Goal: Information Seeking & Learning: Find specific fact

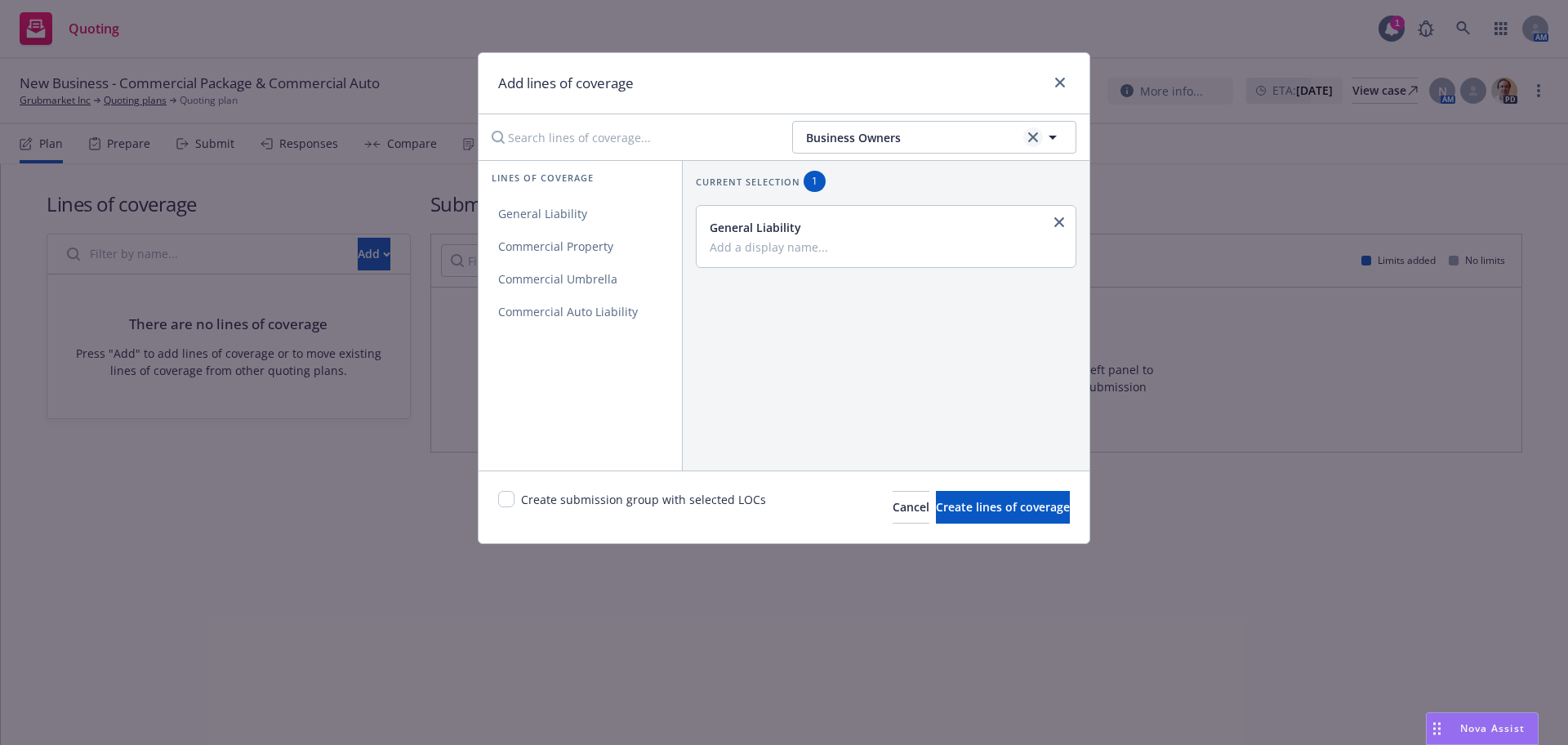
click at [1039, 132] on link "clear selection" at bounding box center [1033, 137] width 19 height 19
click at [992, 137] on button "Filter by policy type" at bounding box center [934, 137] width 284 height 33
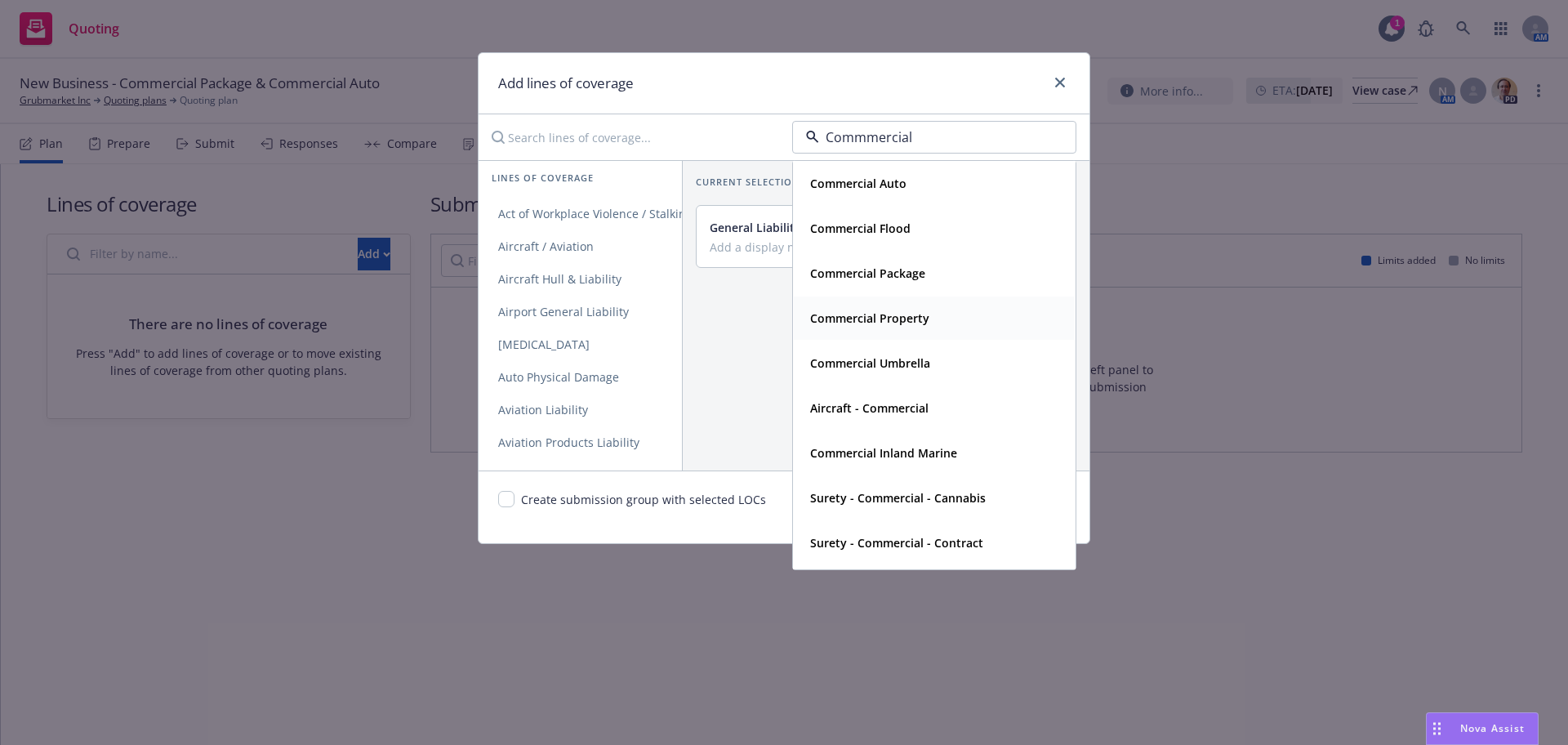
click at [921, 299] on div "Commercial Property" at bounding box center [934, 318] width 281 height 43
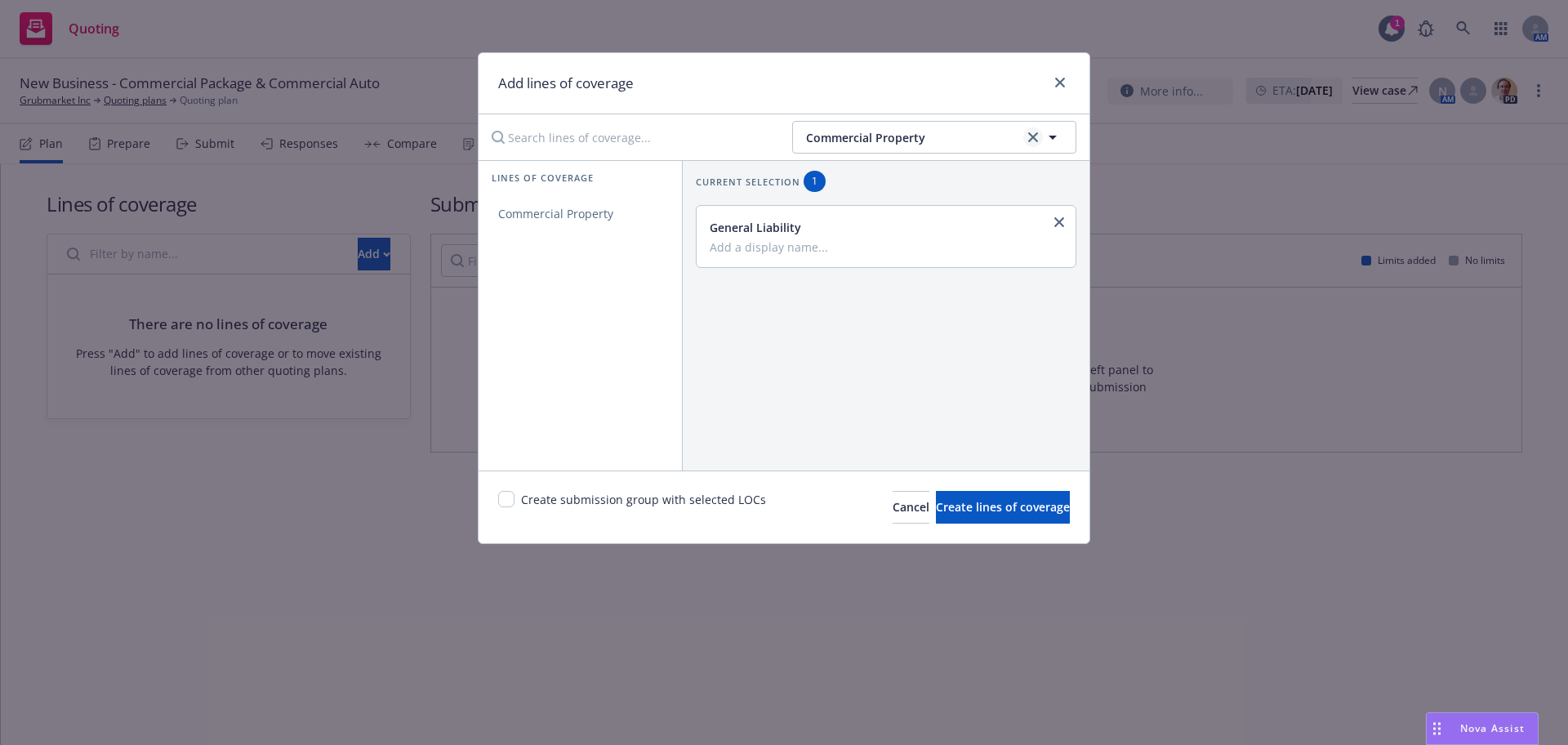
click at [1026, 135] on link "clear selection" at bounding box center [1033, 137] width 19 height 19
click at [1026, 135] on button "Filter by policy type" at bounding box center [934, 137] width 284 height 33
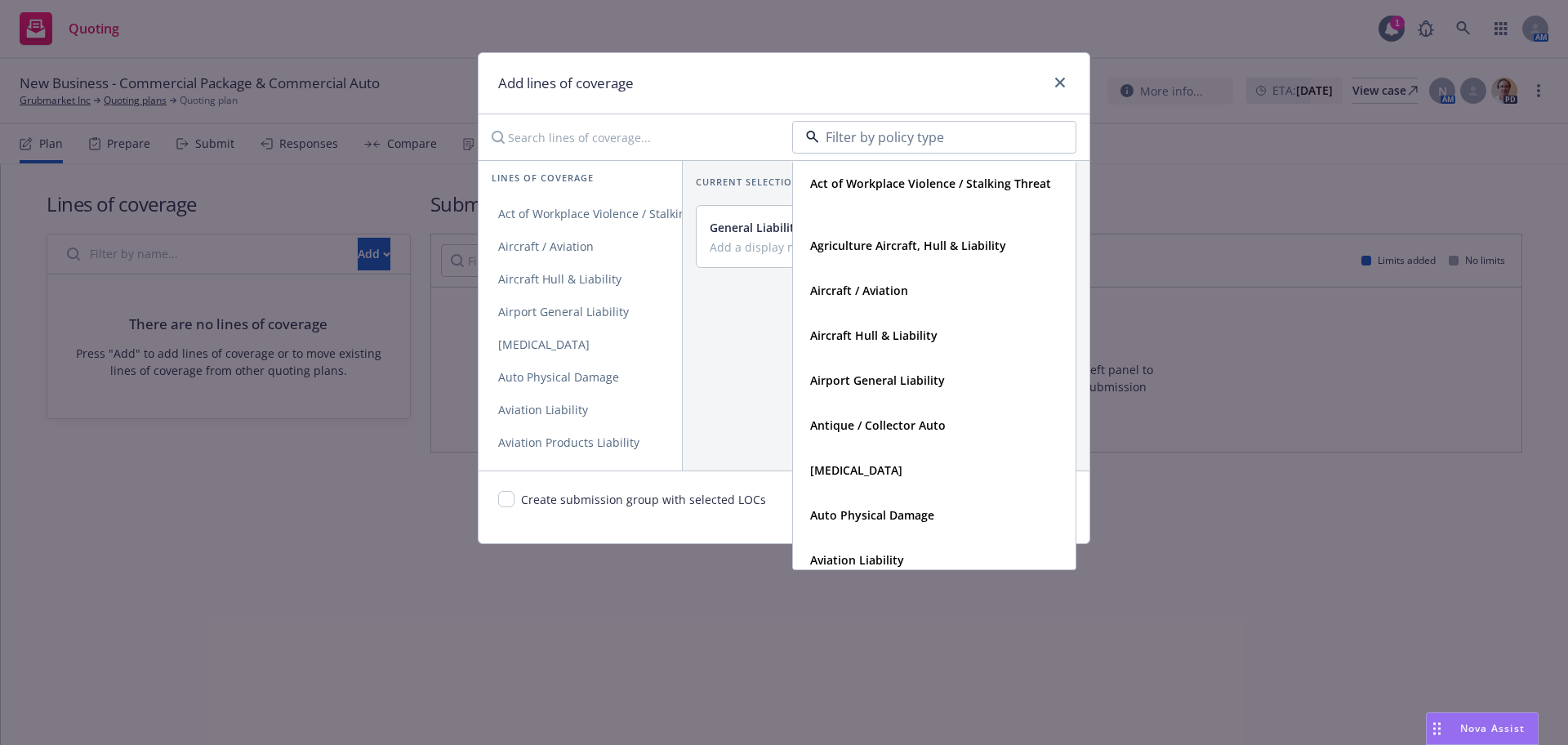
click at [718, 306] on div "Current selection 1 General Liability" at bounding box center [885, 315] width 407 height 310
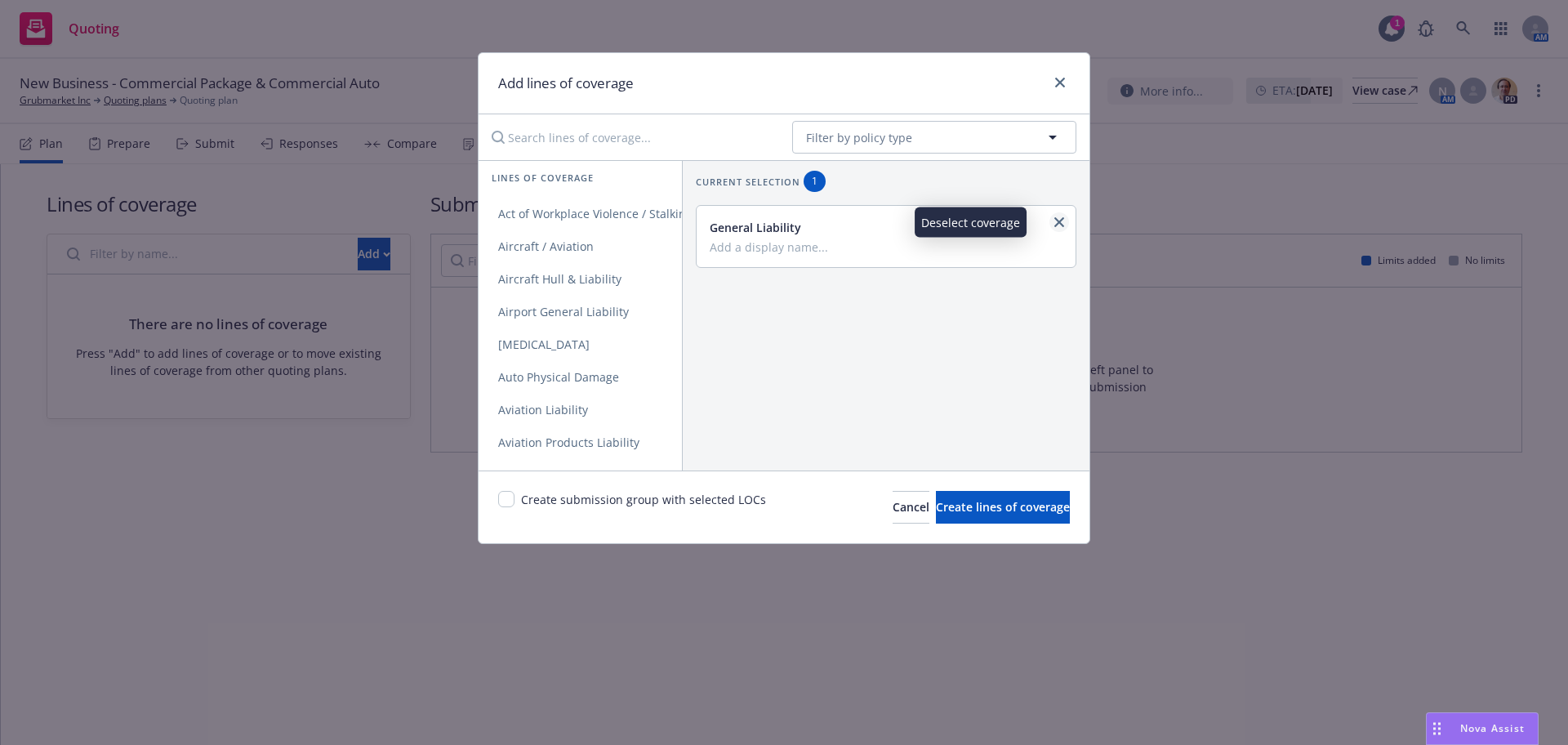
click at [1054, 223] on icon "close" at bounding box center [1059, 222] width 10 height 10
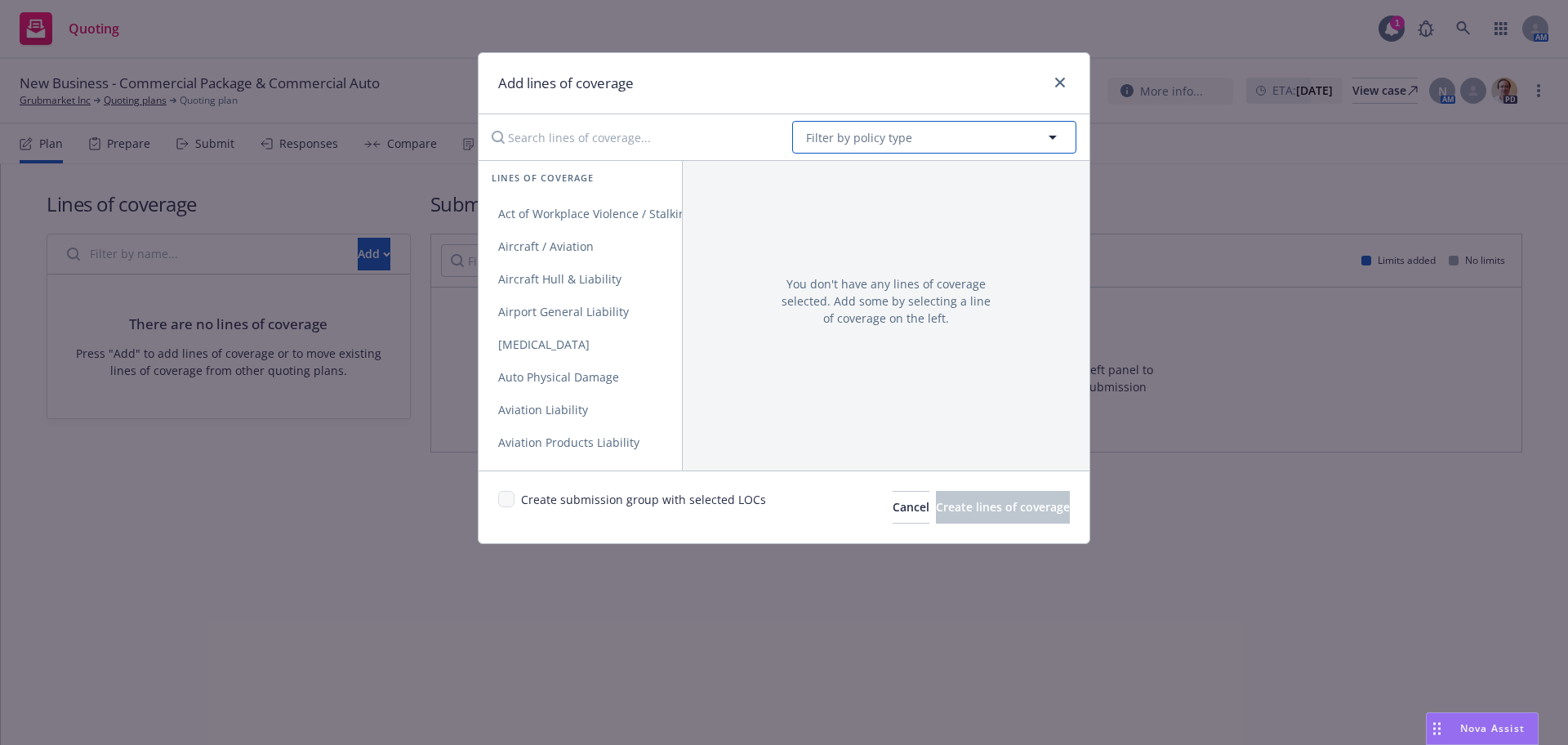
click at [958, 148] on button "Filter by policy type" at bounding box center [934, 137] width 284 height 33
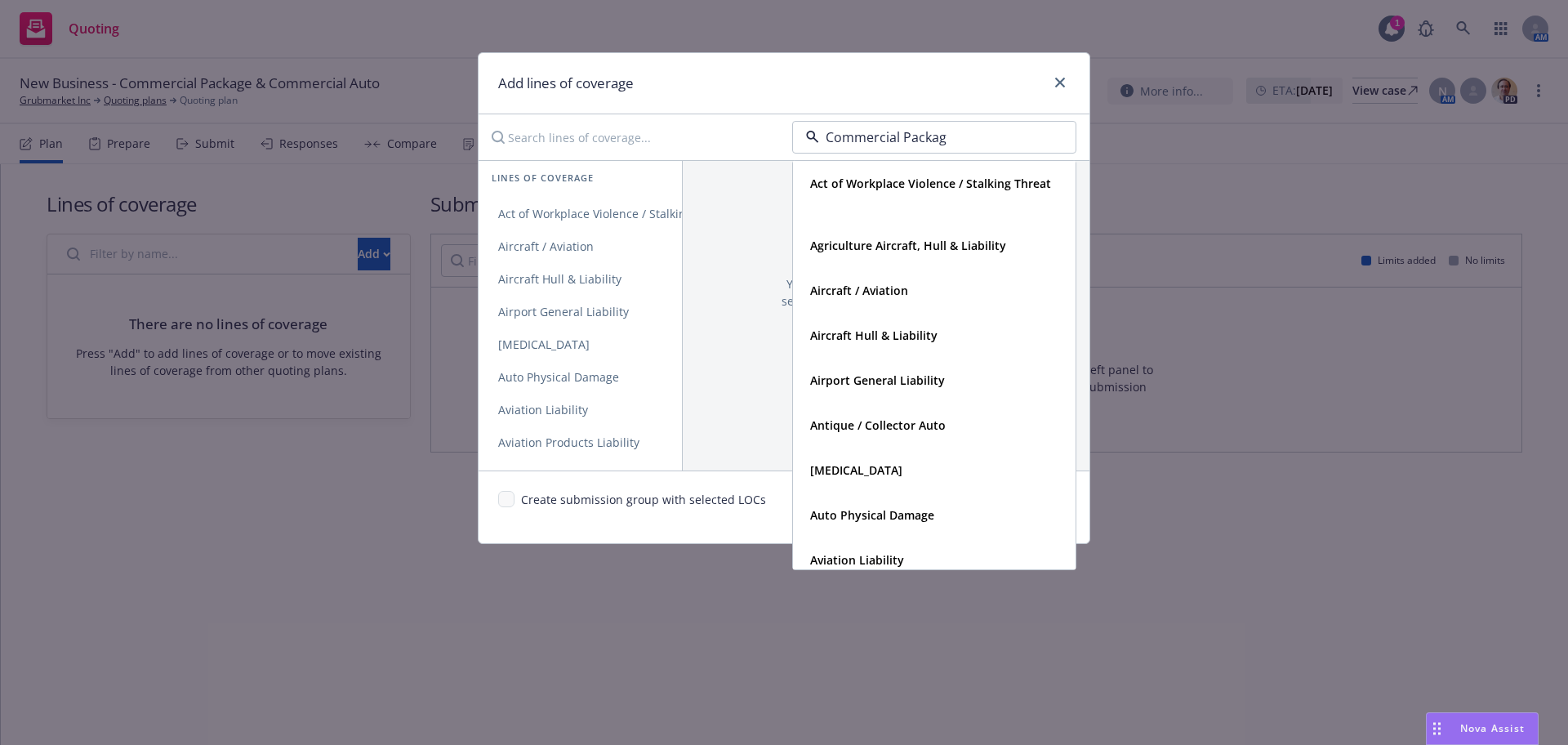
type input "Commercial Package"
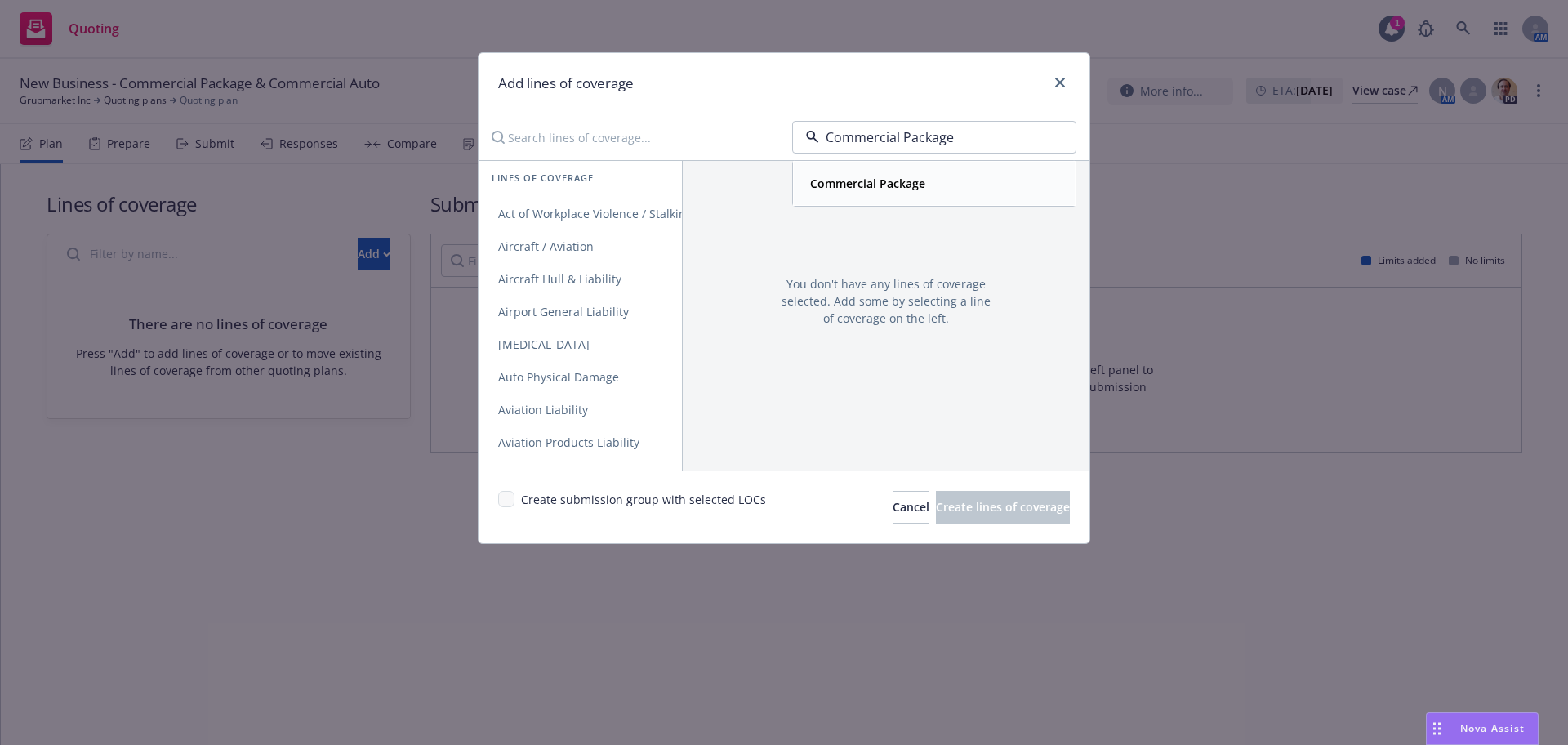
click at [896, 183] on strong "Commercial Package" at bounding box center [868, 183] width 115 height 15
click at [544, 222] on link "General Liability" at bounding box center [580, 214] width 204 height 33
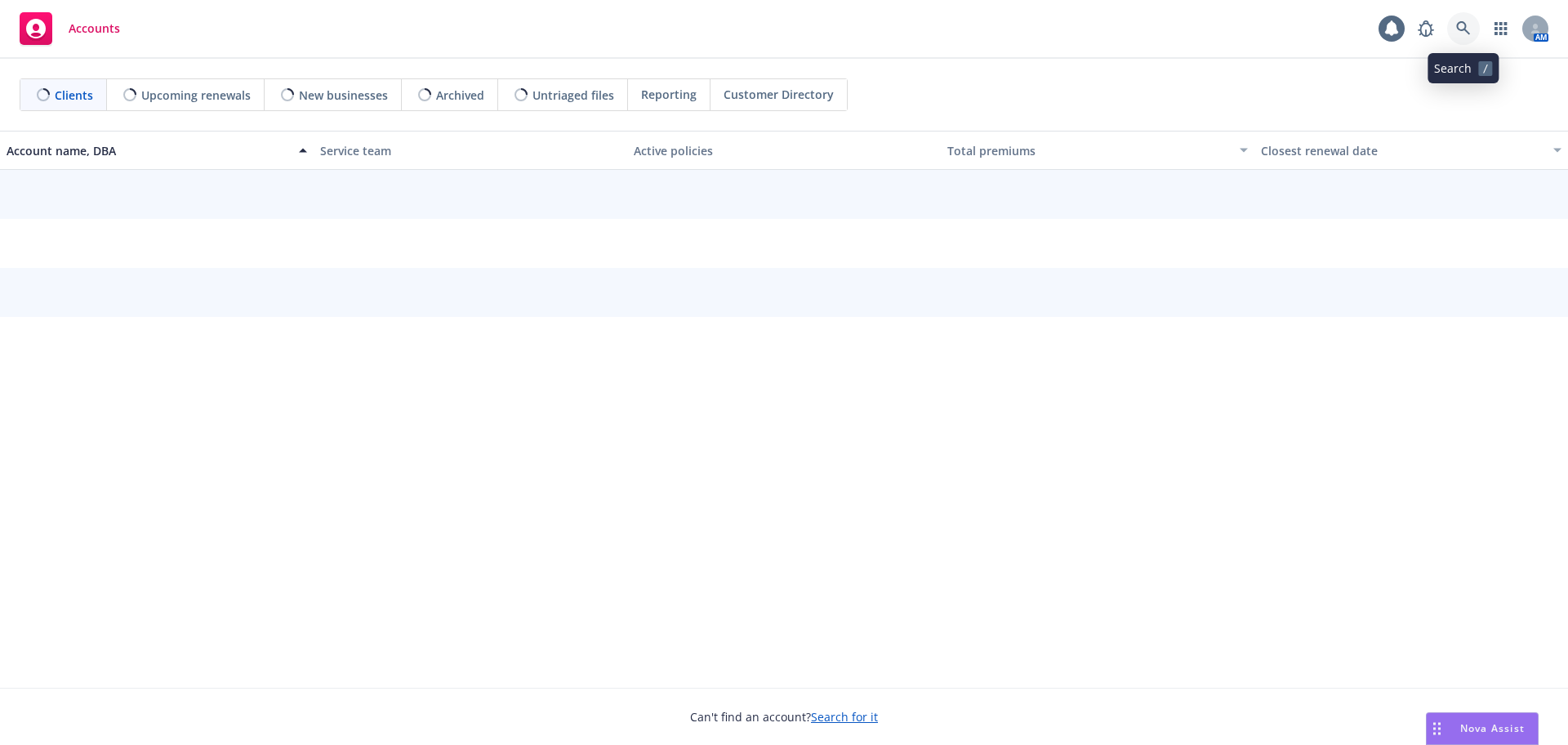
click at [1465, 32] on icon at bounding box center [1463, 28] width 14 height 14
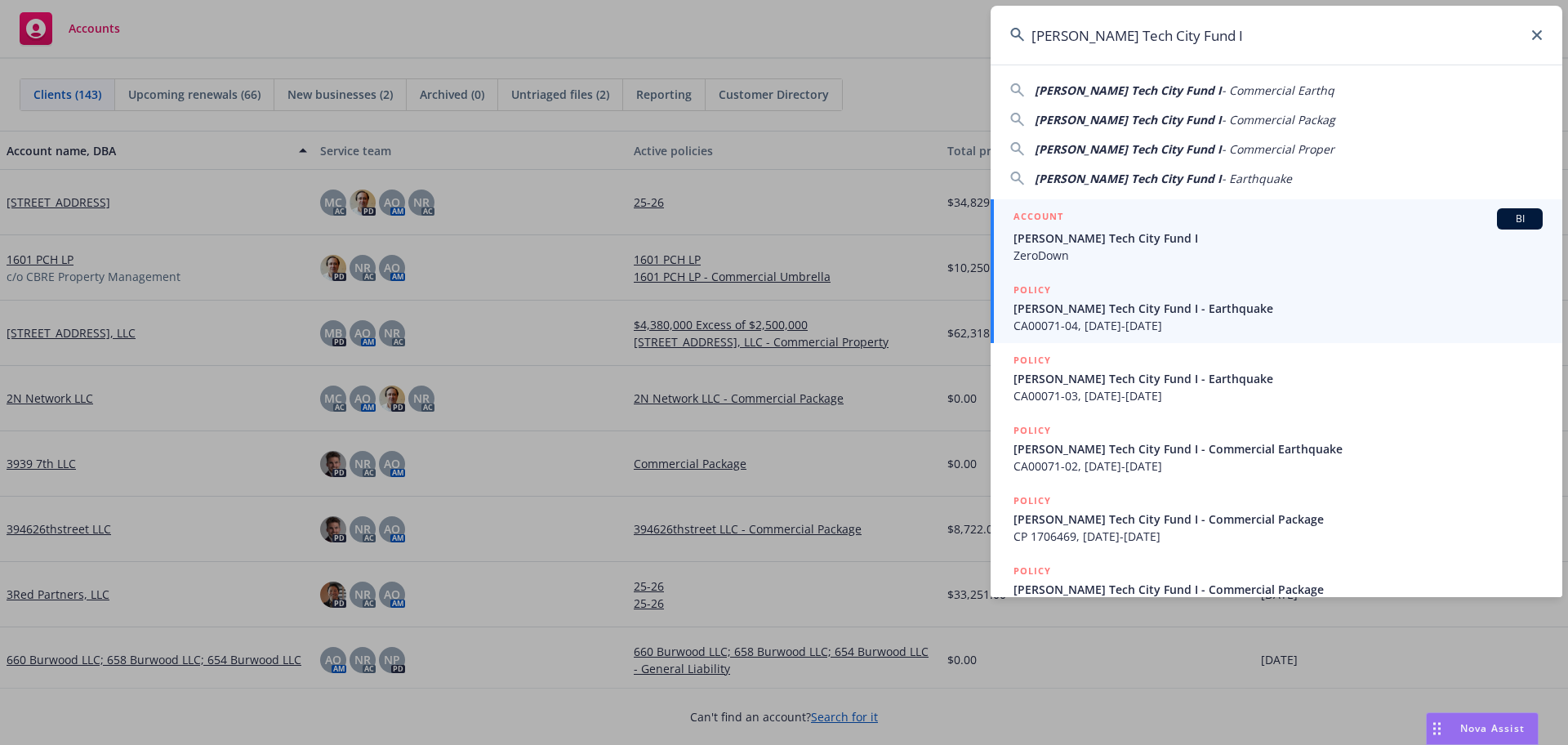
type input "[PERSON_NAME] Tech City Fund I"
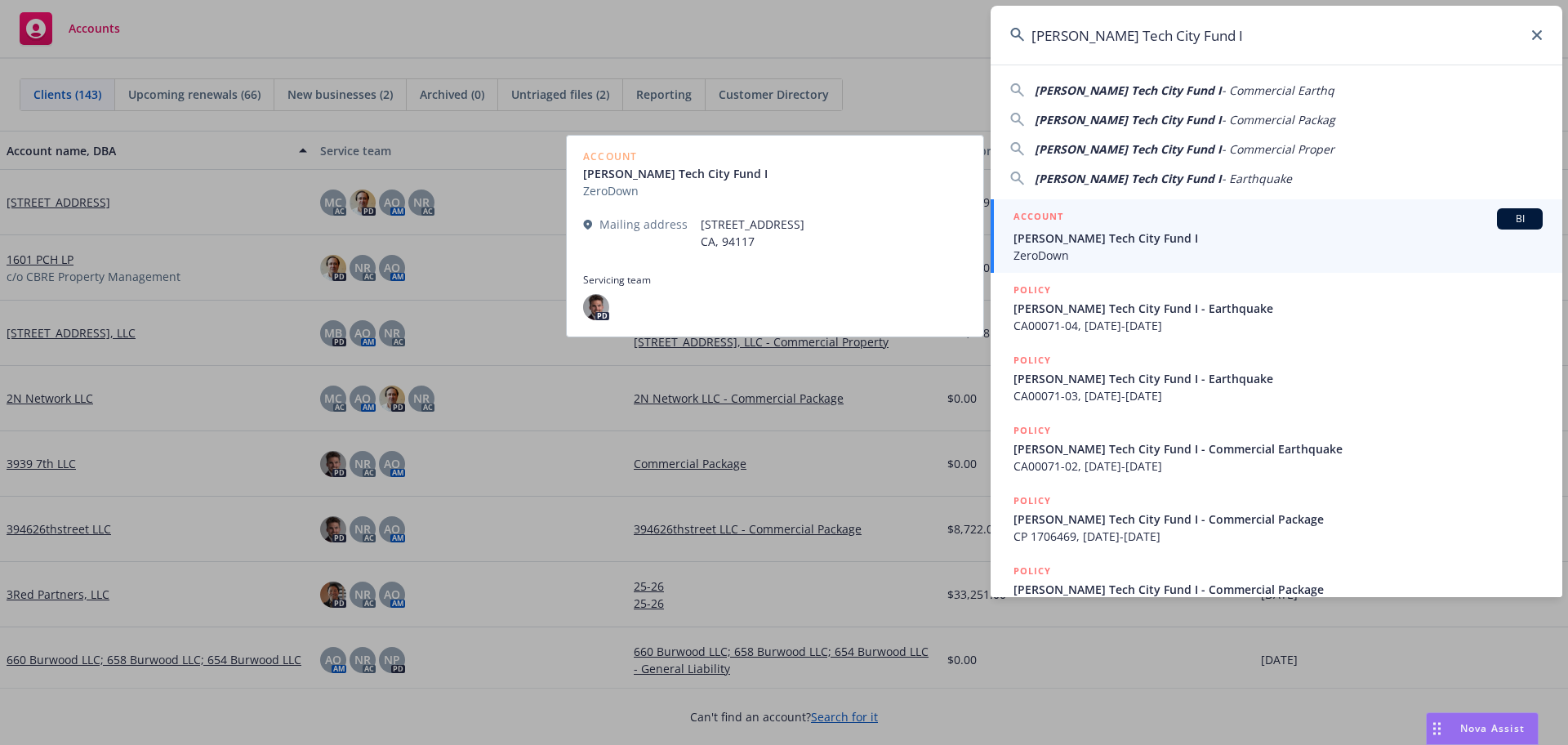
click at [1273, 222] on div "ACCOUNT BI" at bounding box center [1278, 219] width 529 height 21
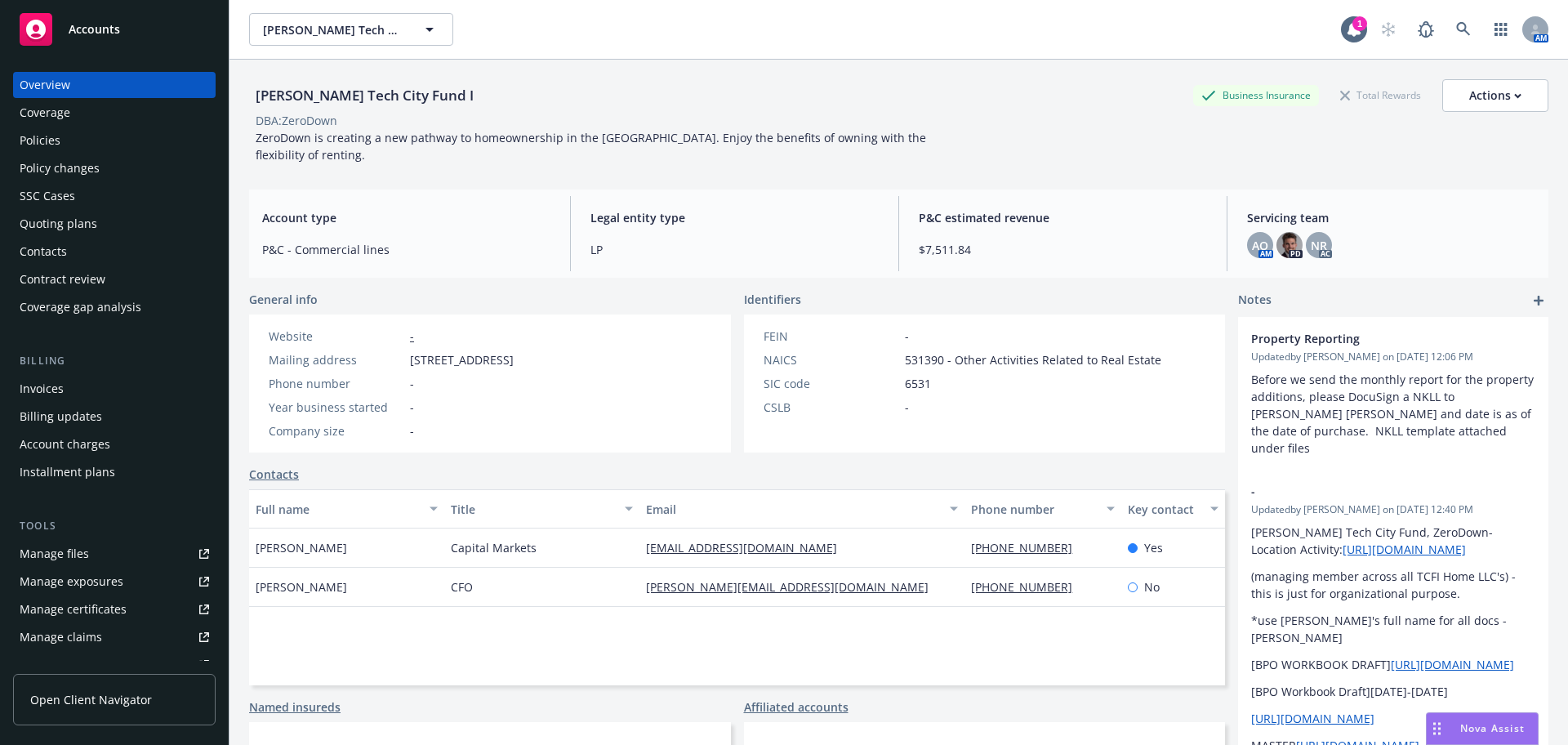
click at [45, 140] on div "Policies" at bounding box center [39, 140] width 41 height 26
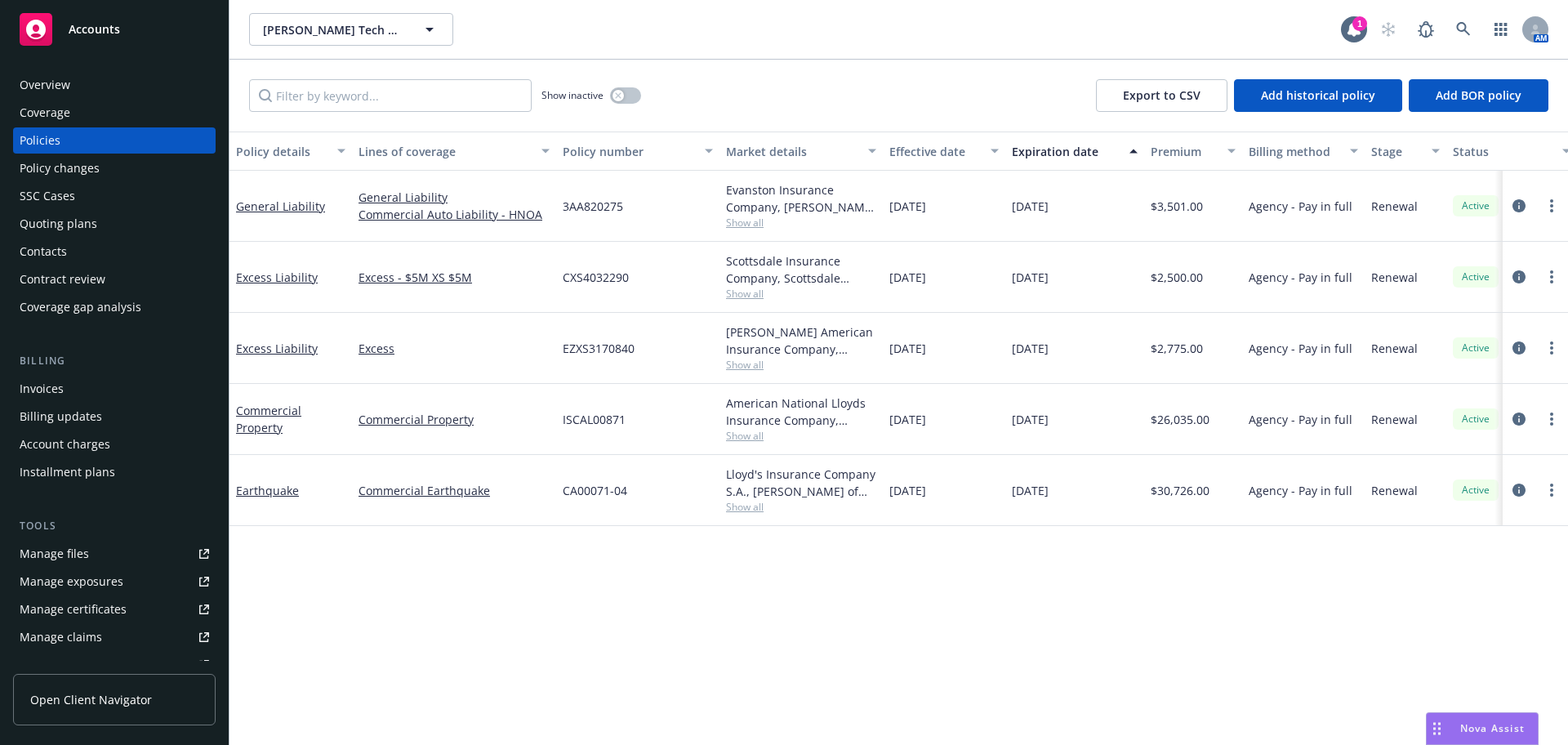
click at [101, 227] on div "Quoting plans" at bounding box center [113, 223] width 189 height 26
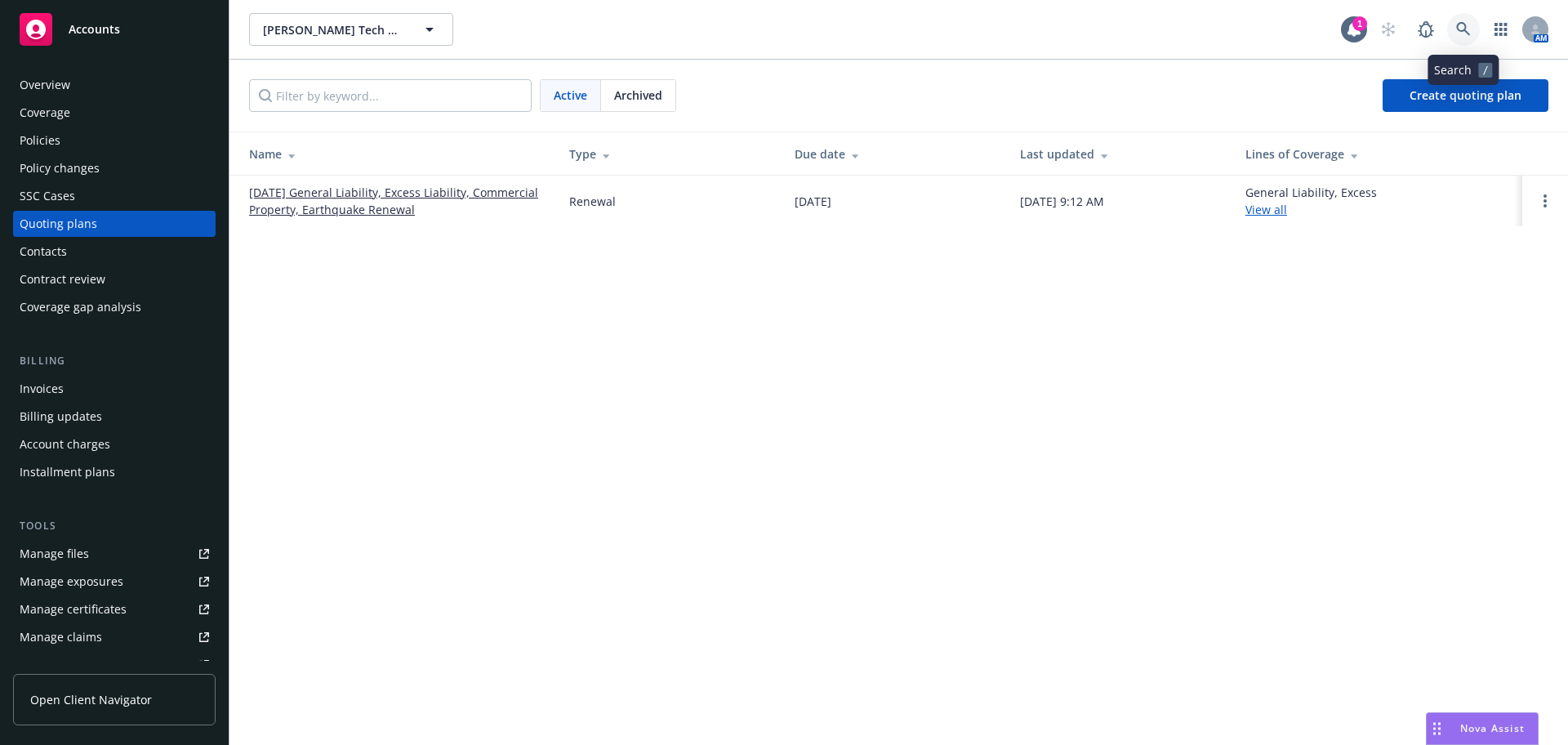
click at [1468, 25] on icon at bounding box center [1463, 29] width 14 height 14
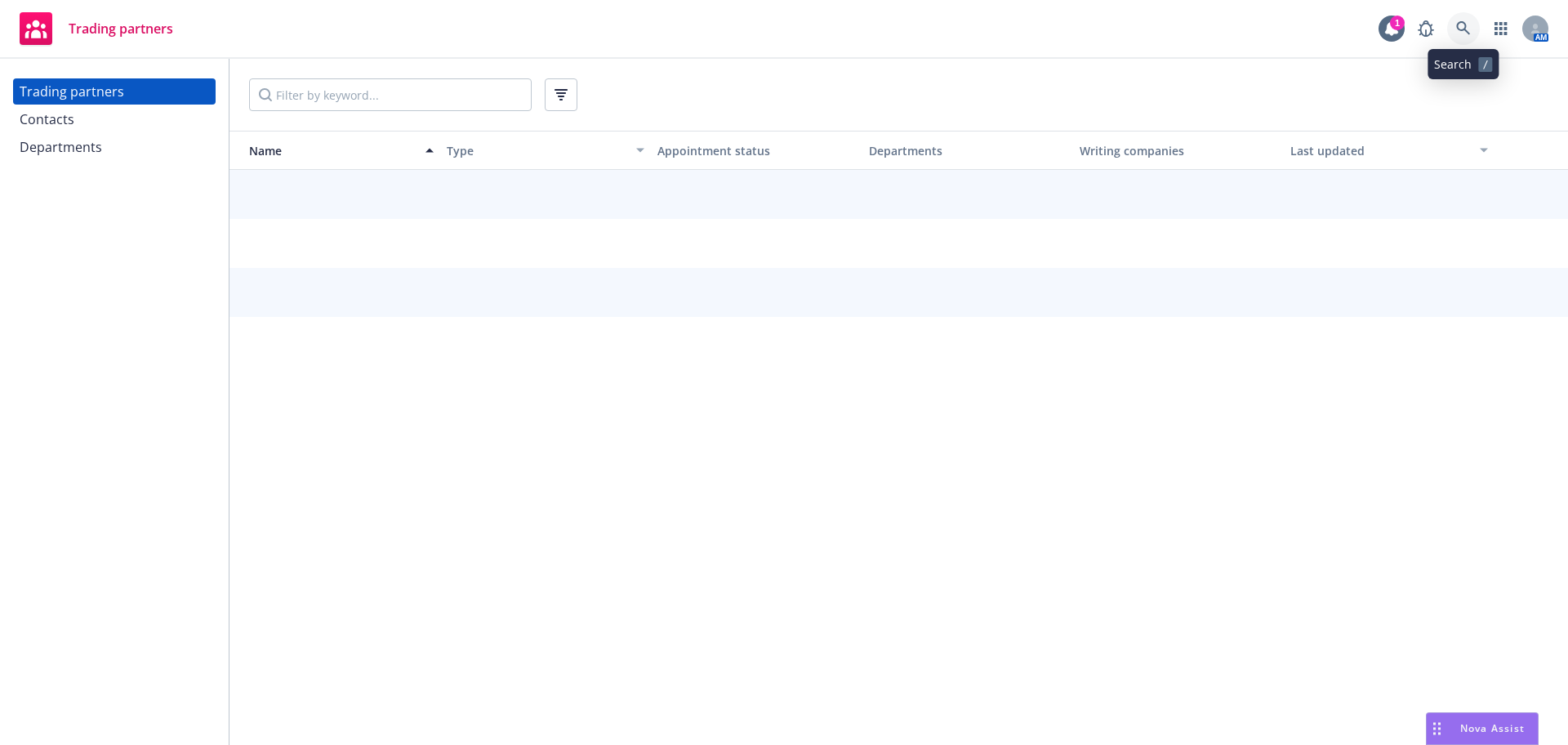
click at [1462, 40] on link at bounding box center [1463, 29] width 33 height 33
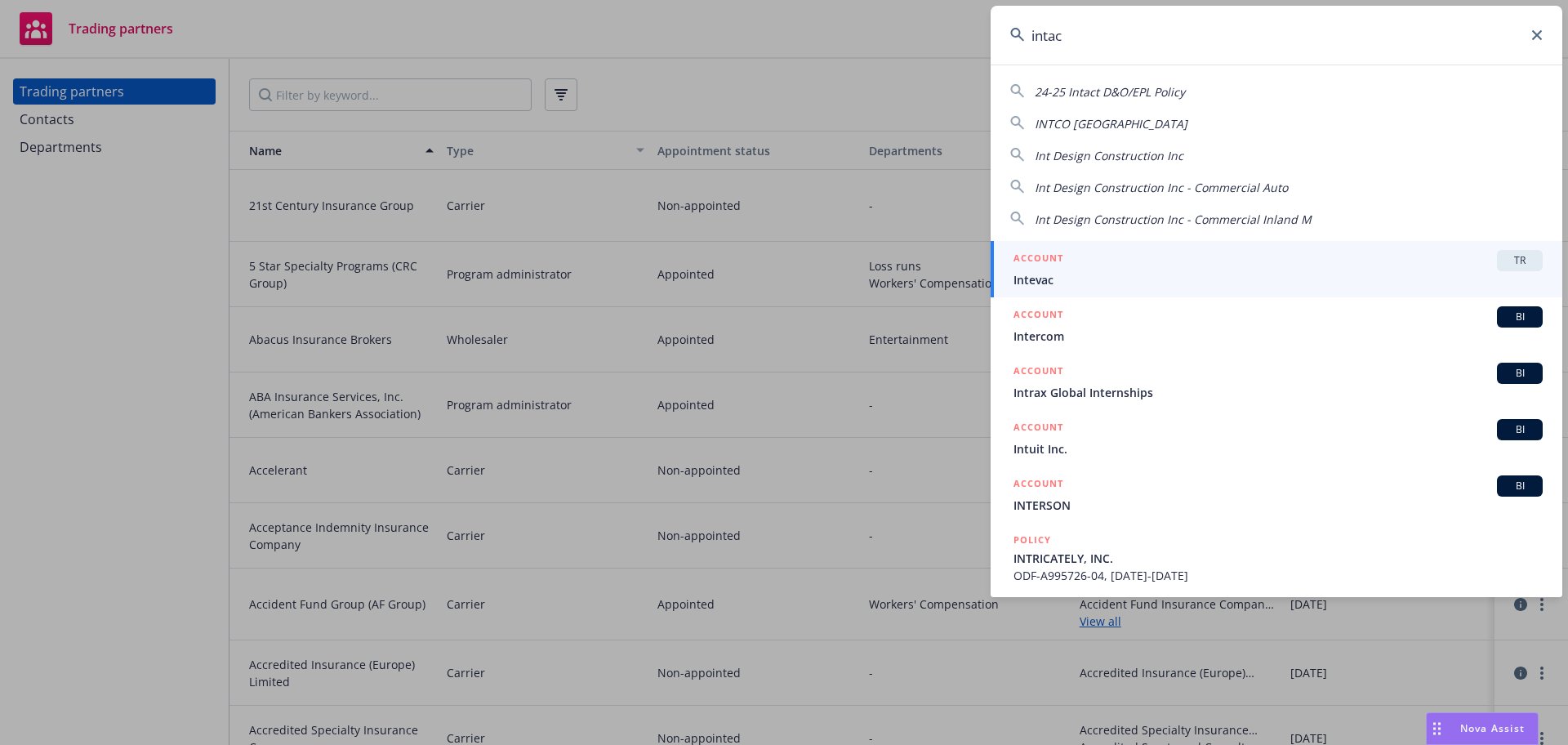
type input "intact"
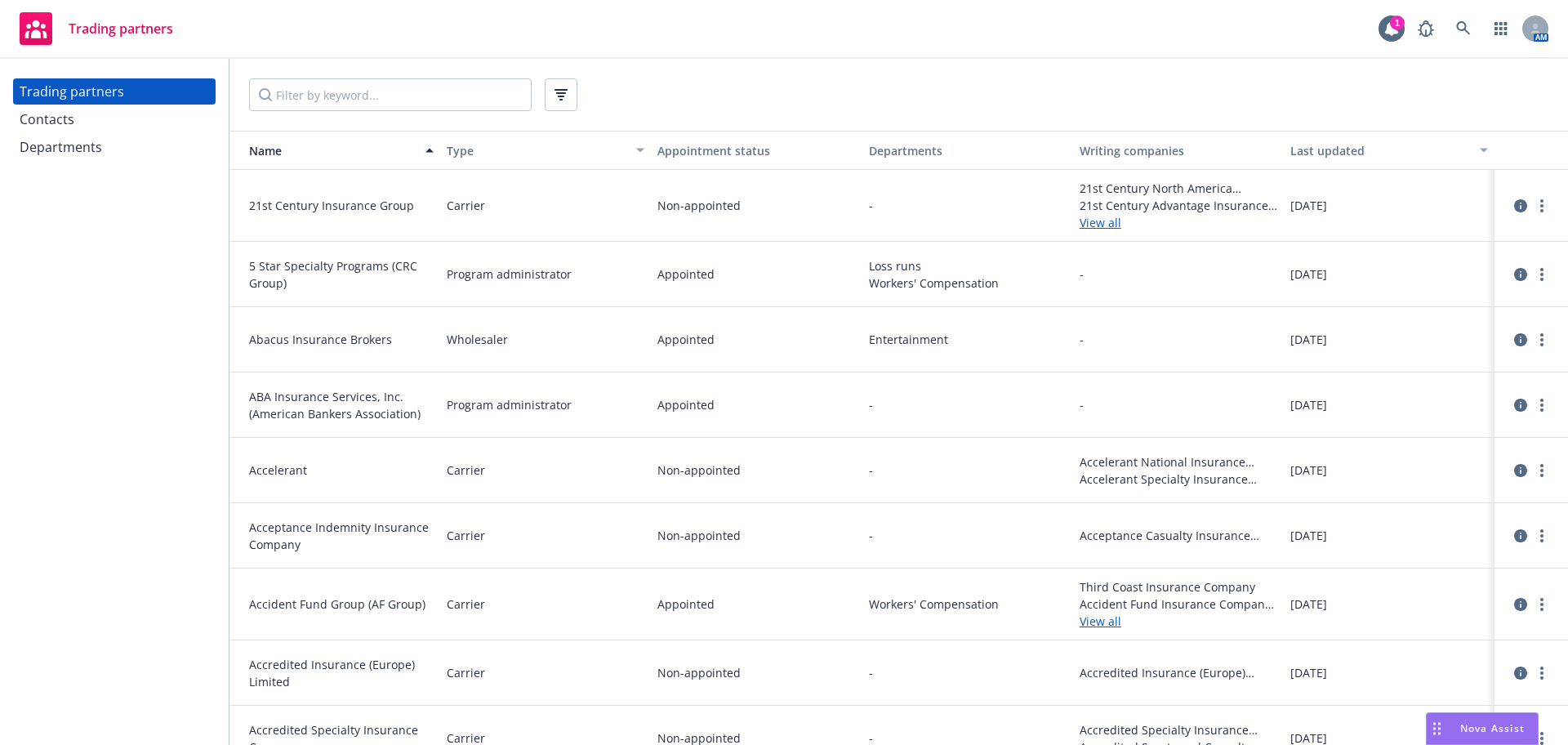
click at [91, 118] on div "Contacts" at bounding box center [113, 119] width 189 height 26
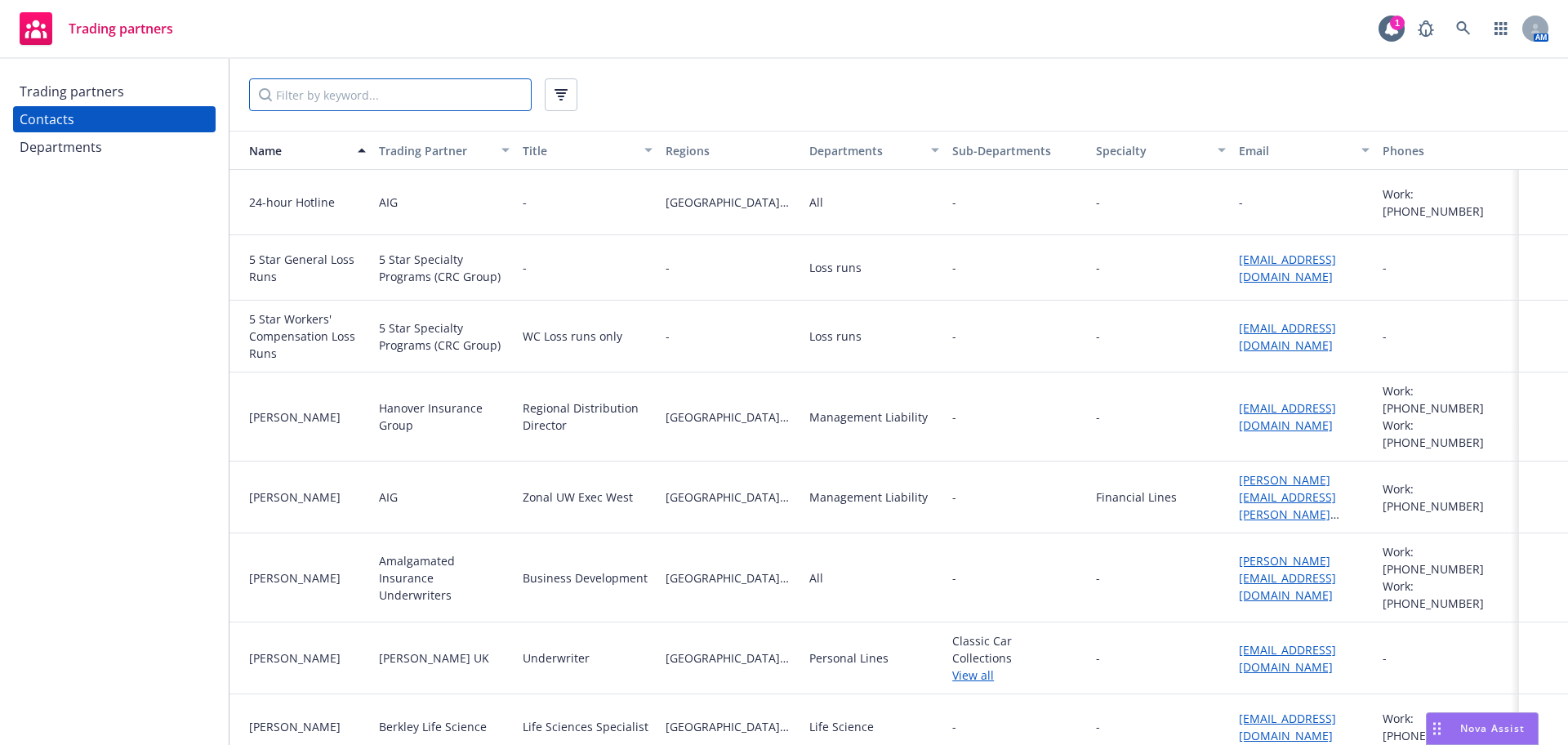
click at [290, 100] on input "Filter by keyword..." at bounding box center [390, 95] width 282 height 33
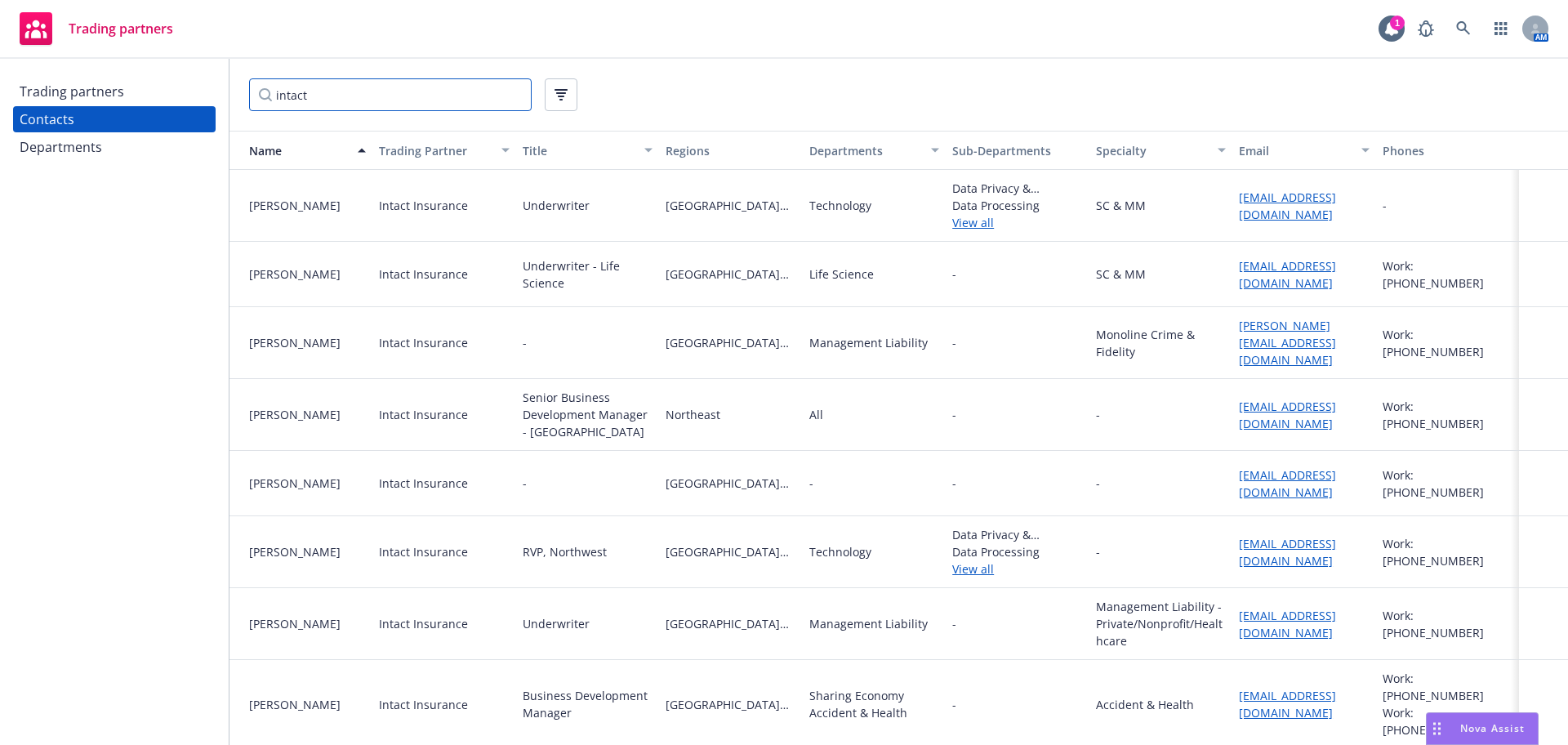
click at [335, 101] on input "intact" at bounding box center [390, 95] width 282 height 33
type input "intact"
click at [131, 96] on div "Trading partners" at bounding box center [113, 91] width 189 height 26
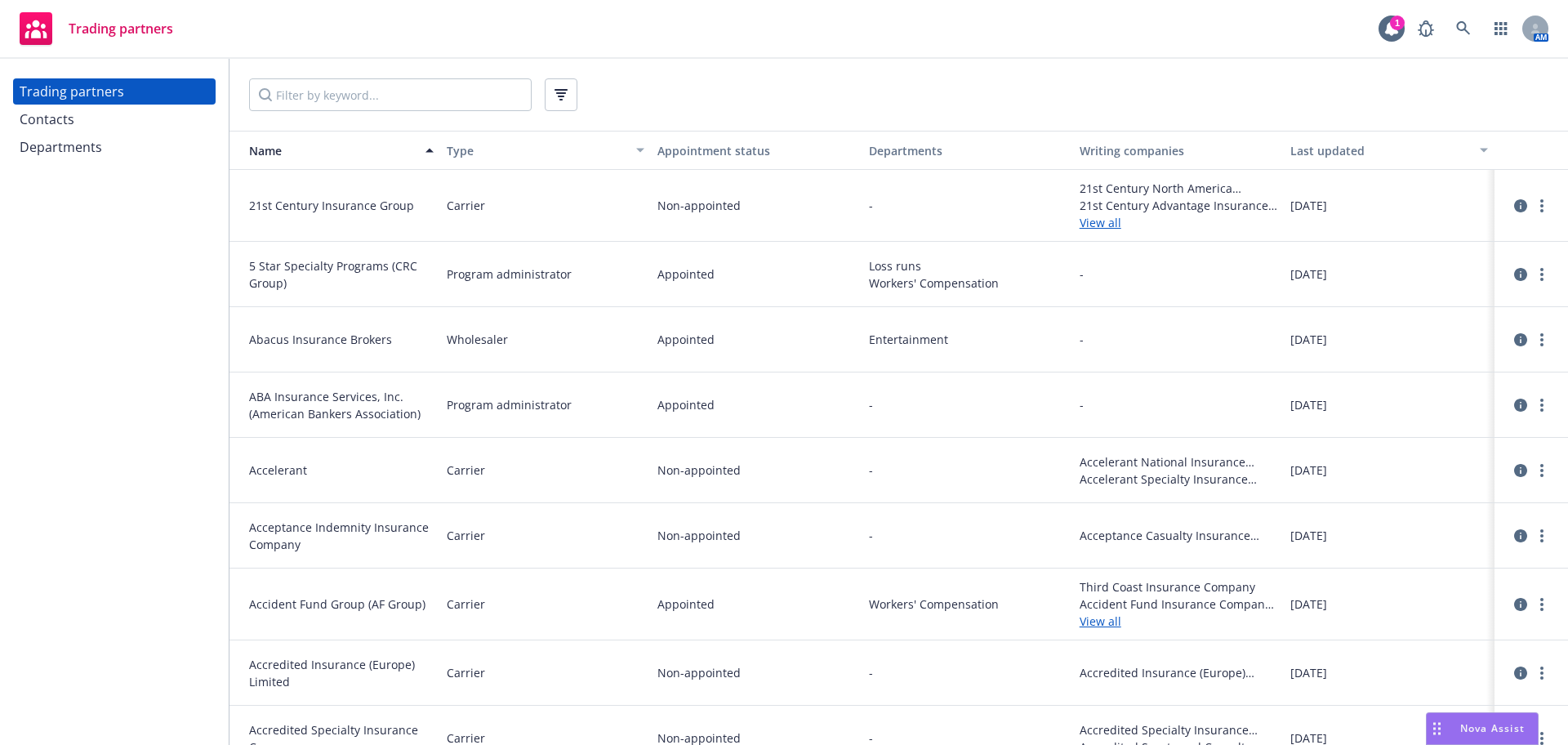
click at [136, 123] on div "Contacts" at bounding box center [113, 119] width 189 height 26
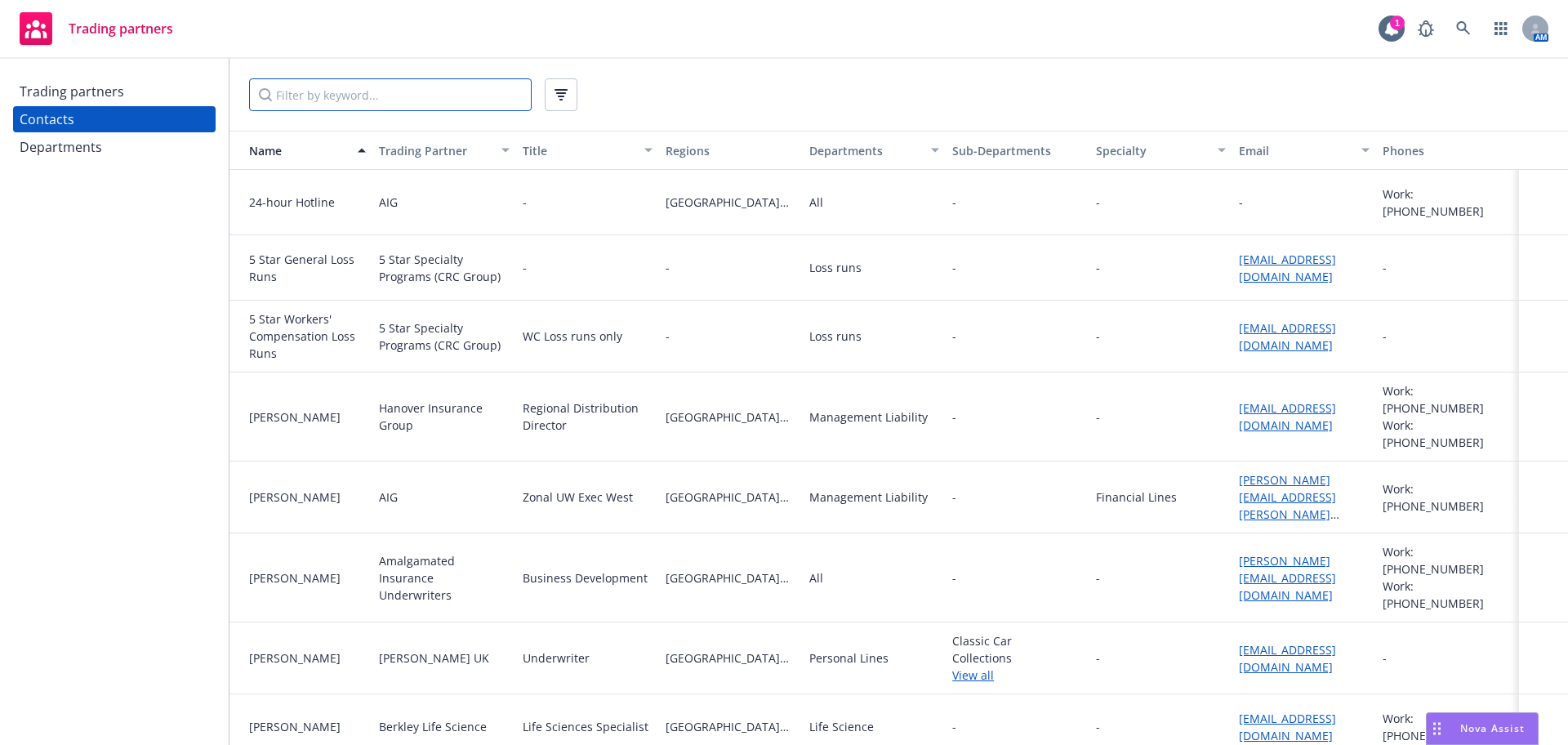
click at [286, 95] on input "Filter by keyword..." at bounding box center [390, 95] width 282 height 33
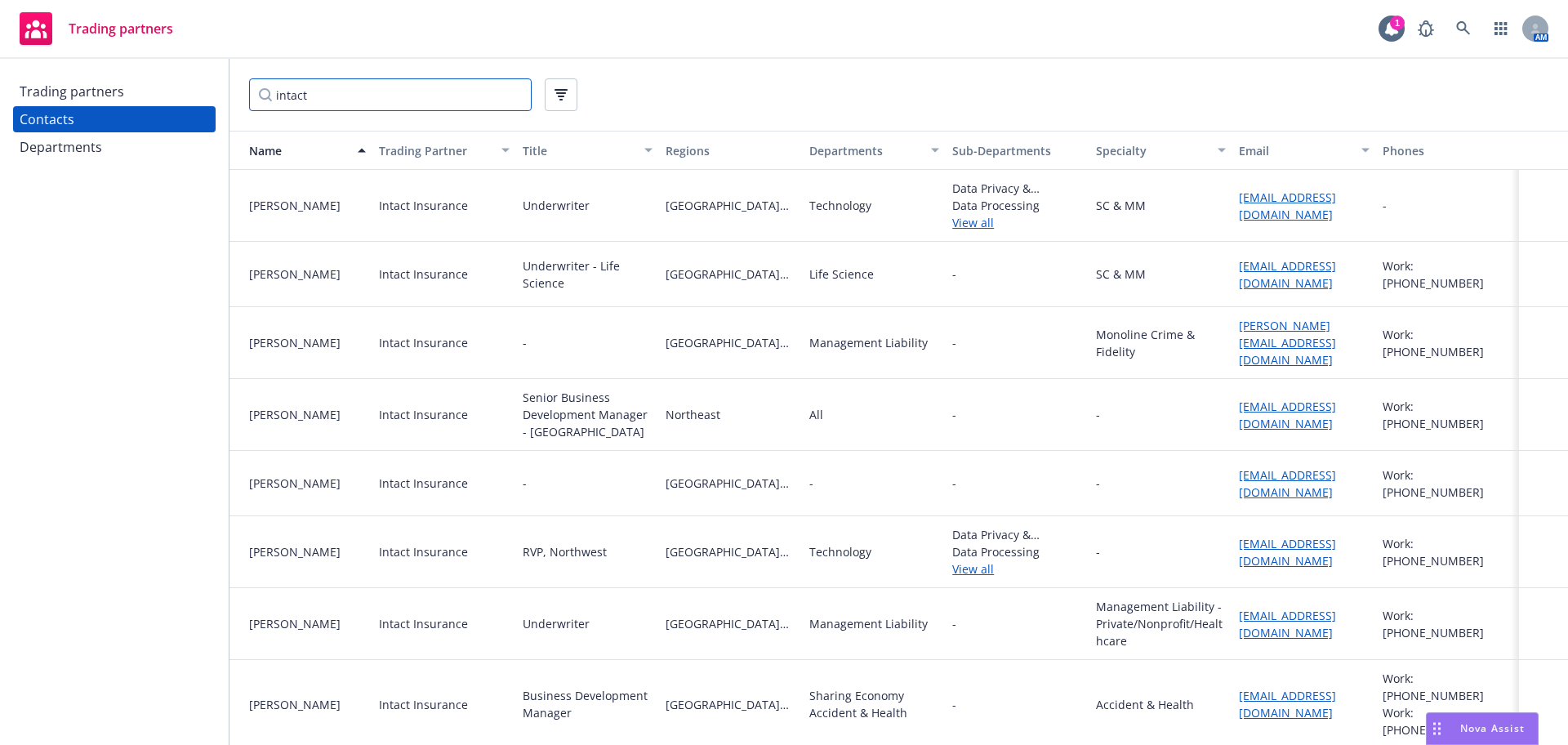
type input "intact"
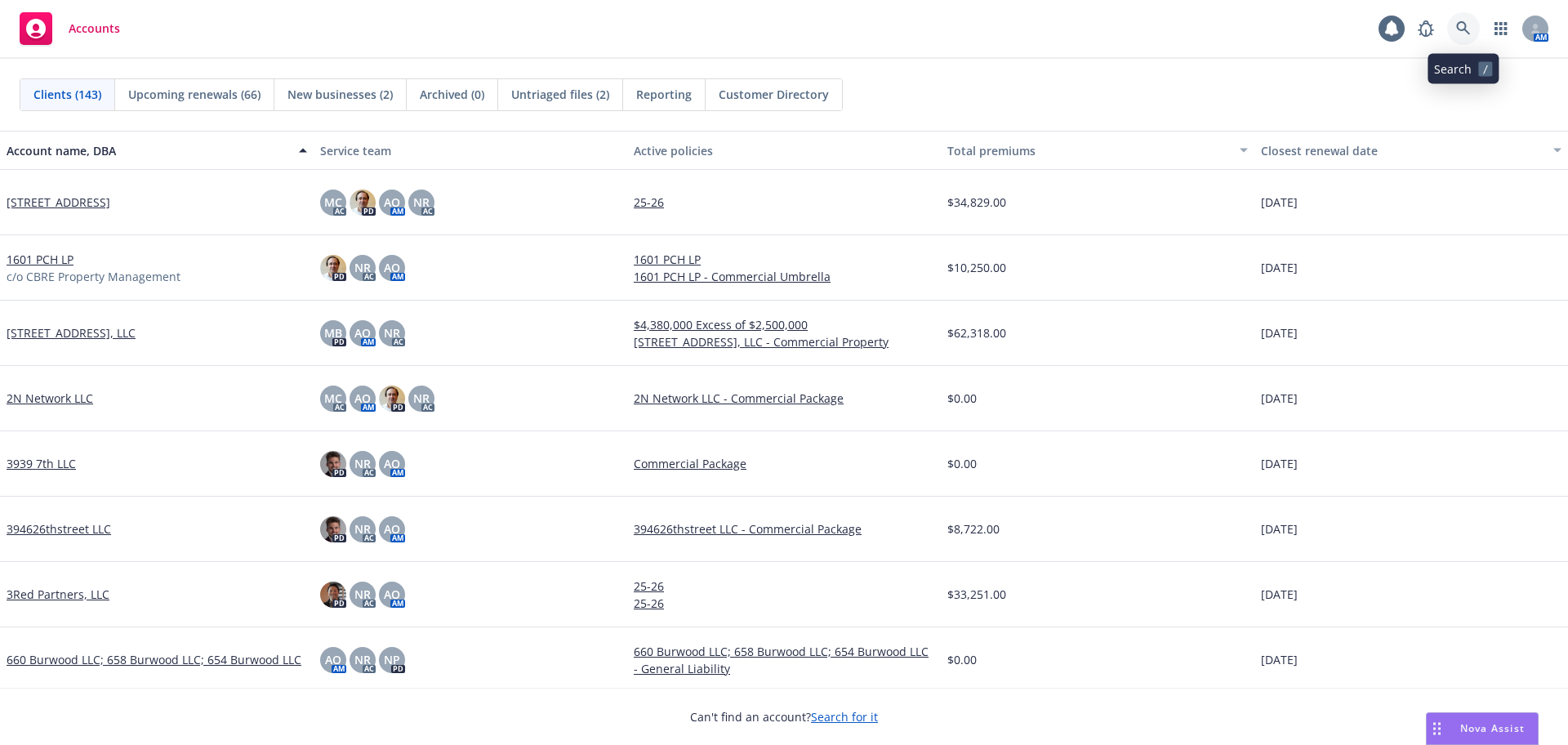
click at [1458, 33] on icon at bounding box center [1463, 28] width 14 height 14
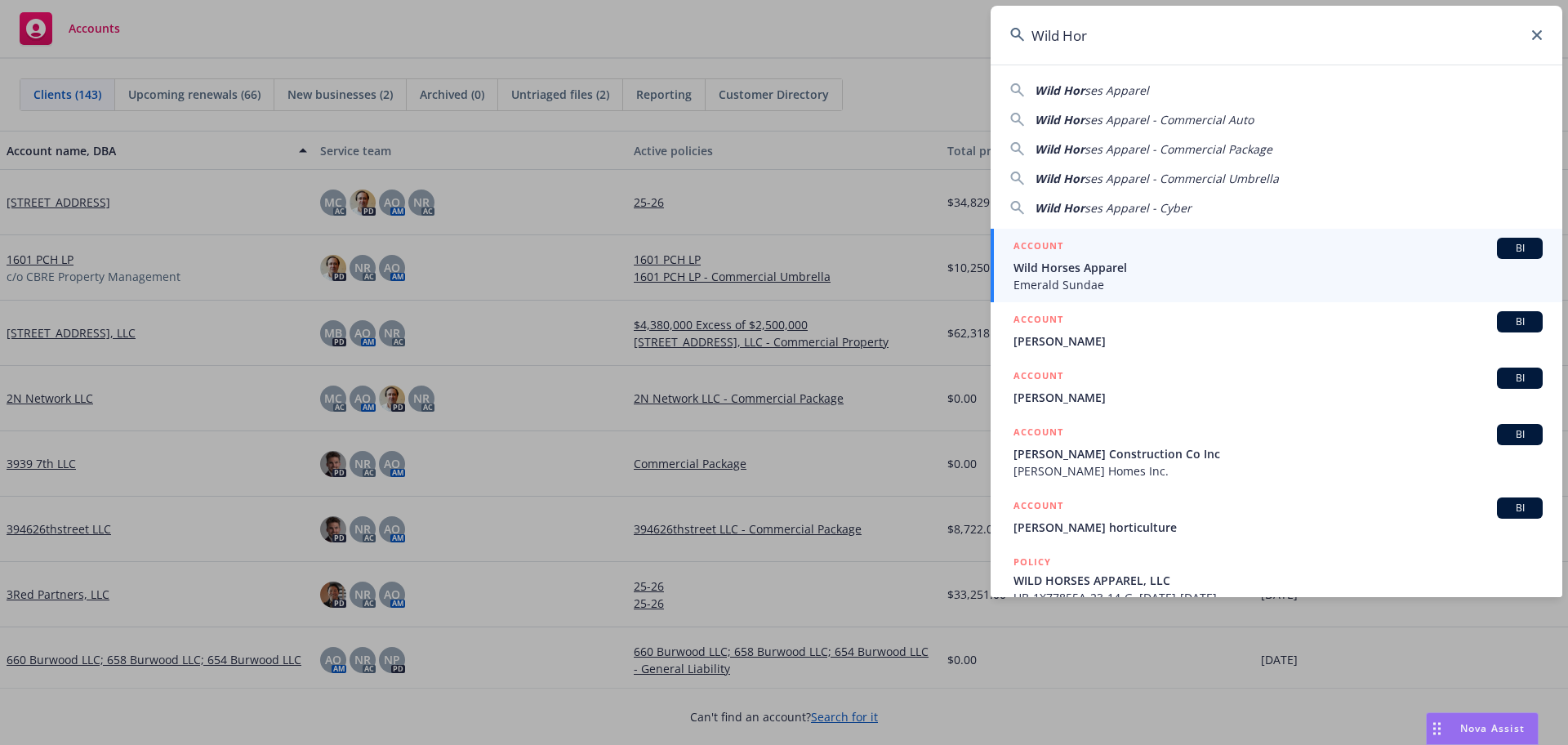
type input "Wild Hor"
click at [1344, 269] on span "Wild Horses Apparel" at bounding box center [1278, 268] width 529 height 17
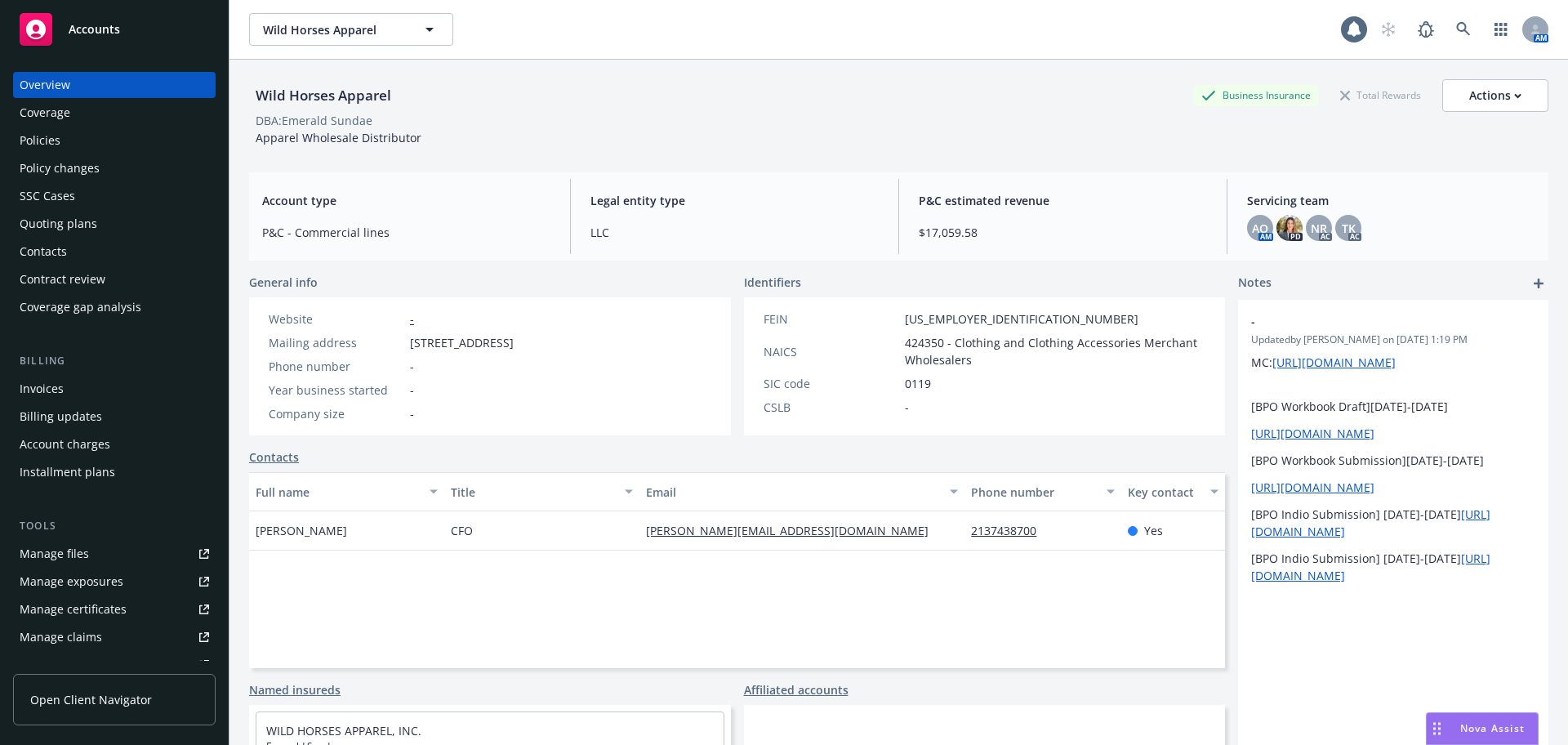
click at [100, 145] on div "Policies" at bounding box center [113, 140] width 189 height 26
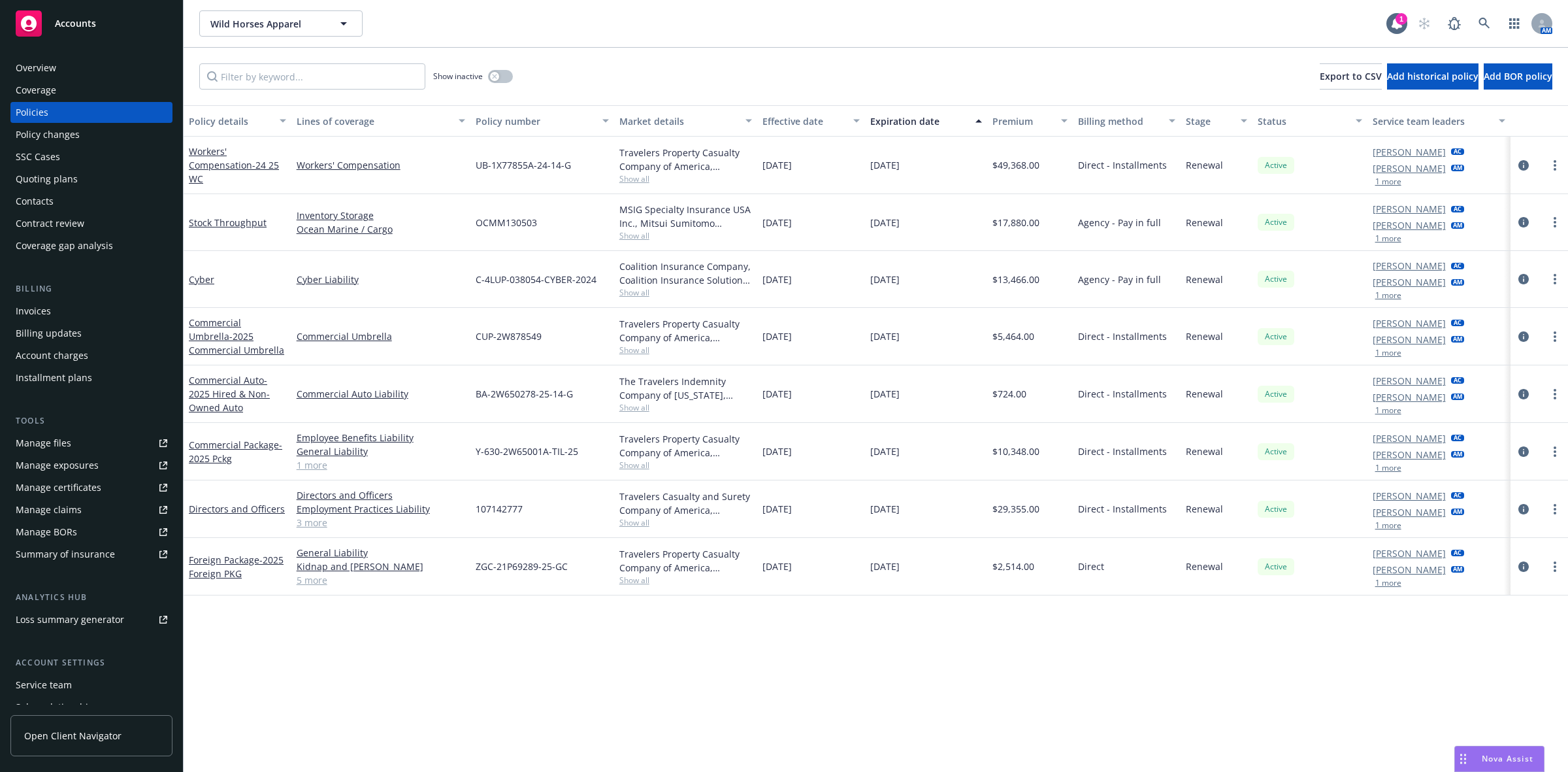
click at [629, 174] on span "Show all" at bounding box center [686, 178] width 134 height 11
click at [617, 63] on div "Show inactive Export to CSV Add historical policy Add BOR policy" at bounding box center [875, 76] width 1384 height 58
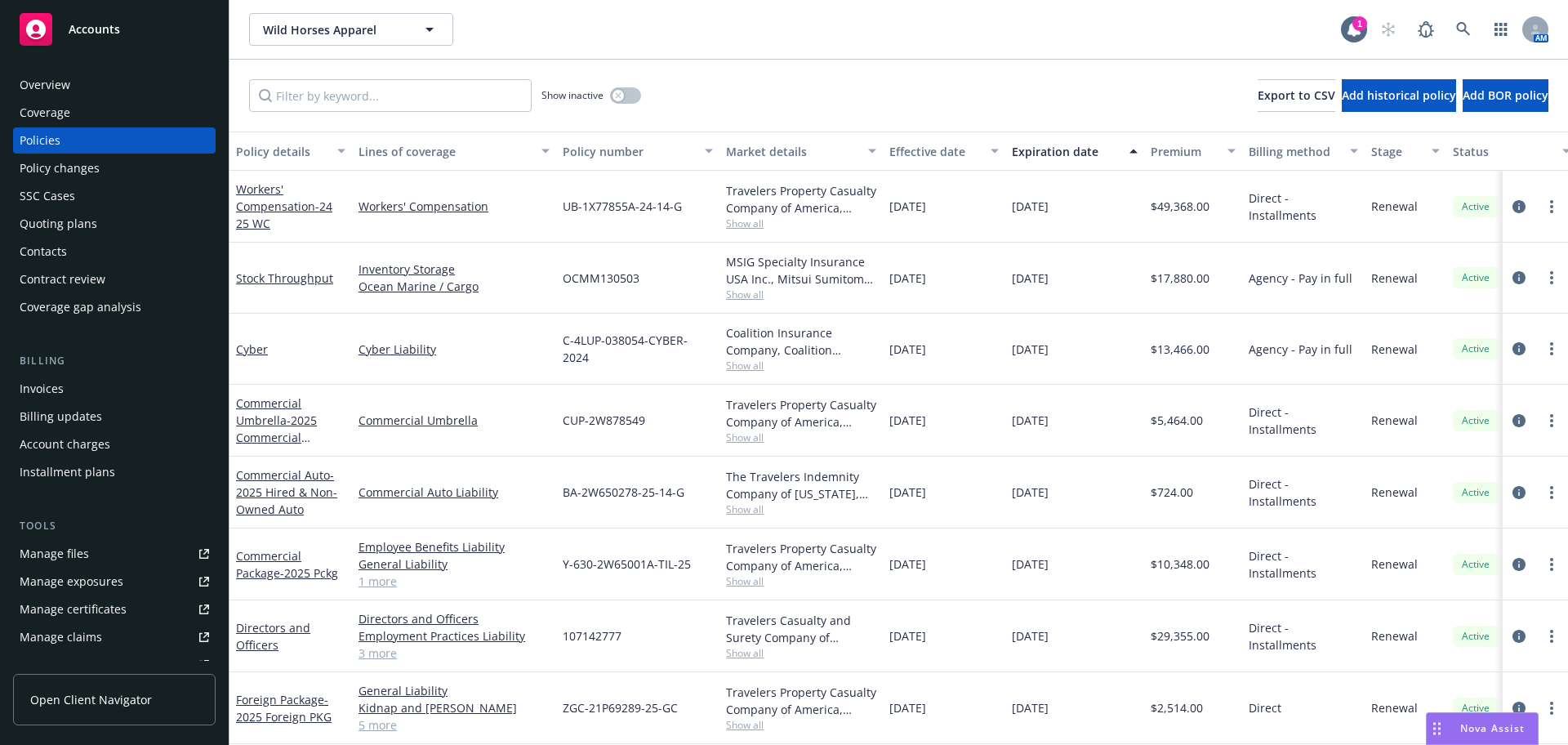
click at [768, 84] on div "Show inactive Export to CSV Add historical policy Add BOR policy" at bounding box center [899, 95] width 1339 height 72
click at [70, 227] on div "Quoting plans" at bounding box center [58, 223] width 78 height 26
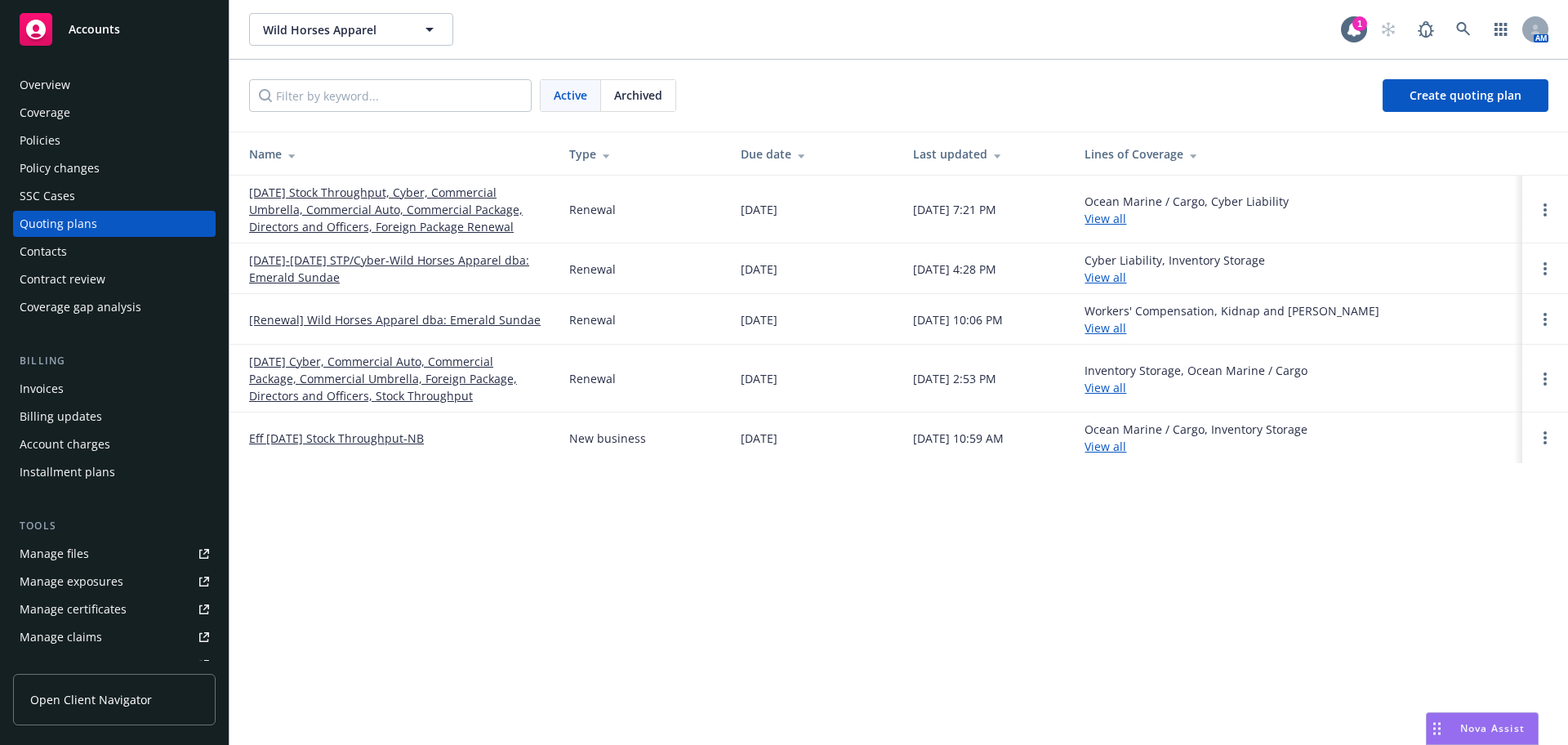
click at [102, 140] on div "Policies" at bounding box center [113, 140] width 189 height 26
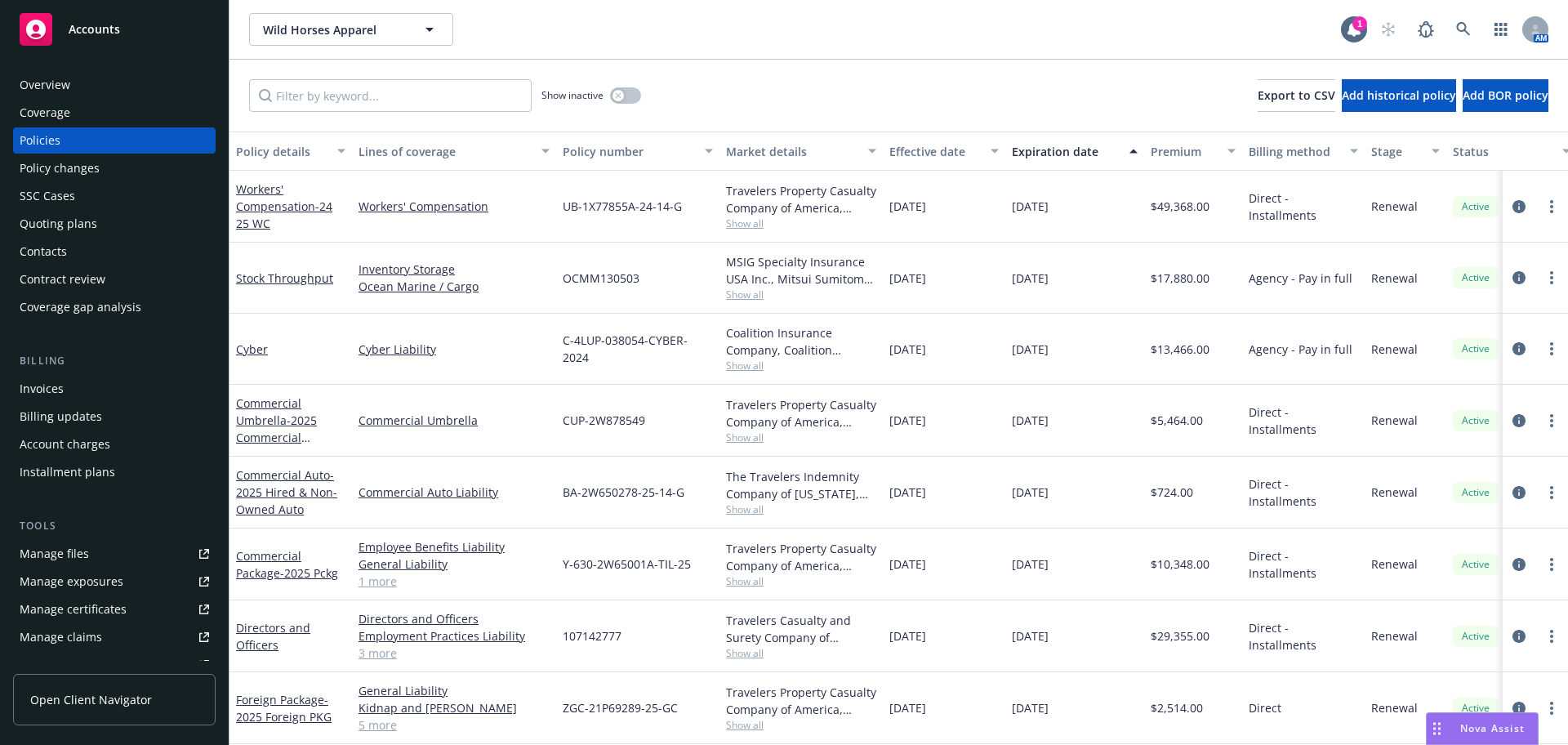
click at [84, 221] on div "Quoting plans" at bounding box center [58, 223] width 78 height 26
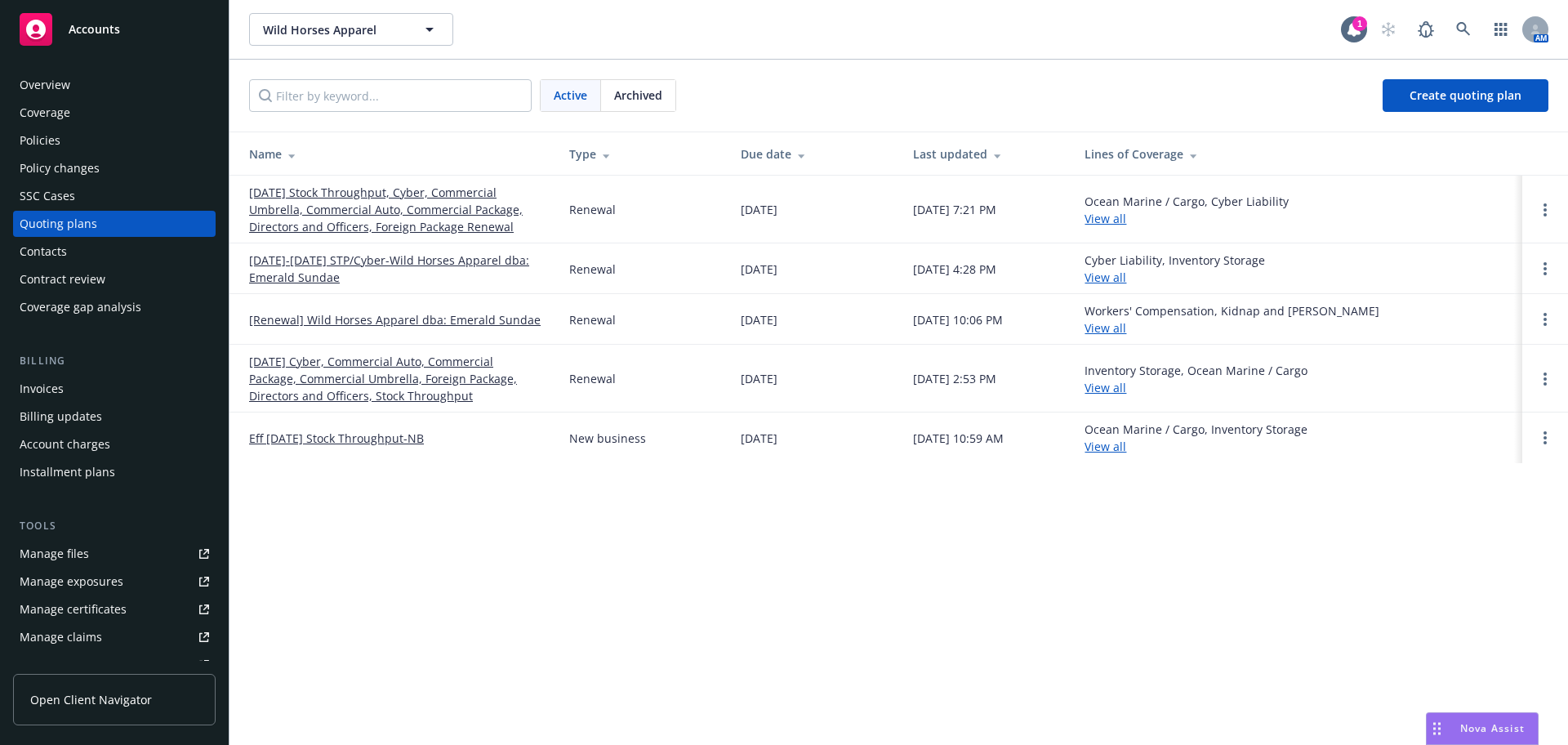
click at [348, 500] on div "Wild Horses Apparel Wild Horses Apparel 1 AM Active Archived Create quoting pla…" at bounding box center [899, 372] width 1339 height 745
click at [1129, 23] on div "Wild Horses Apparel Wild Horses Apparel" at bounding box center [794, 30] width 1092 height 33
click at [397, 374] on link "10/01/2021 Cyber, Commercial Auto, Commercial Package, Commercial Umbrella, For…" at bounding box center [396, 378] width 294 height 52
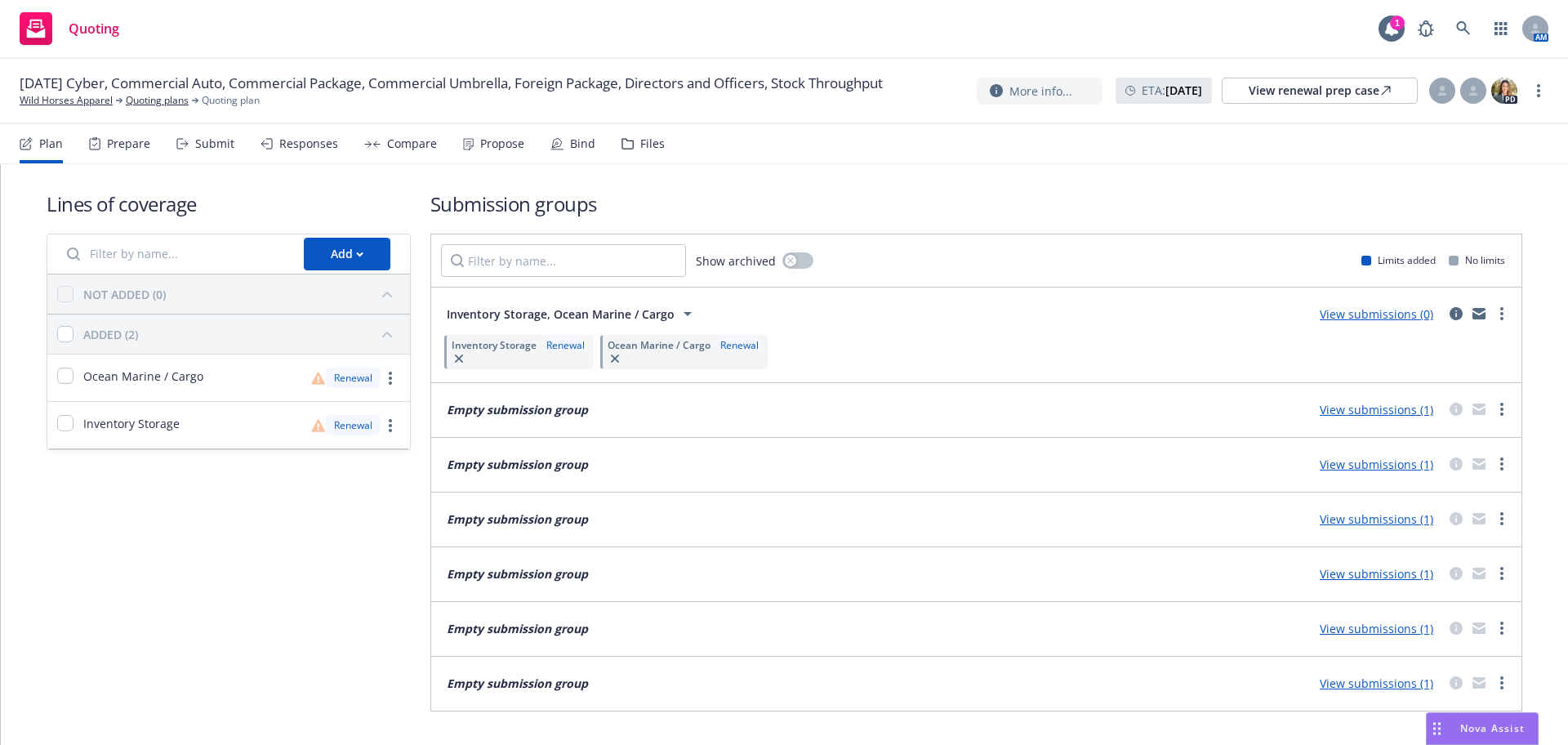
click at [132, 149] on div "Prepare" at bounding box center [128, 144] width 43 height 13
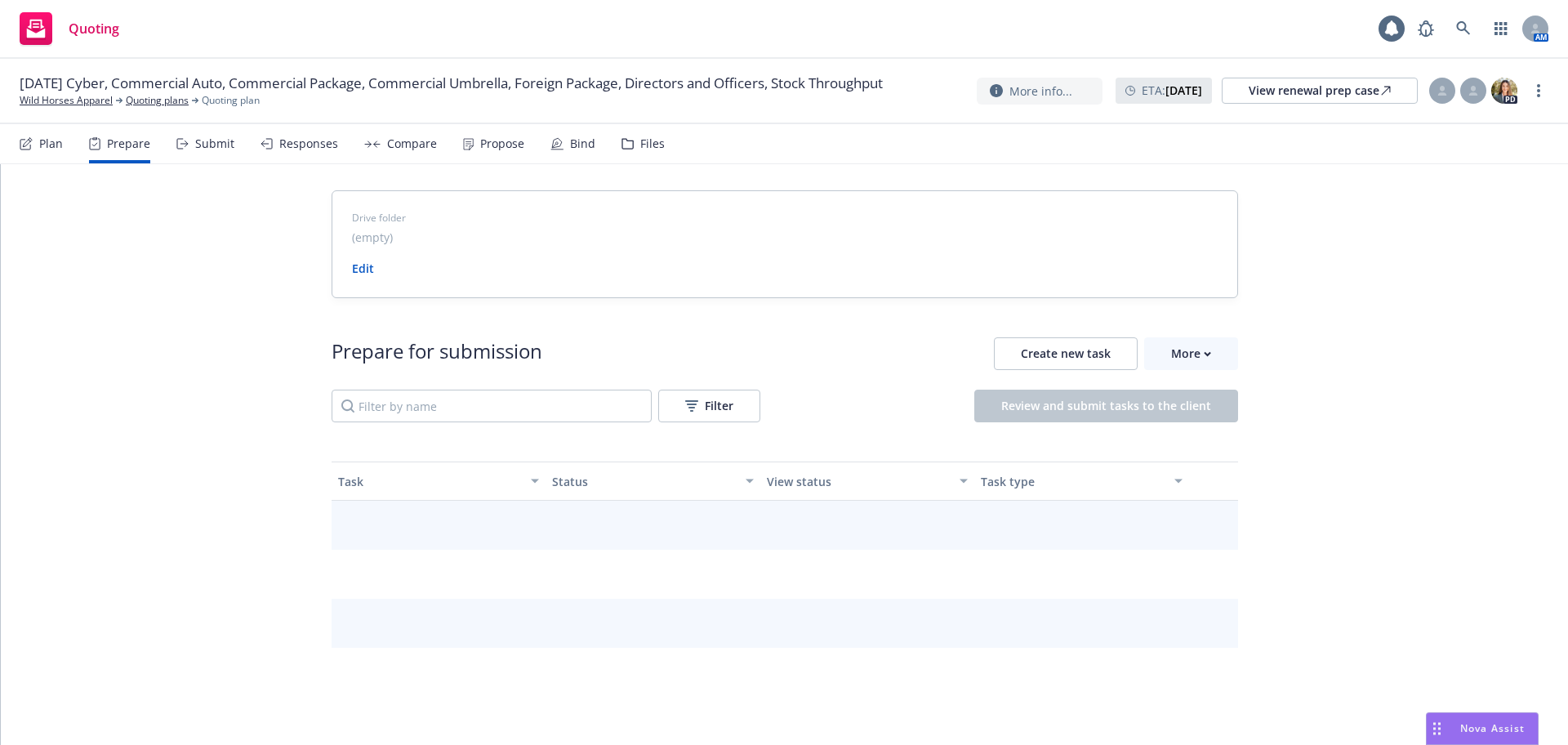
click at [189, 144] on div "Submit" at bounding box center [205, 143] width 58 height 39
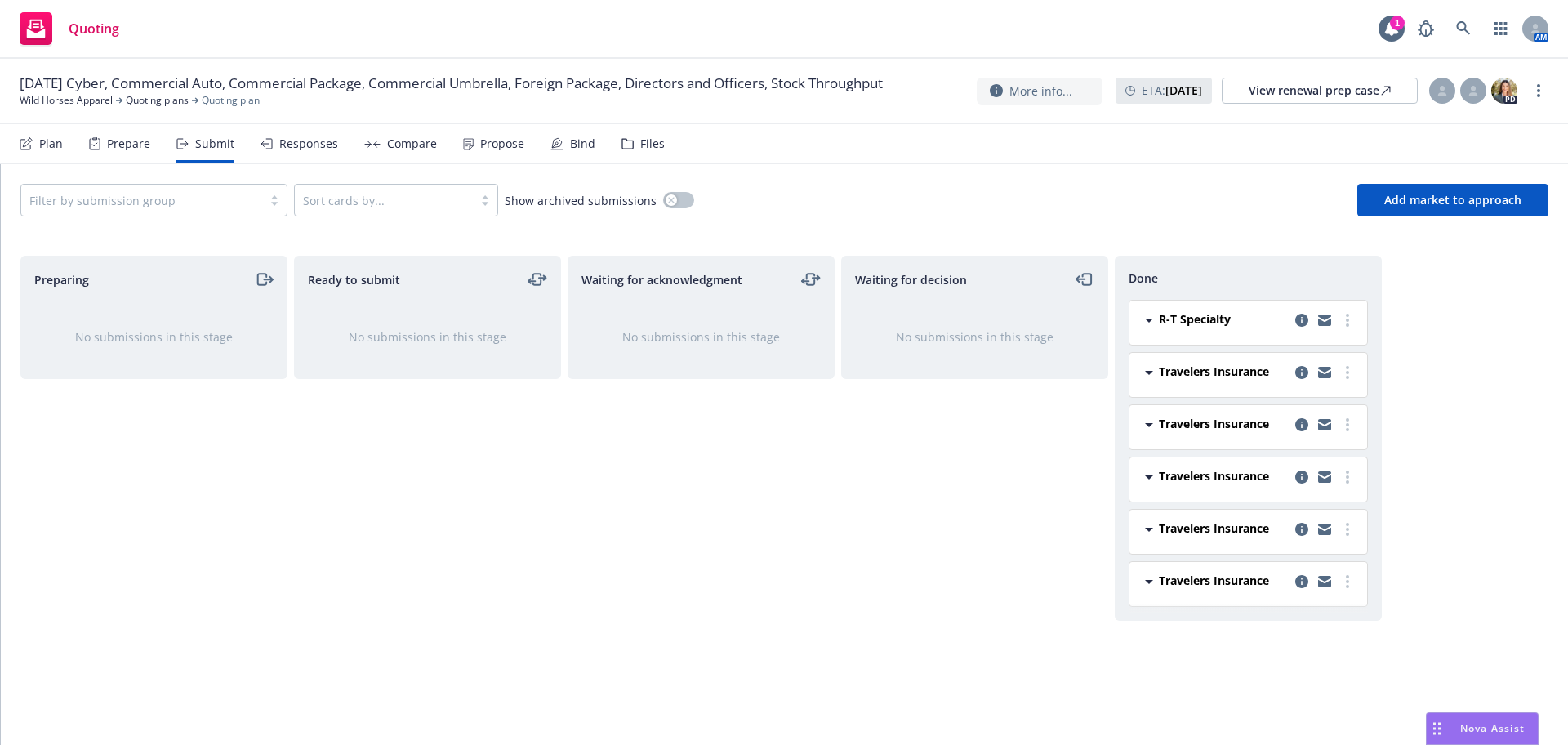
click at [319, 150] on div "Responses" at bounding box center [308, 144] width 59 height 13
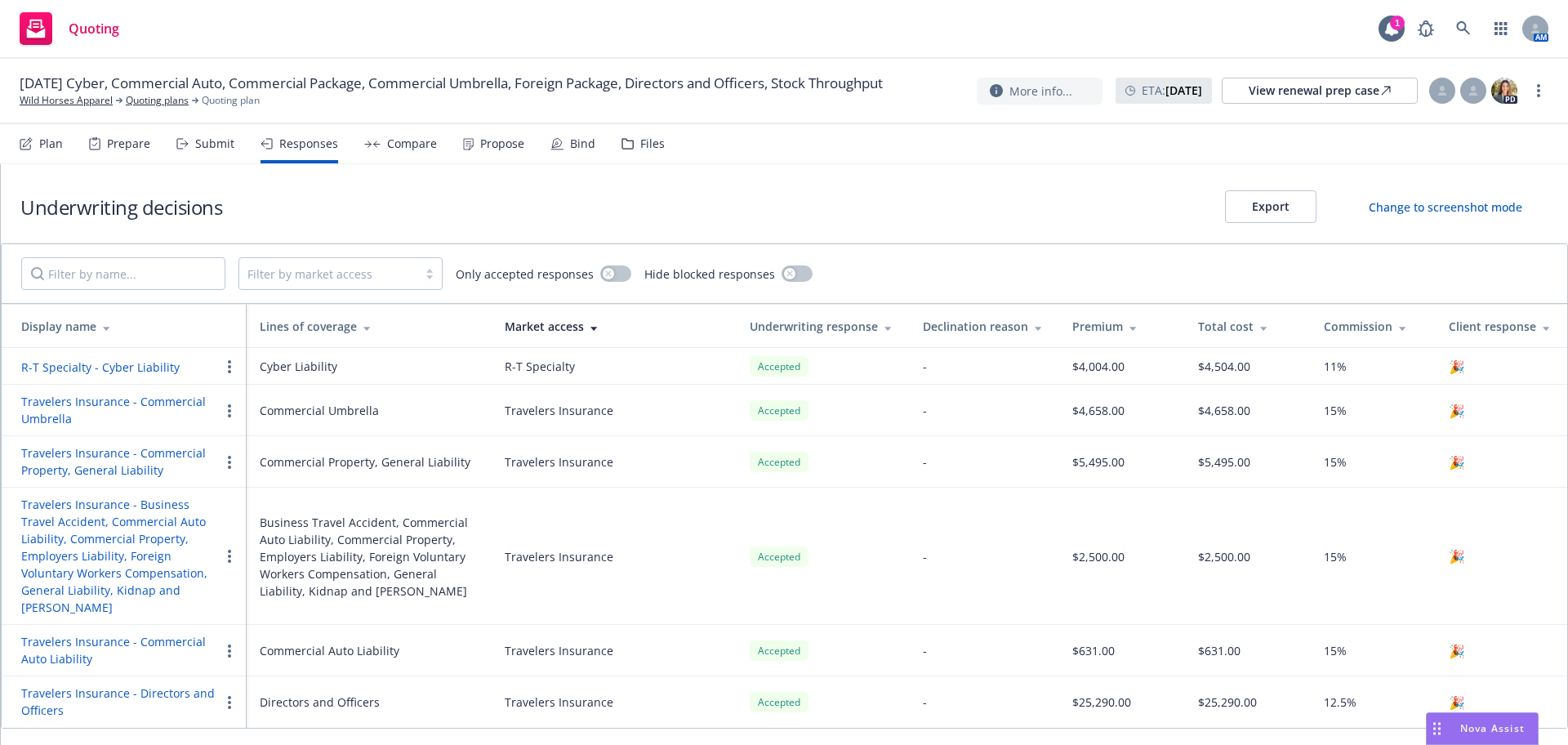
click at [369, 150] on div "Compare" at bounding box center [400, 143] width 73 height 39
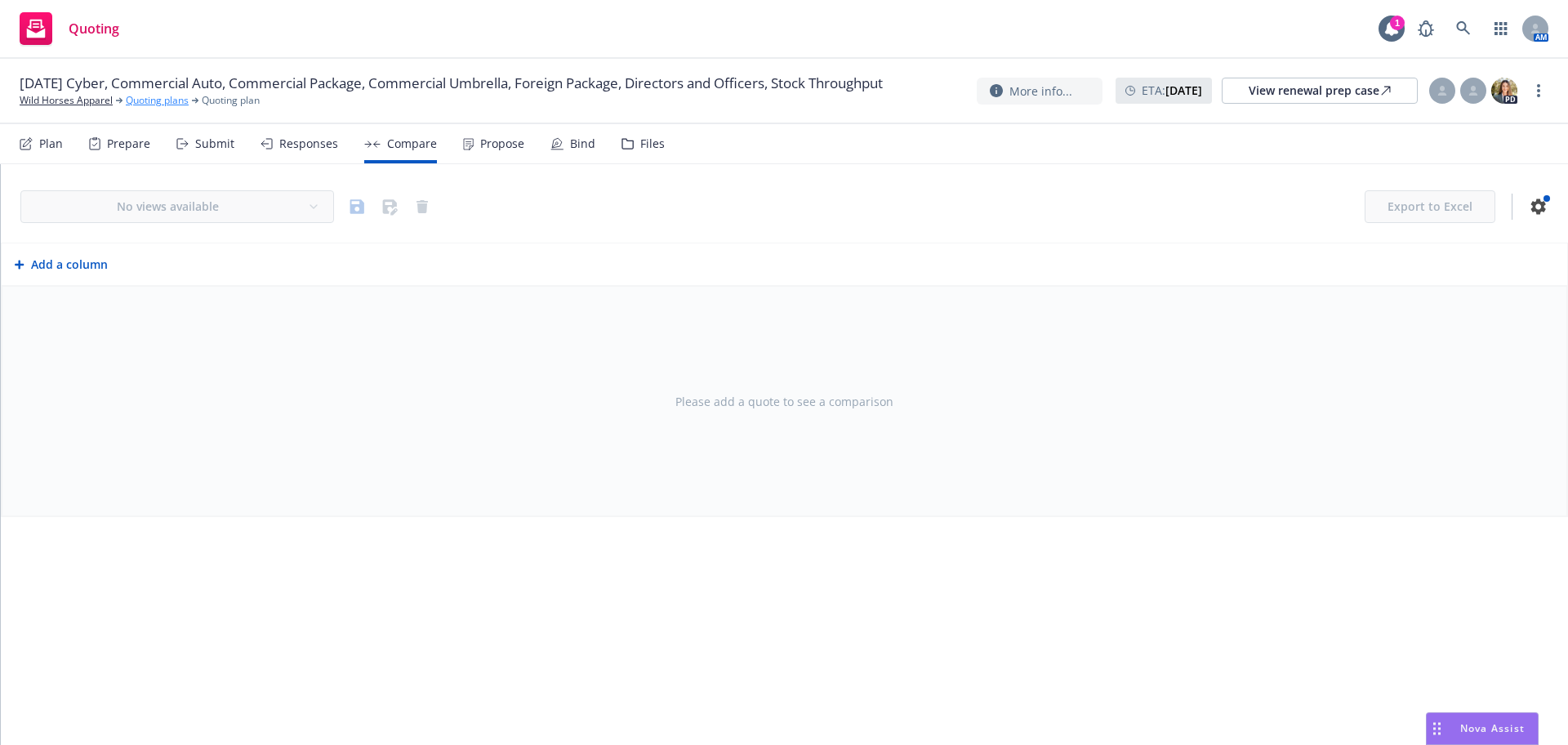
click at [144, 108] on link "Quoting plans" at bounding box center [157, 100] width 63 height 14
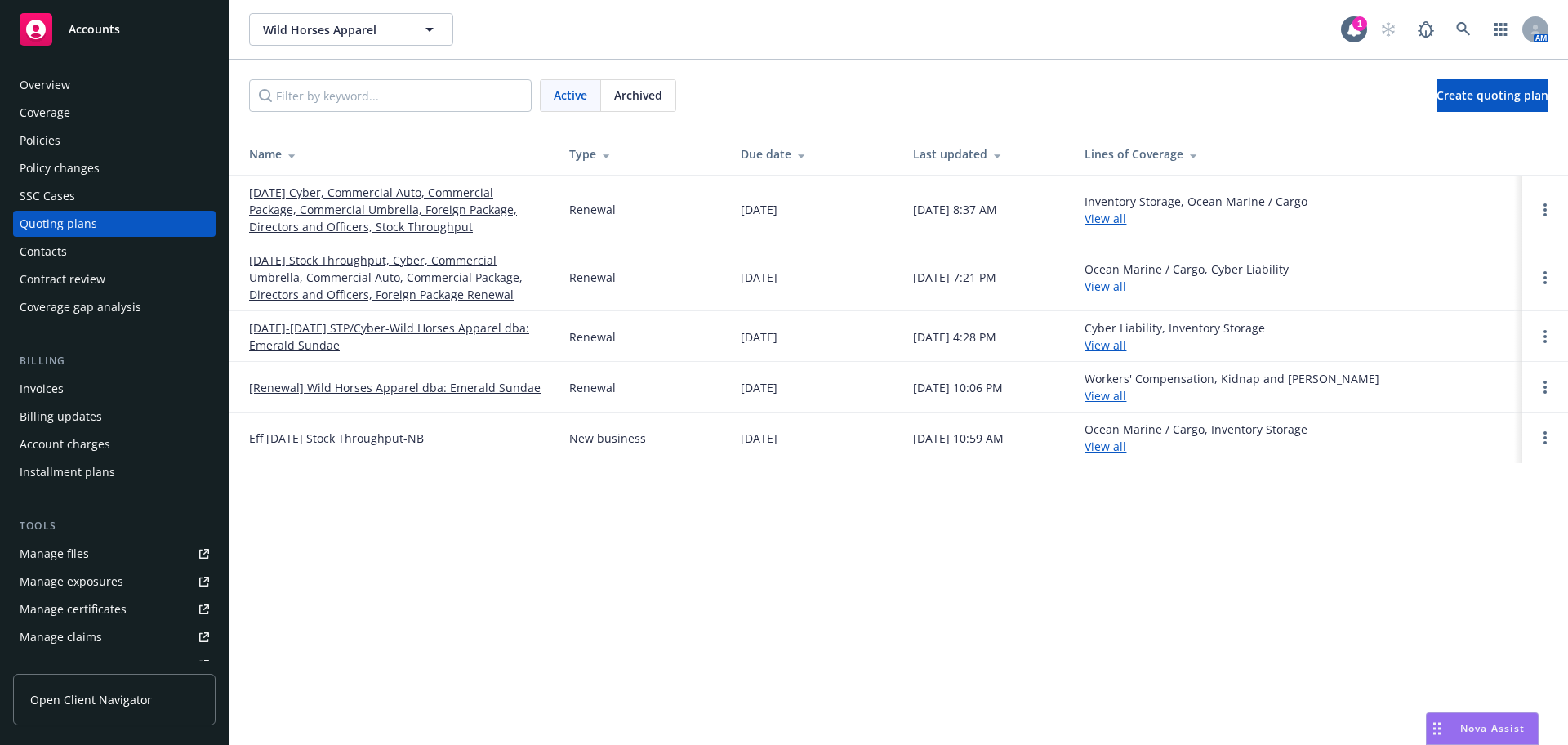
click at [814, 636] on div "Wild Horses Apparel Wild Horses Apparel 1 AM Active Archived Create quoting pla…" at bounding box center [899, 372] width 1339 height 745
click at [78, 85] on div "Overview" at bounding box center [113, 84] width 189 height 26
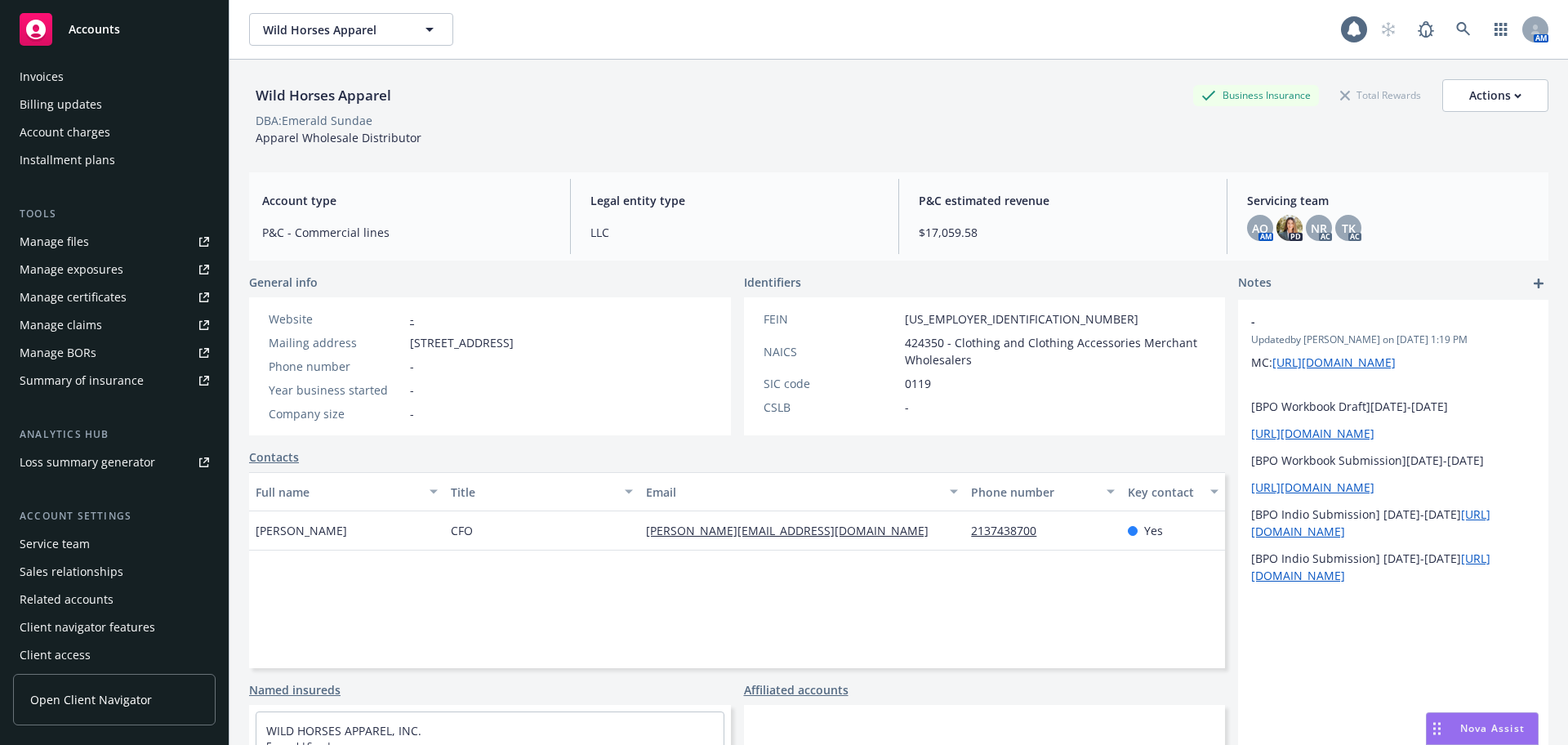
scroll to position [320, 0]
click at [101, 538] on div "Service team" at bounding box center [113, 536] width 189 height 26
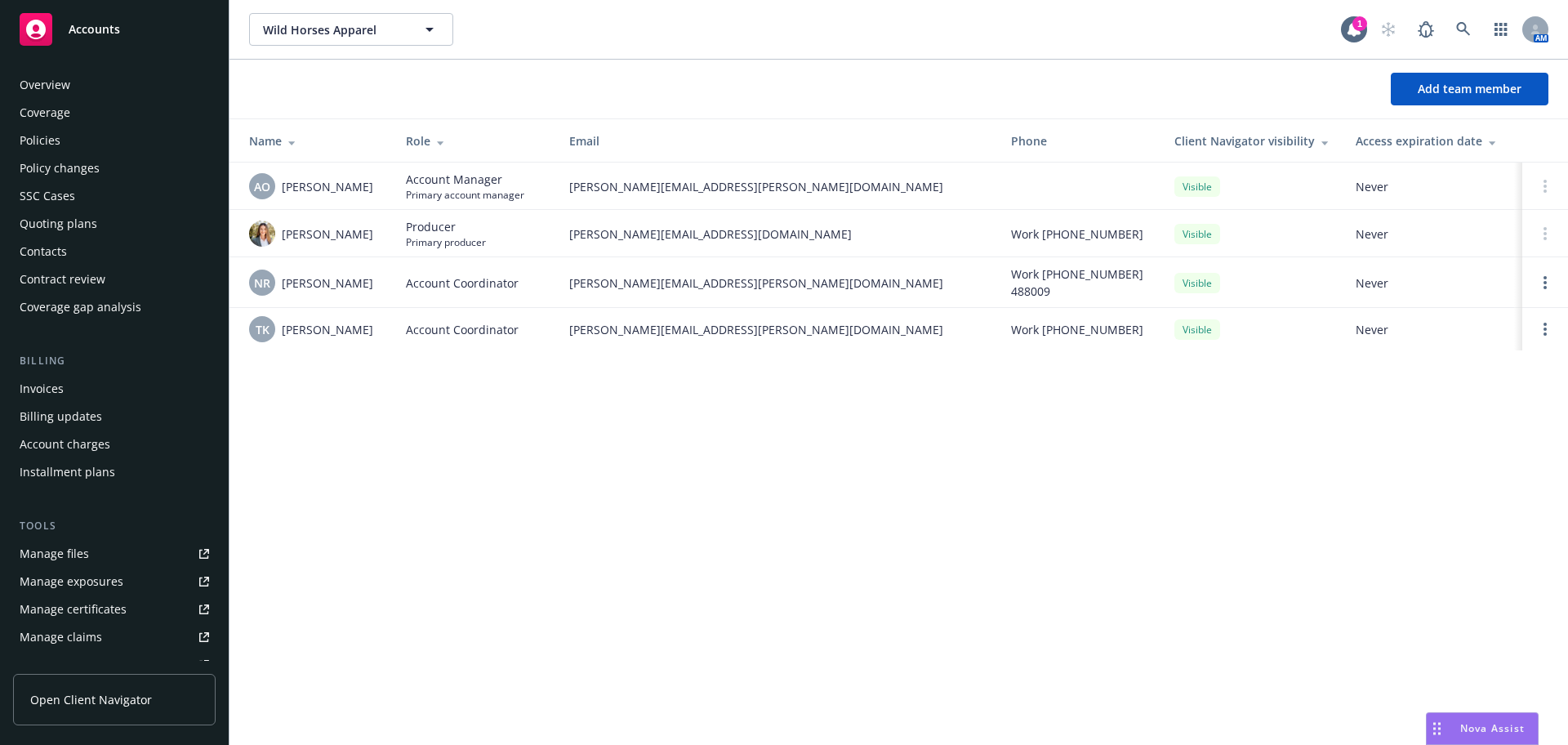
click at [83, 74] on div "Overview" at bounding box center [113, 84] width 189 height 26
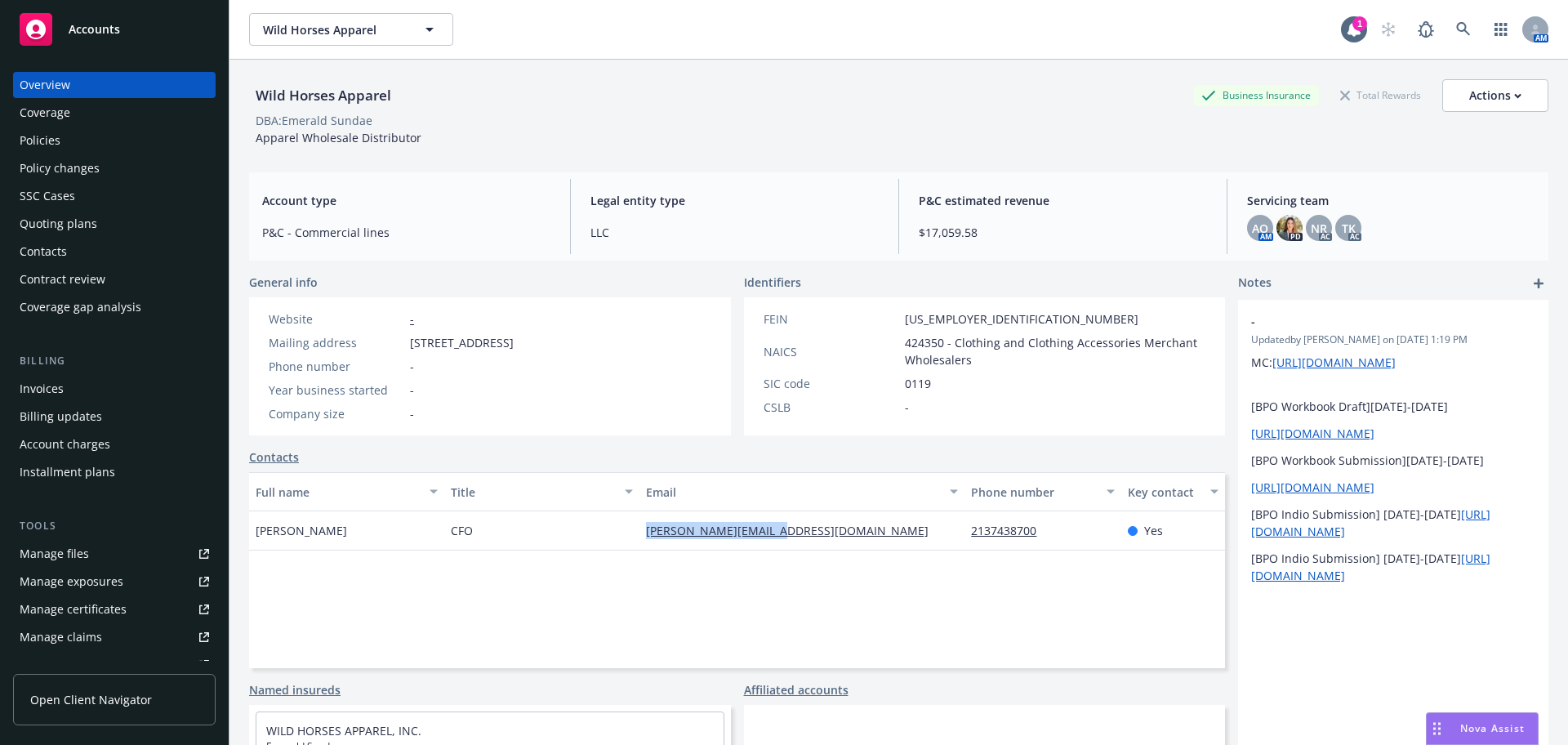
drag, startPoint x: 807, startPoint y: 542, endPoint x: 629, endPoint y: 546, distance: 178.0
click at [629, 546] on div "Joe Souza CFO joe@emeraldsundae.com 2137438700 Yes" at bounding box center [736, 531] width 977 height 39
click at [828, 537] on div "joe@emeraldsundae.com" at bounding box center [802, 531] width 326 height 39
drag, startPoint x: 783, startPoint y: 543, endPoint x: 796, endPoint y: 538, distance: 13.9
click at [783, 543] on div "joe@emeraldsundae.com" at bounding box center [802, 531] width 326 height 39
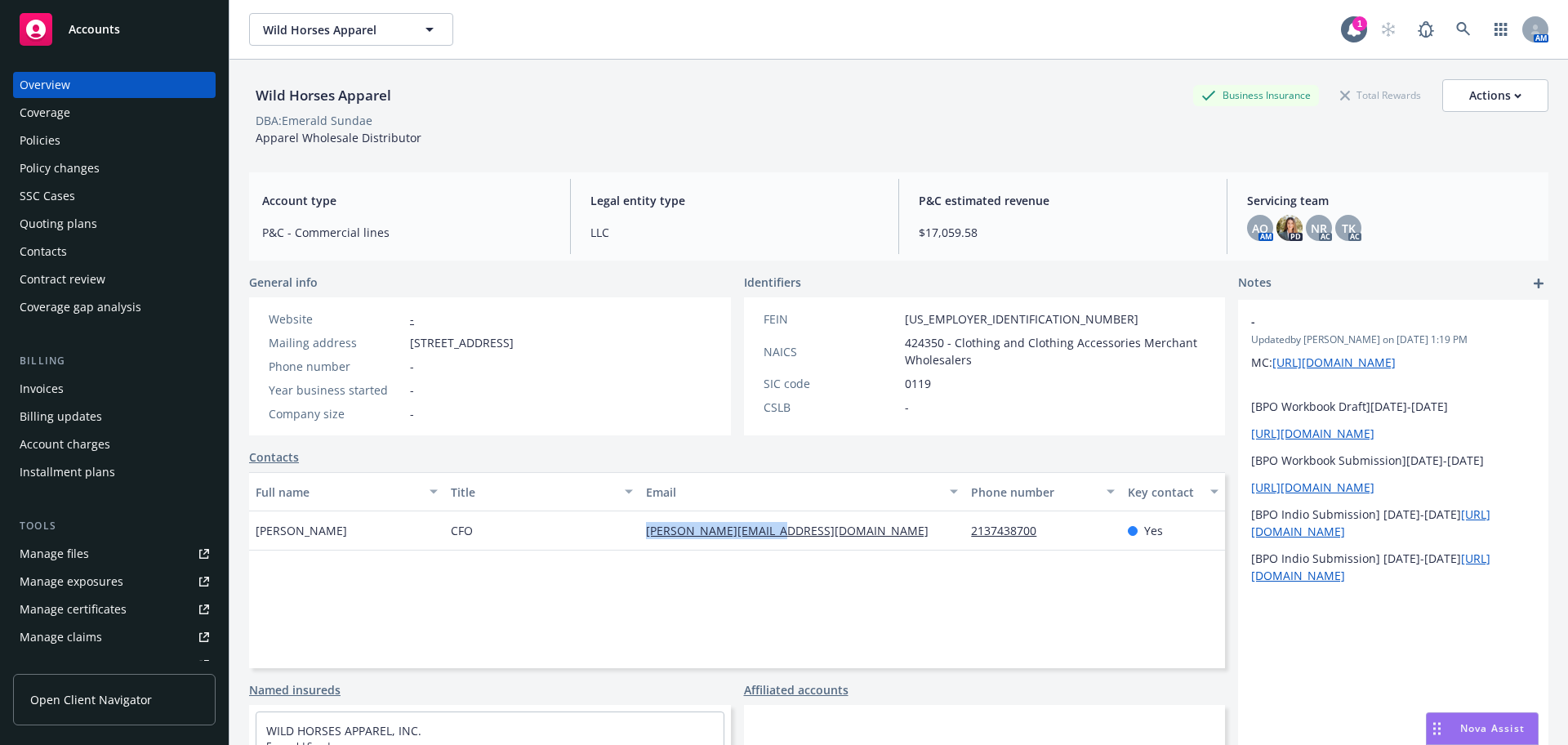
drag, startPoint x: 782, startPoint y: 536, endPoint x: 635, endPoint y: 544, distance: 147.2
click at [639, 544] on div "joe@emeraldsundae.com" at bounding box center [802, 531] width 326 height 39
copy link "joe@emeraldsundae.com"
click at [379, 92] on div "Wild Horses Apparel" at bounding box center [323, 95] width 149 height 21
drag, startPoint x: 420, startPoint y: 92, endPoint x: 248, endPoint y: 107, distance: 172.7
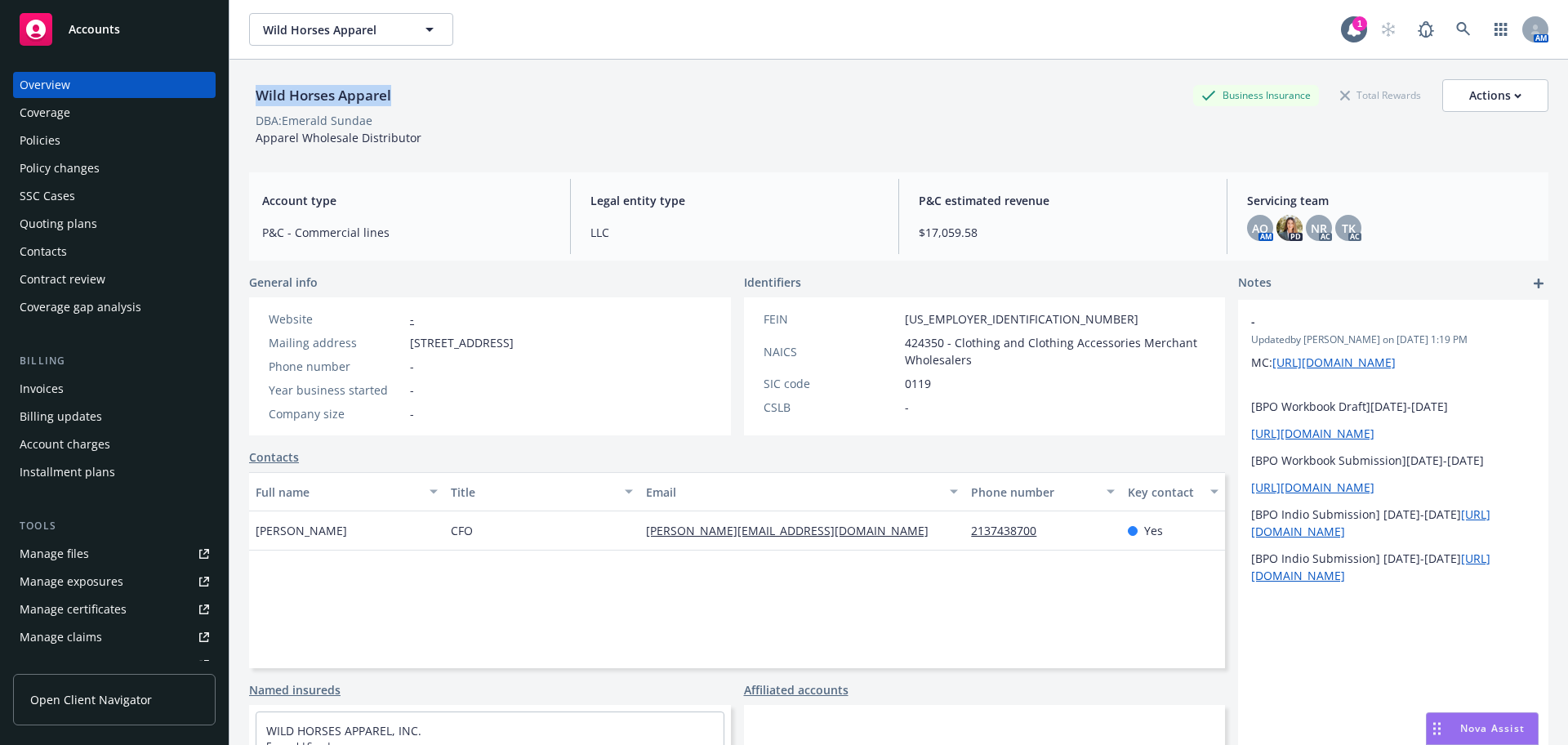
click at [248, 107] on div "Wild Horses Apparel Business Insurance Total Rewards Actions DBA: Emerald Sunda…" at bounding box center [899, 432] width 1339 height 745
copy div "Wild Horses Apparel"
click at [1449, 89] on button "Actions" at bounding box center [1495, 96] width 107 height 33
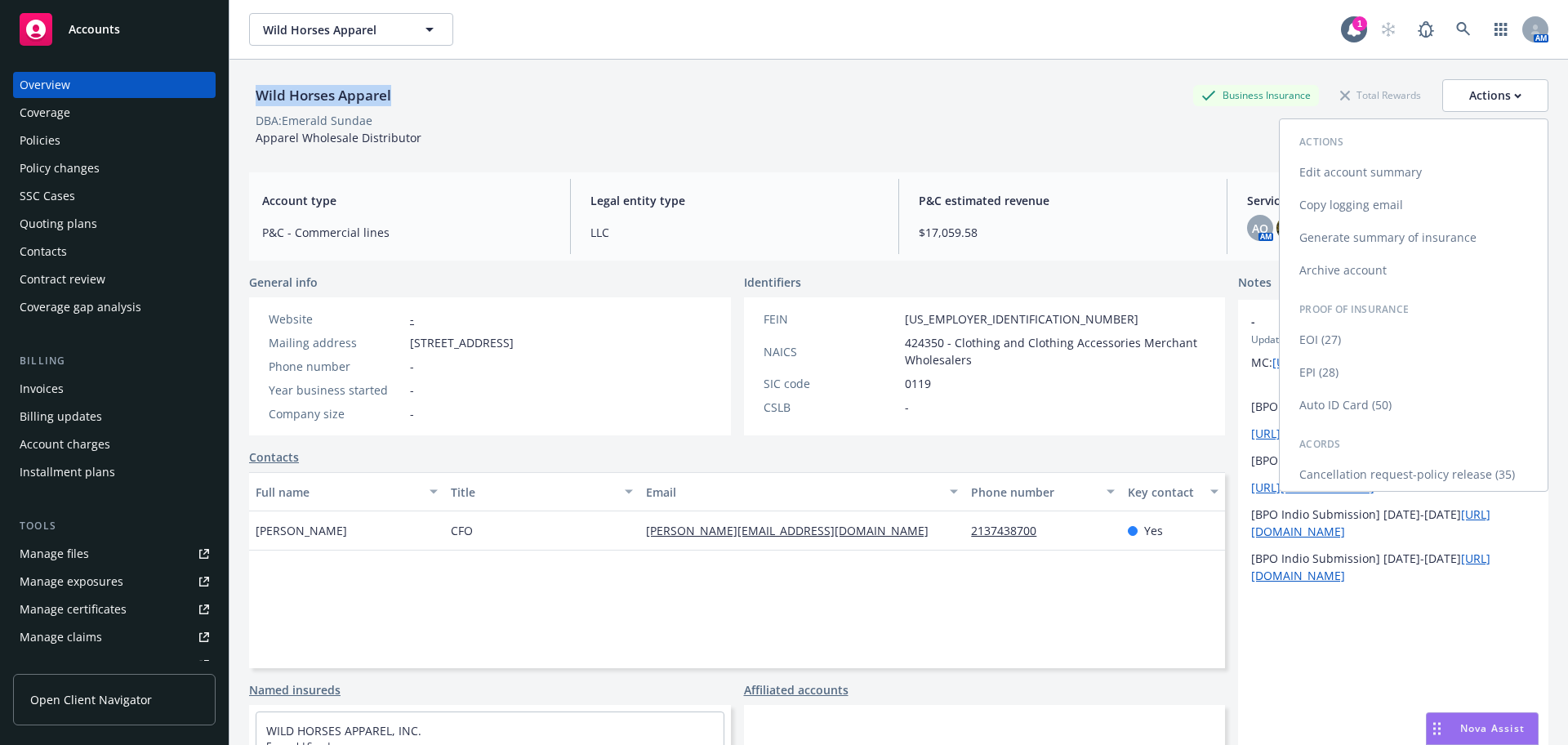
click at [1341, 208] on link "Copy logging email" at bounding box center [1413, 205] width 268 height 33
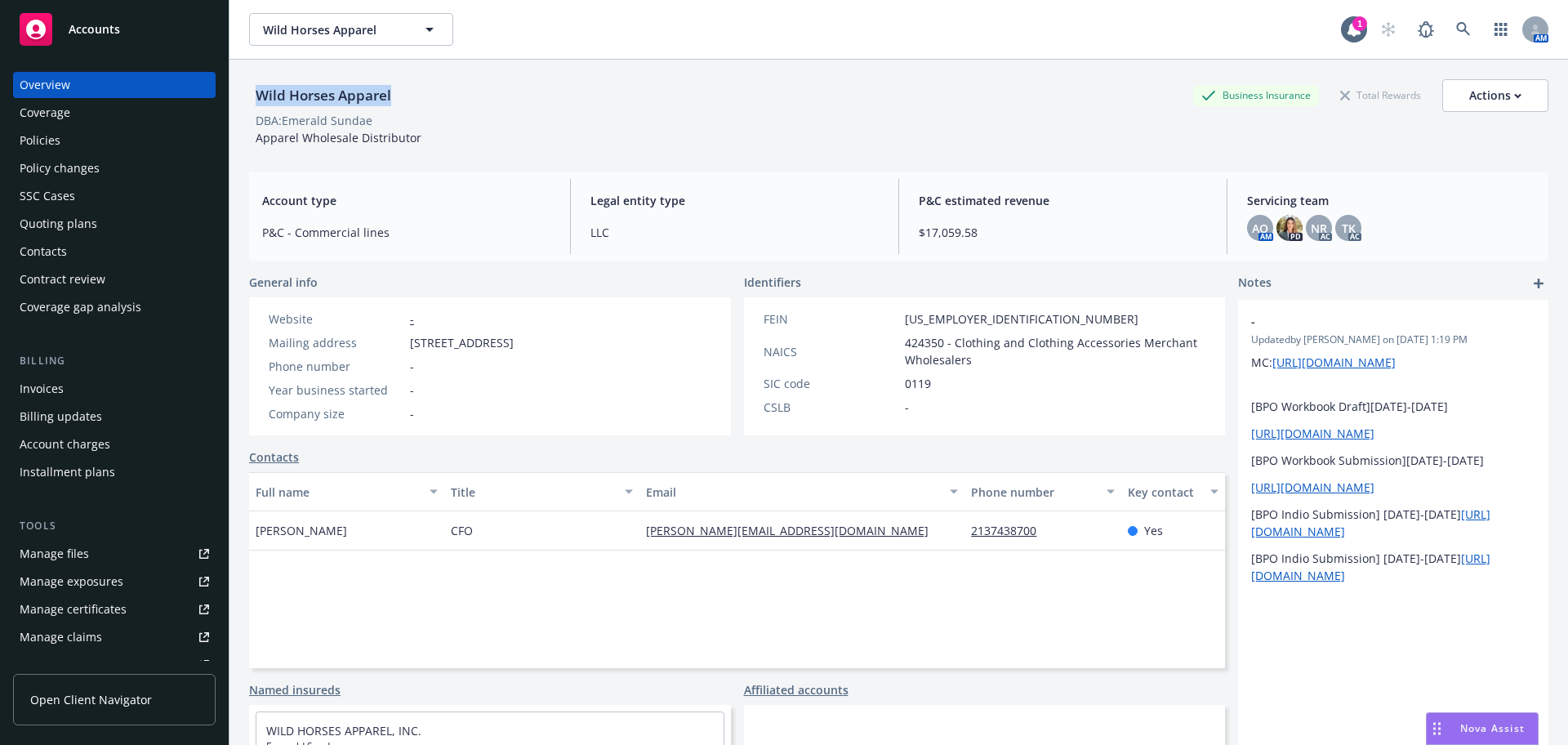
click at [90, 145] on div "Policies" at bounding box center [113, 140] width 189 height 26
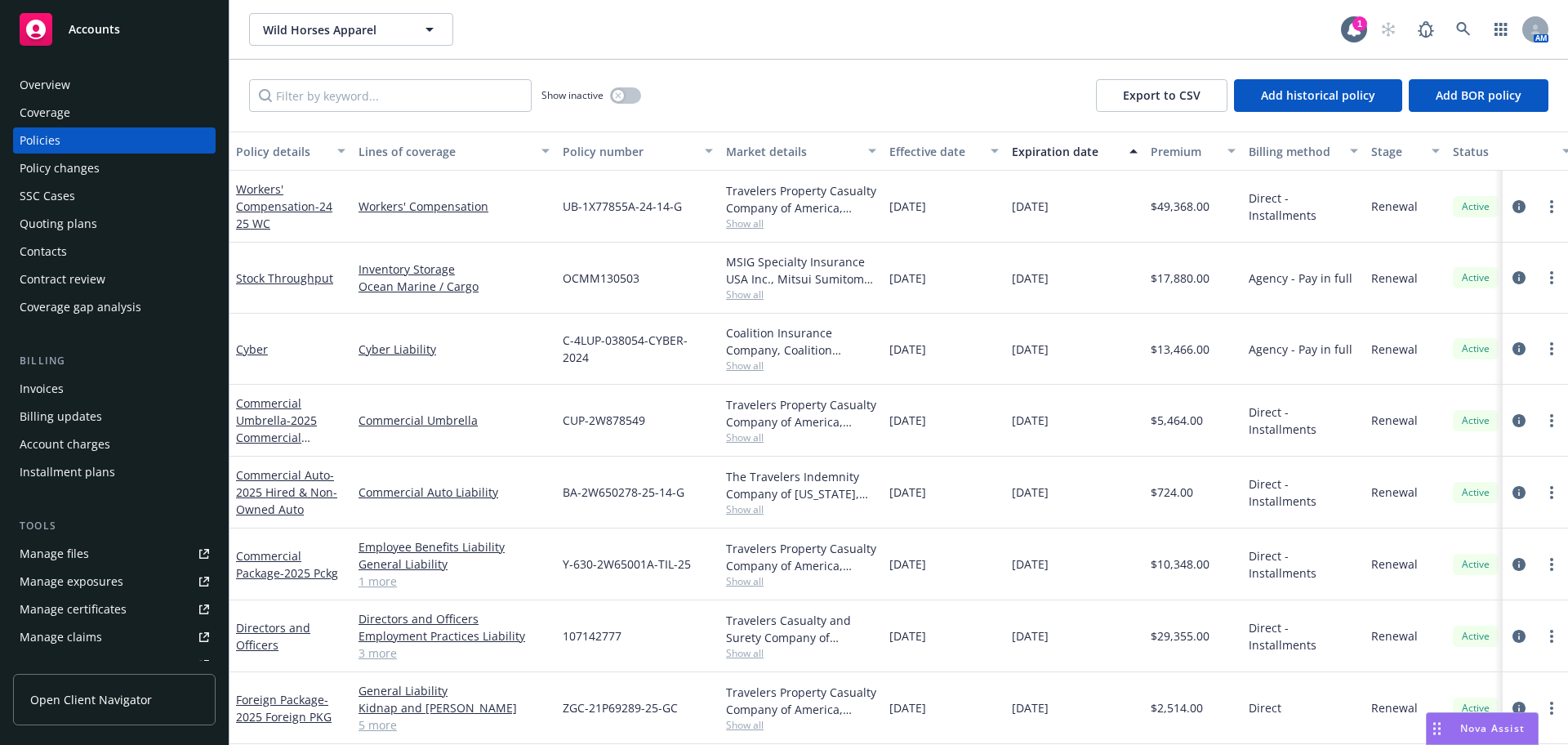
click at [48, 84] on div "Overview" at bounding box center [44, 84] width 51 height 26
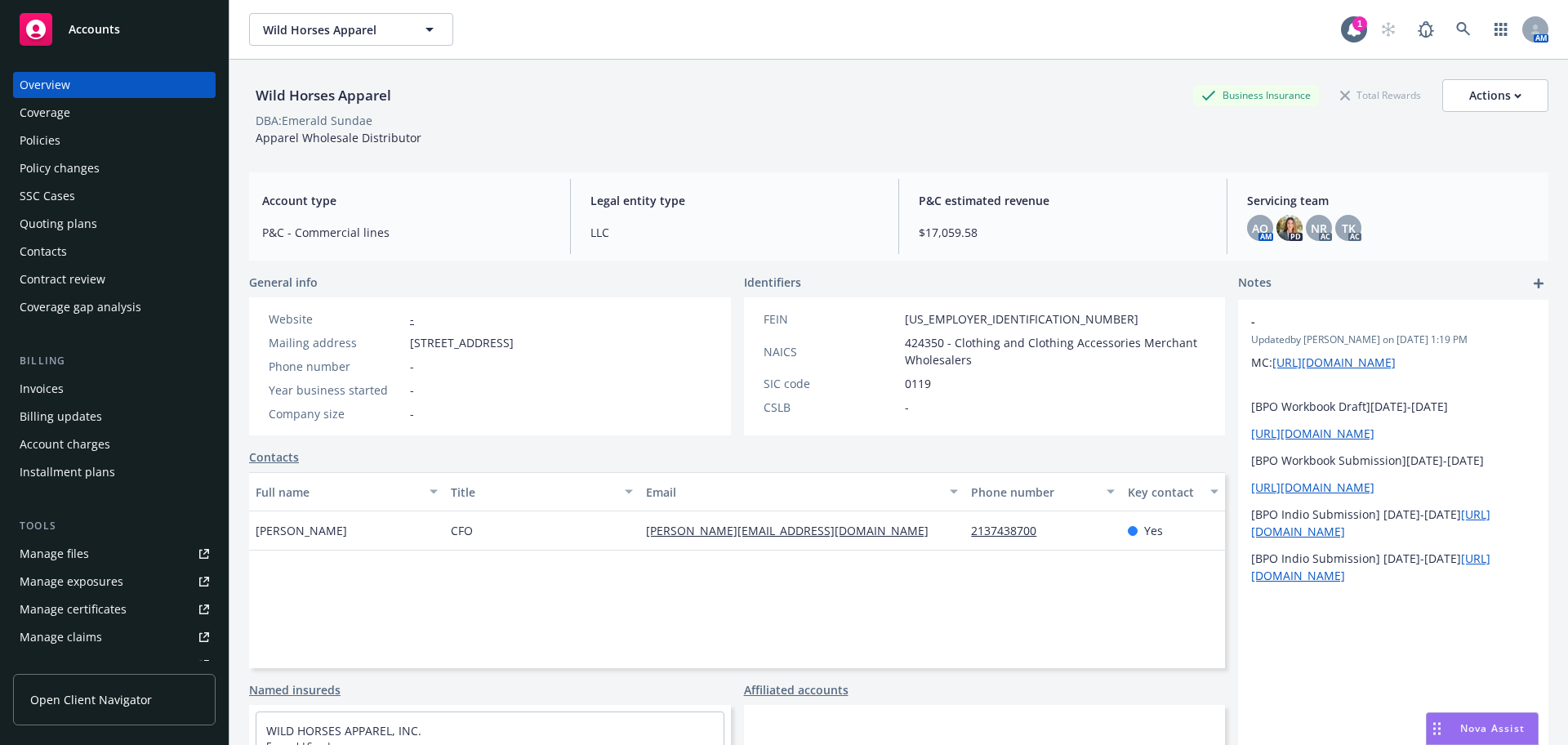
click at [36, 558] on div "Manage files" at bounding box center [54, 553] width 69 height 26
click at [93, 138] on div "Policies" at bounding box center [113, 140] width 189 height 26
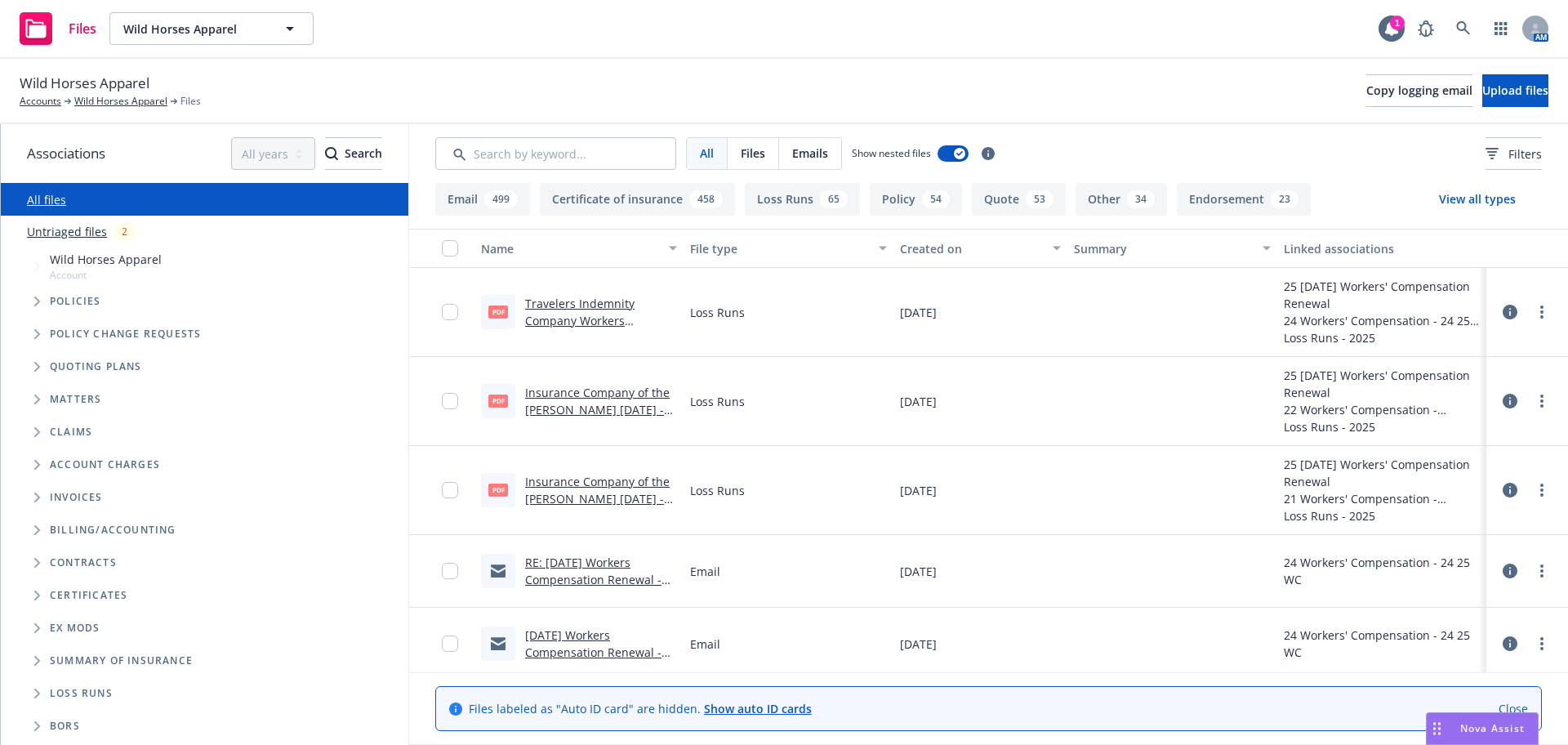
click at [30, 304] on span "Tree Example" at bounding box center [36, 300] width 26 height 26
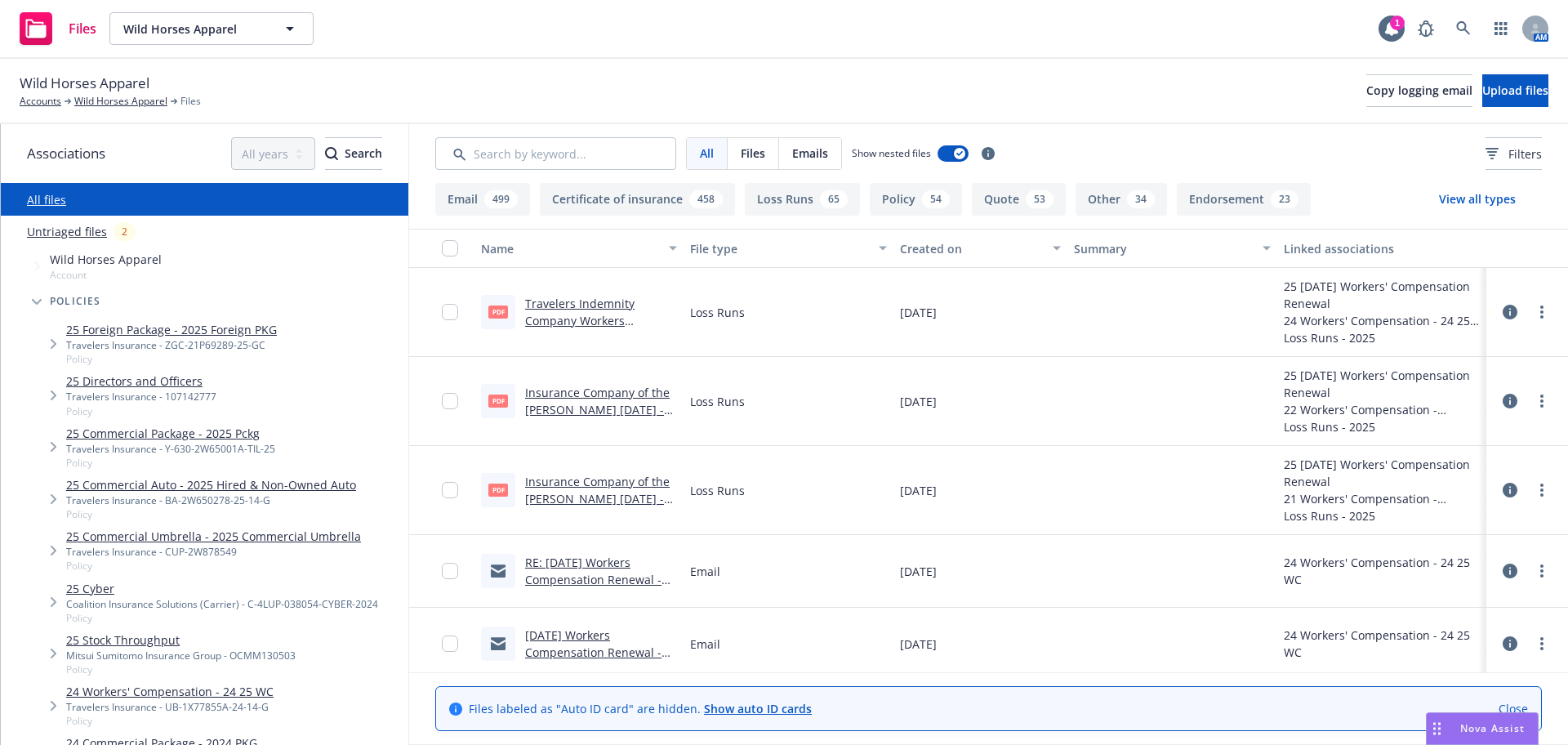
scroll to position [102, 0]
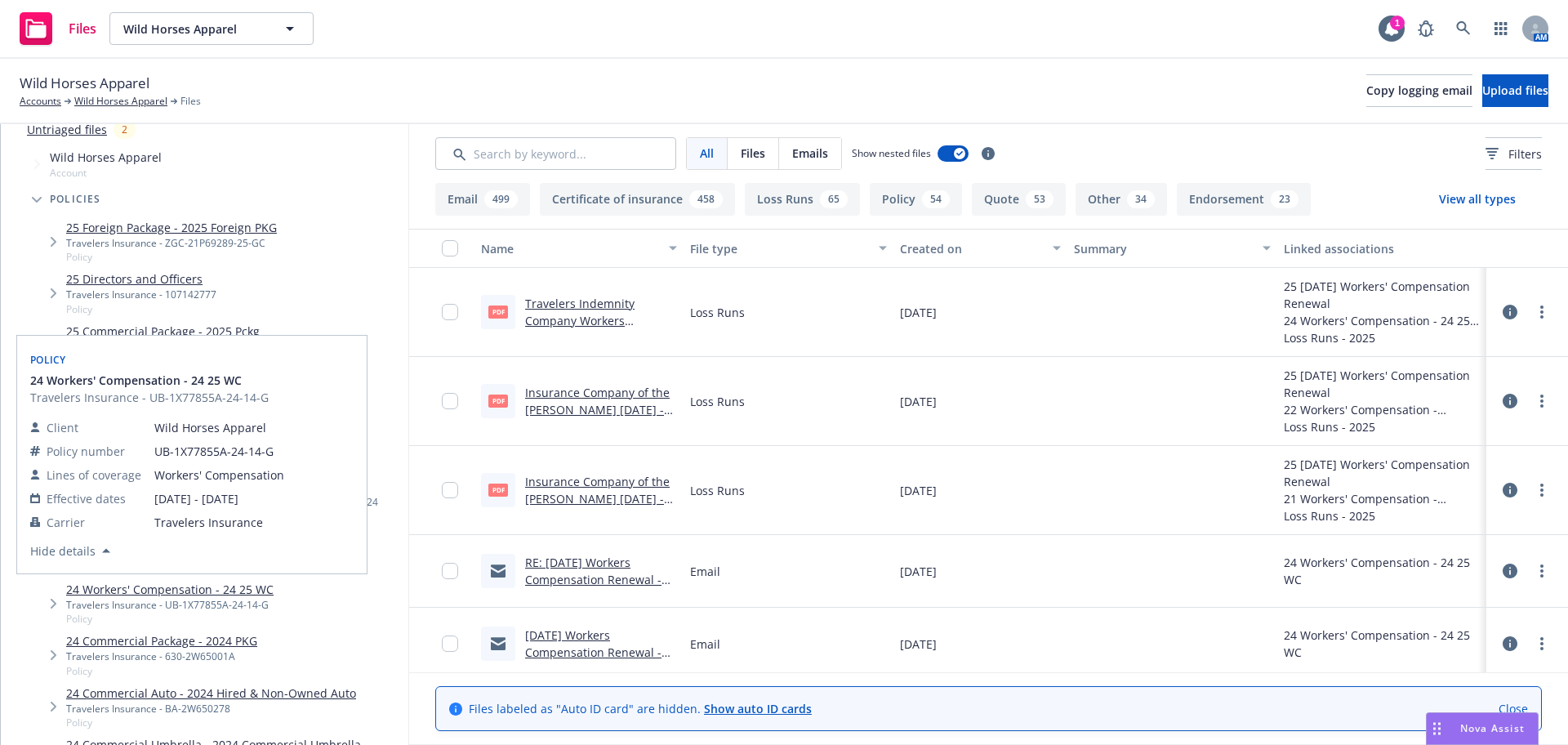
click at [172, 586] on link "24 Workers' Compensation - 24 25 WC" at bounding box center [170, 589] width 207 height 17
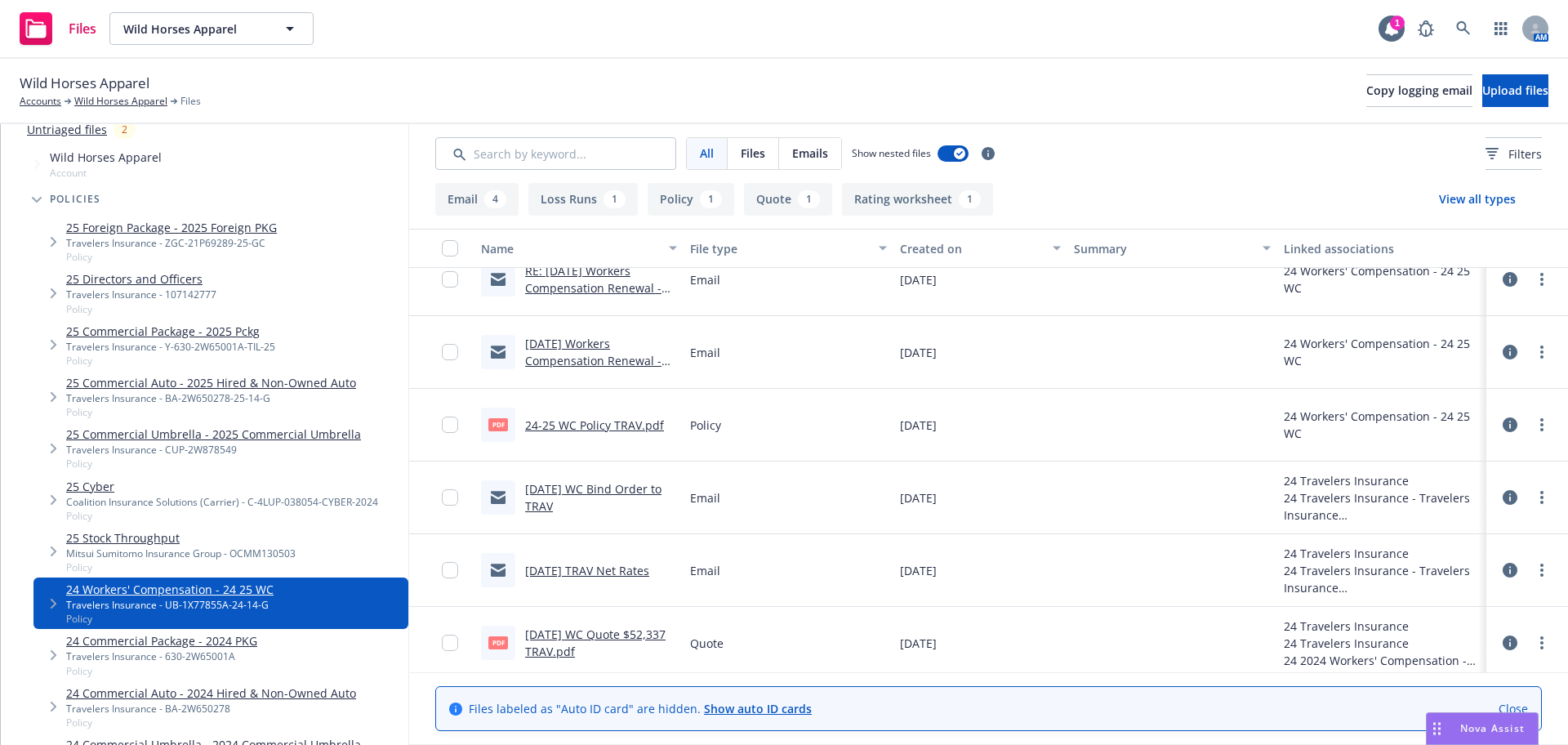
scroll to position [74, 0]
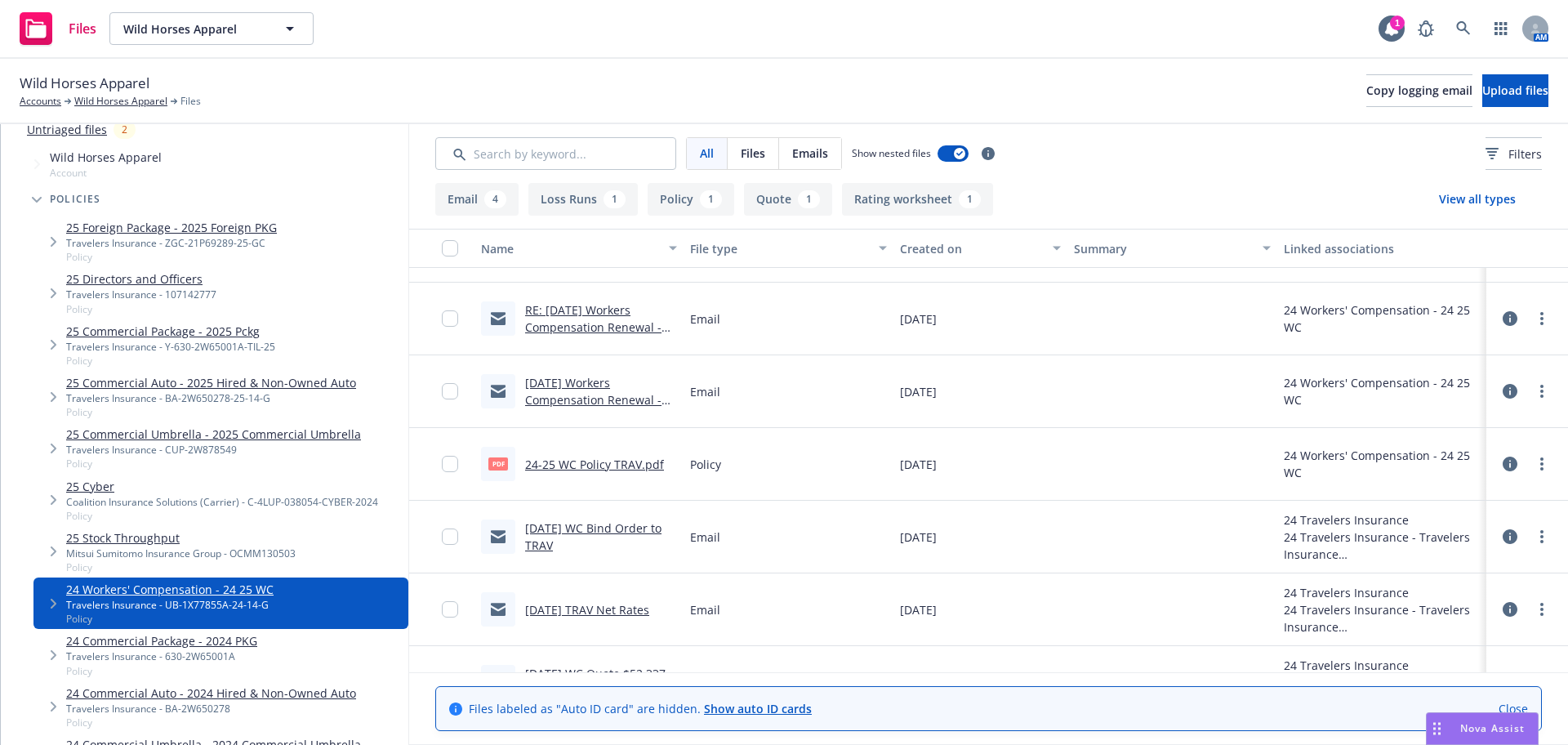
click at [591, 466] on link "24-25 WC Policy TRAV.pdf" at bounding box center [594, 465] width 139 height 15
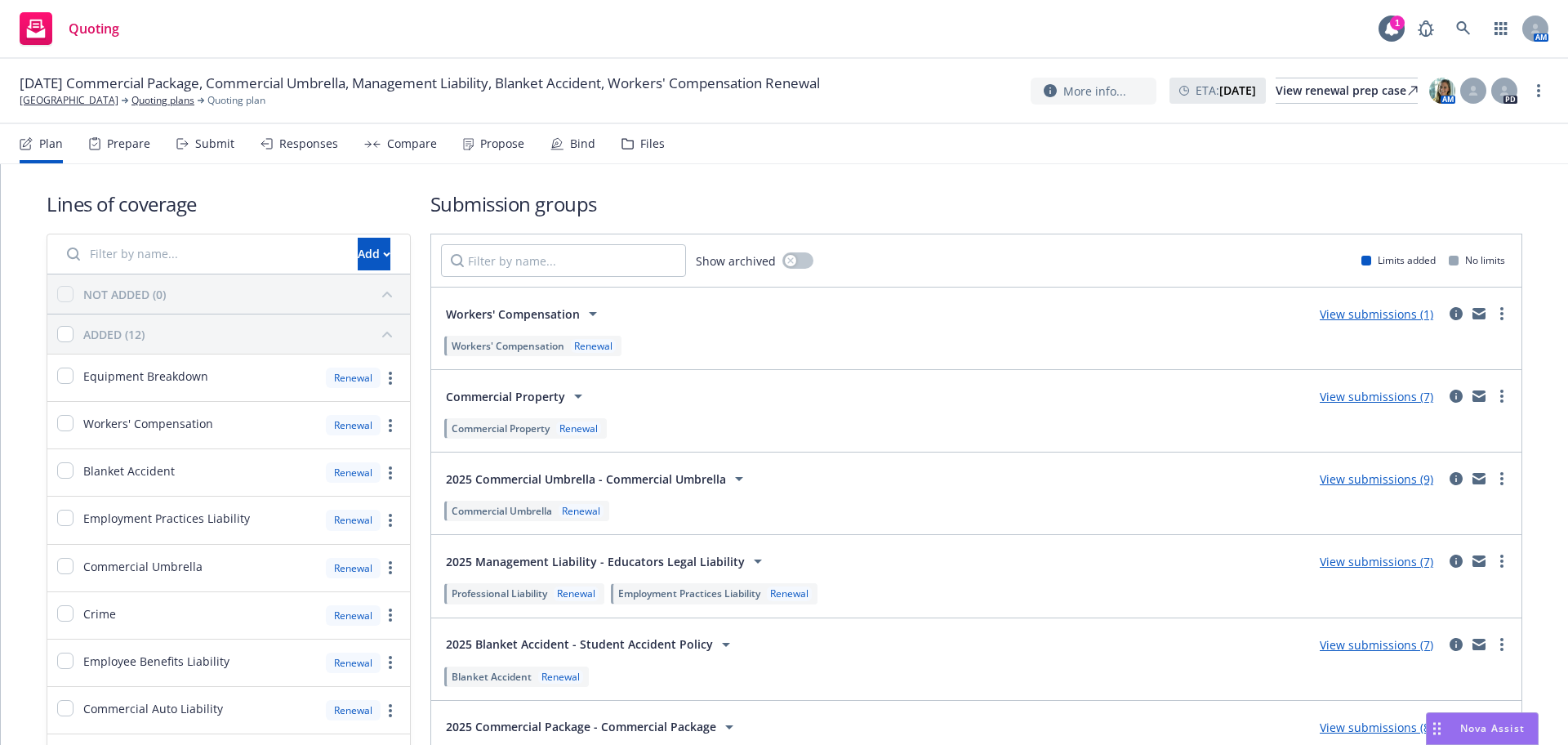
click at [512, 147] on div "Propose" at bounding box center [502, 144] width 44 height 13
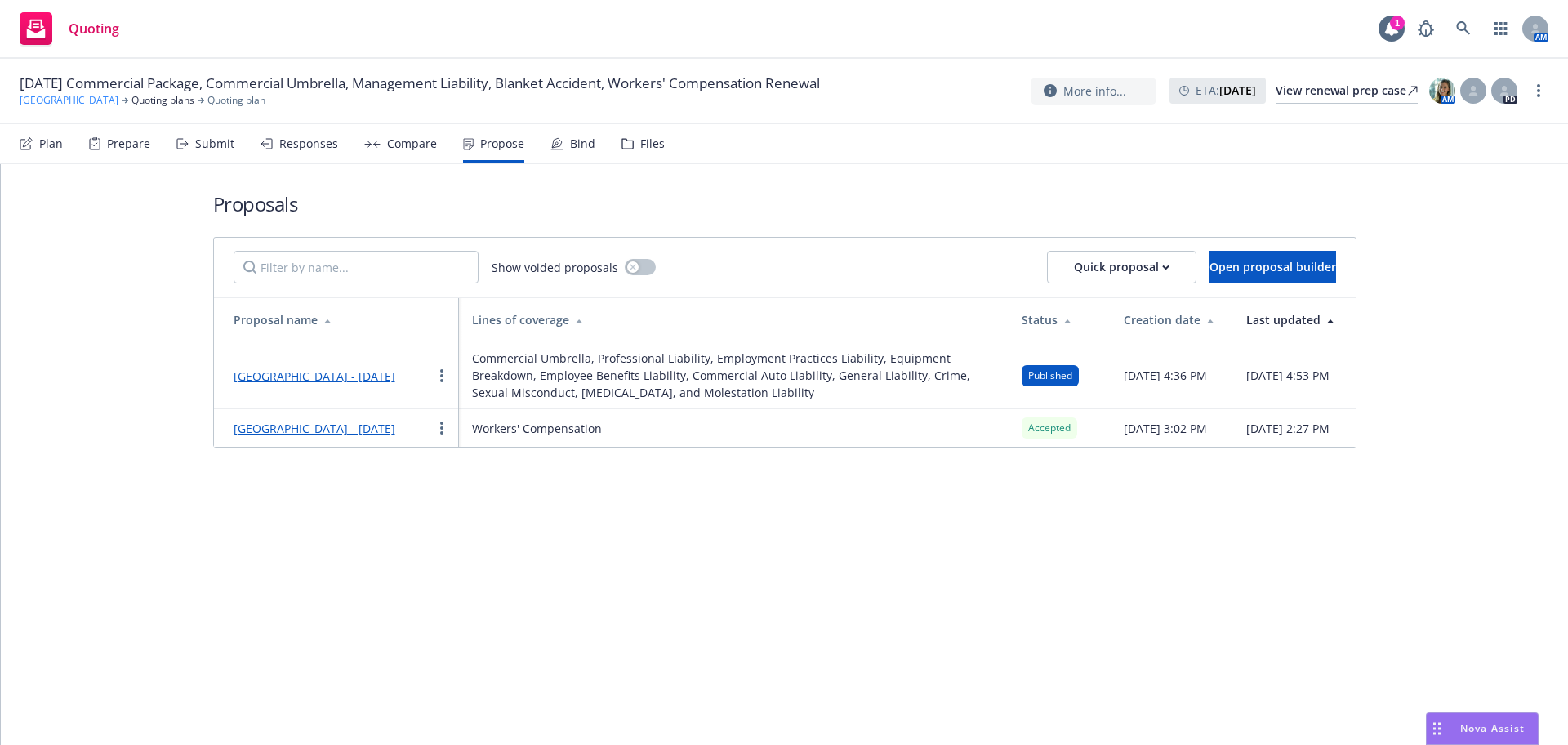
click at [81, 104] on link "[GEOGRAPHIC_DATA]" at bounding box center [68, 100] width 99 height 14
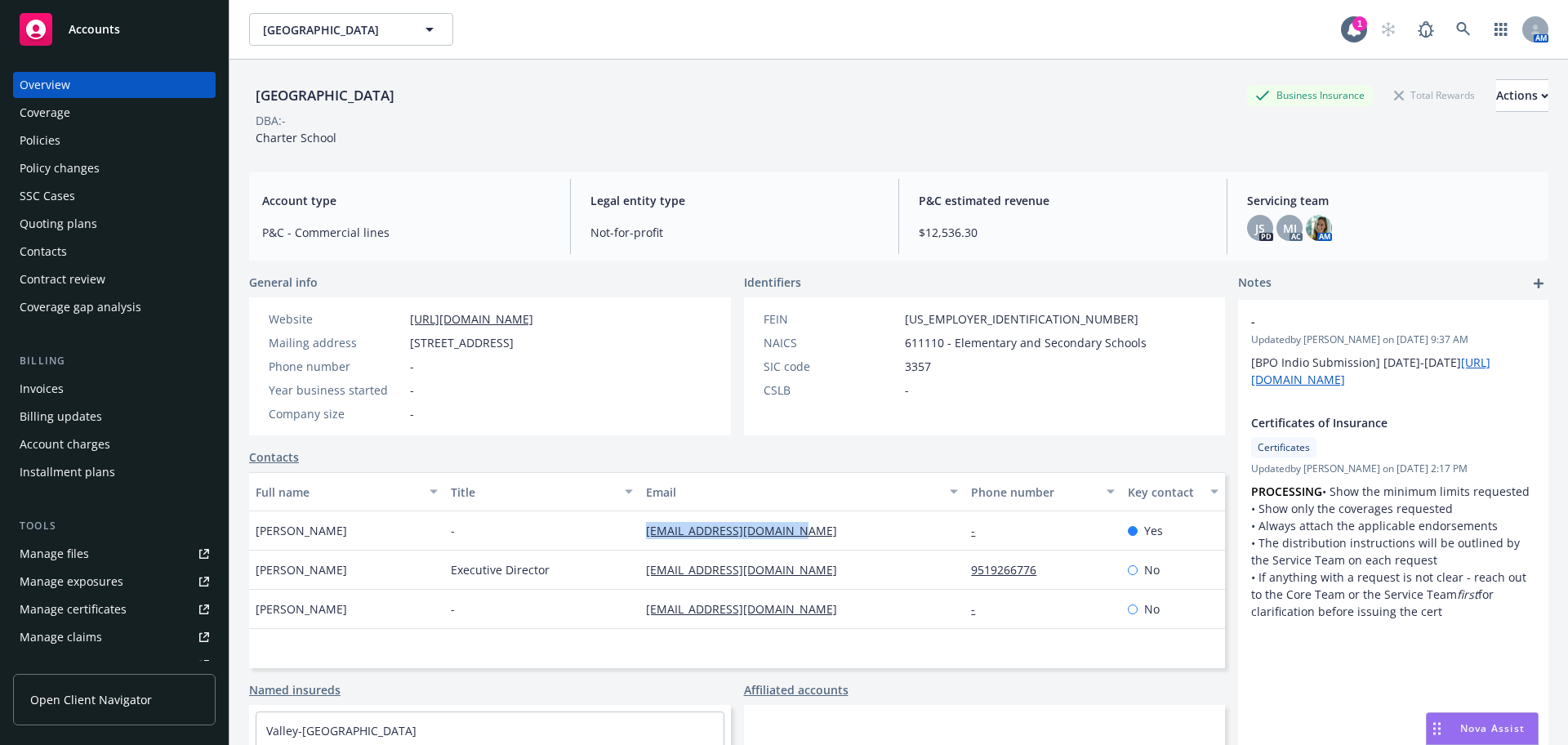
drag, startPoint x: 822, startPoint y: 533, endPoint x: 630, endPoint y: 531, distance: 192.0
click at [630, 531] on div "[PERSON_NAME] - [EMAIL_ADDRESS][DOMAIN_NAME] - Yes" at bounding box center [736, 531] width 977 height 39
copy div "[EMAIL_ADDRESS][DOMAIN_NAME]"
click at [1496, 93] on div "Actions" at bounding box center [1522, 95] width 52 height 31
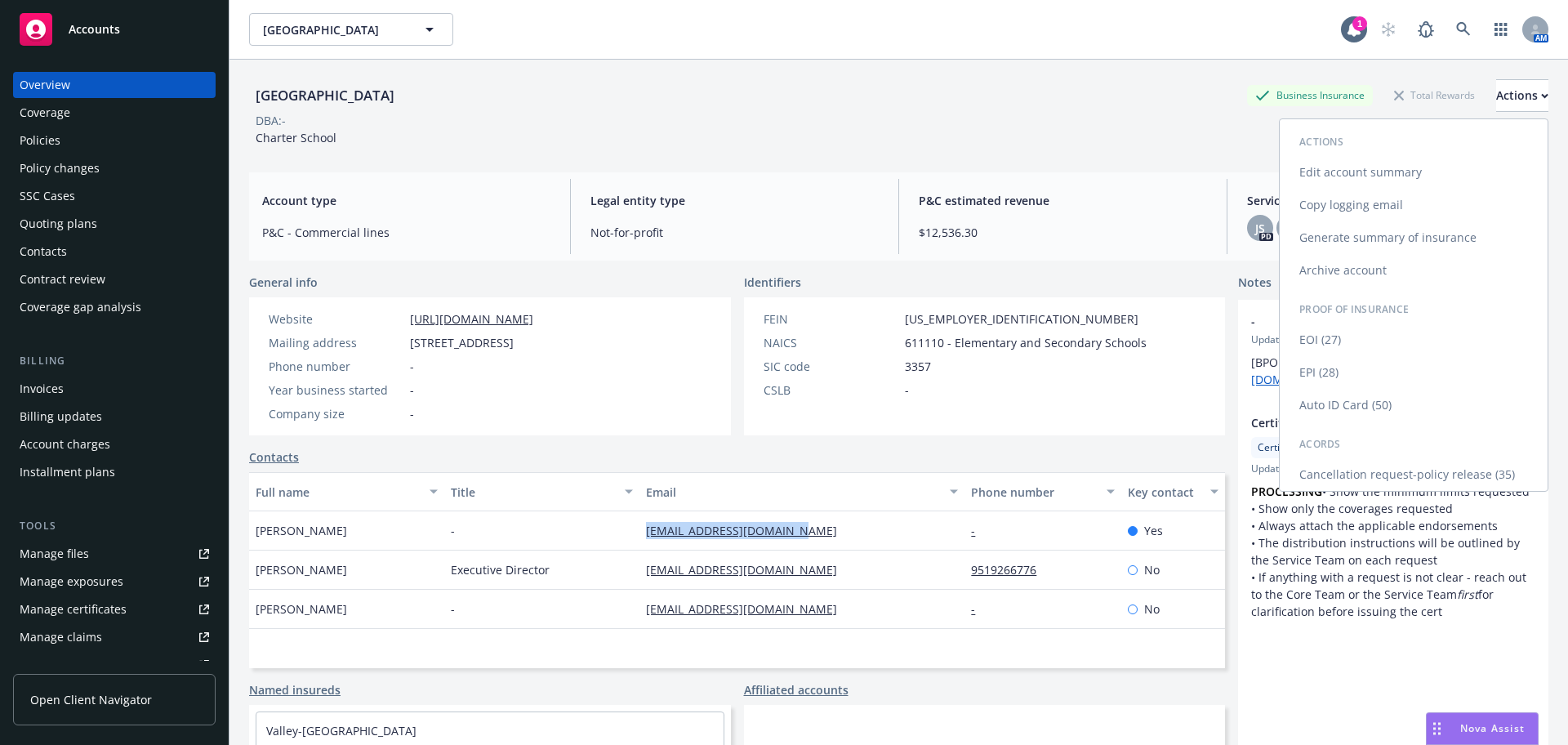
click at [1359, 213] on link "Copy logging email" at bounding box center [1413, 205] width 268 height 33
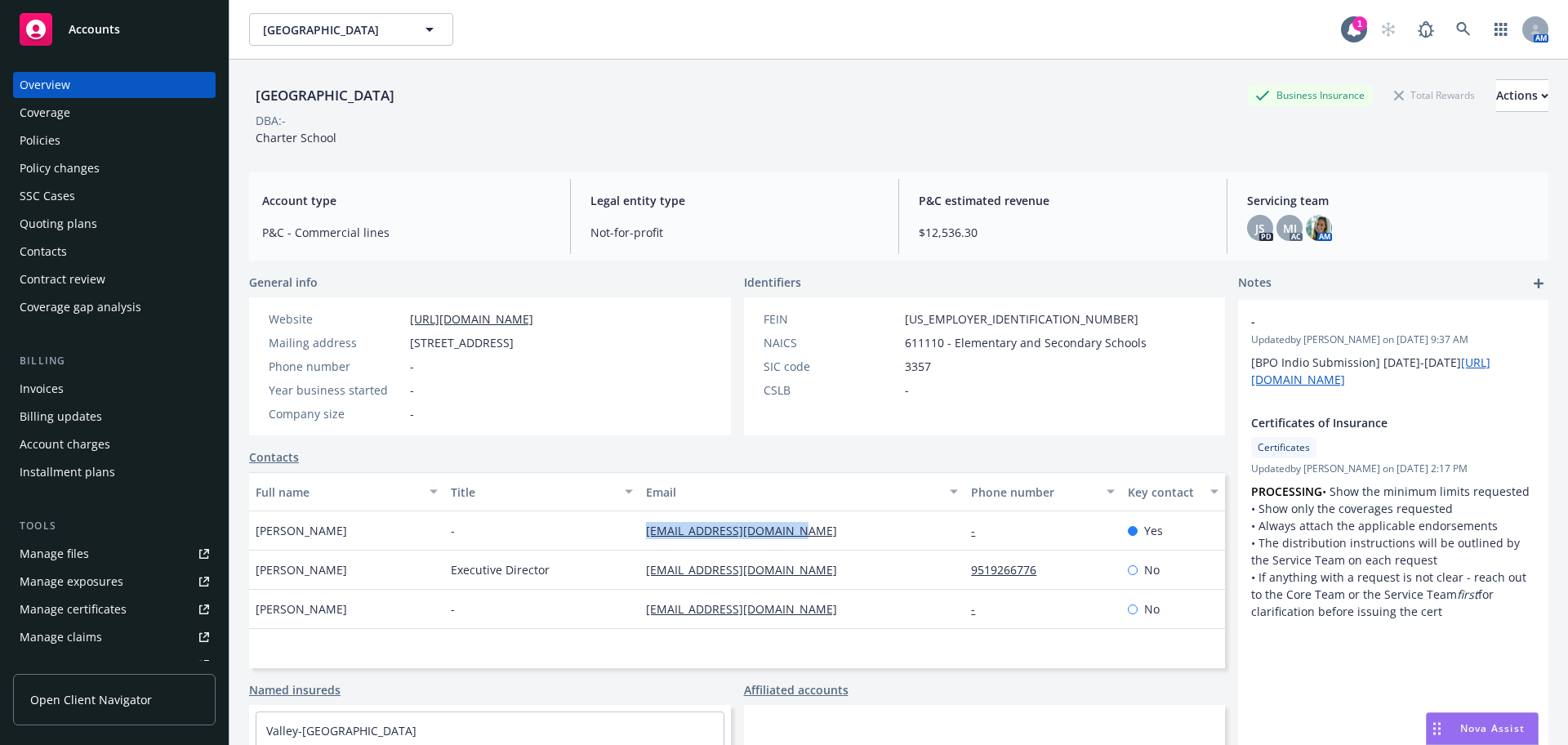
click at [95, 223] on div "Quoting plans" at bounding box center [113, 223] width 189 height 26
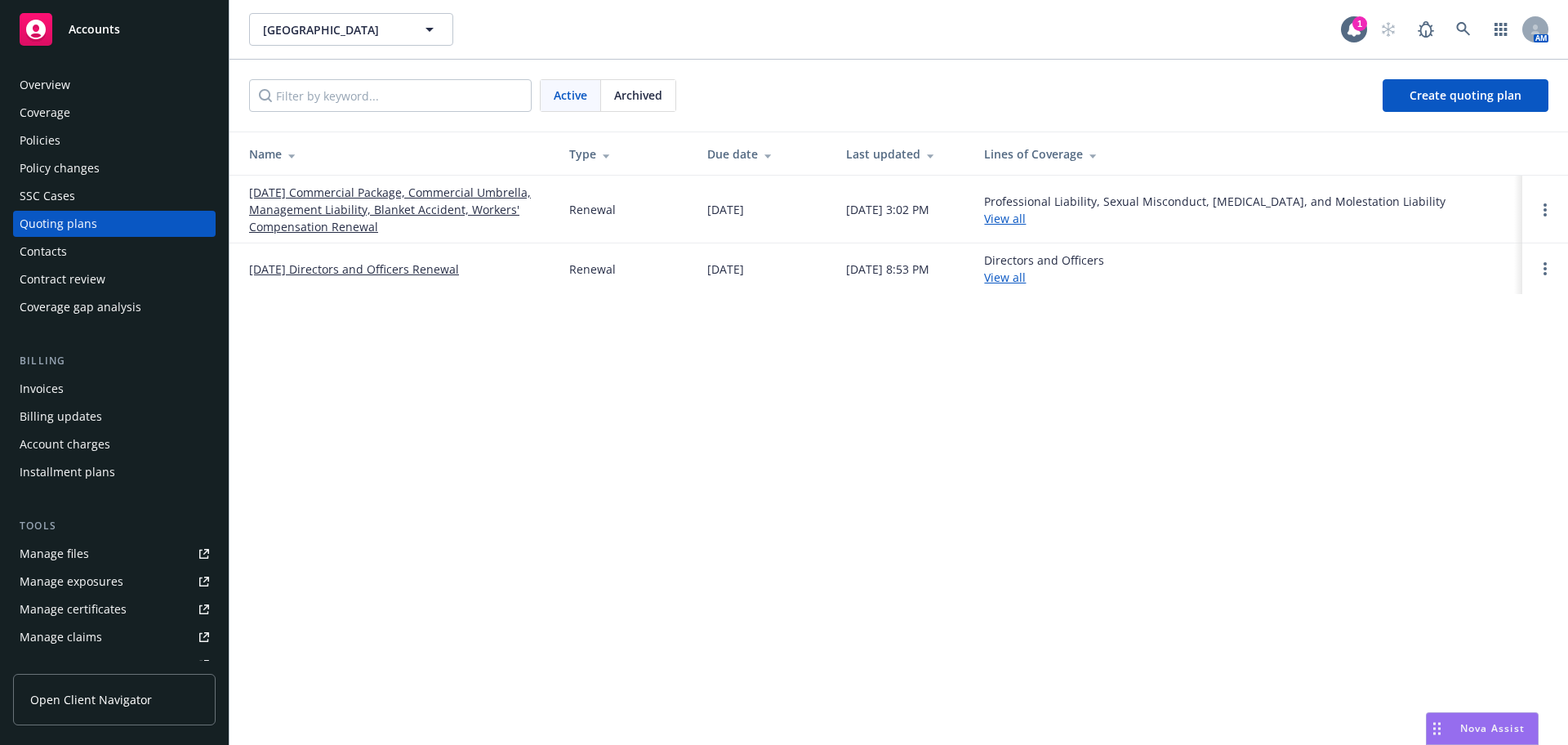
click at [327, 212] on link "07/01/25 Commercial Package, Commercial Umbrella, Management Liability, Blanket…" at bounding box center [396, 209] width 294 height 52
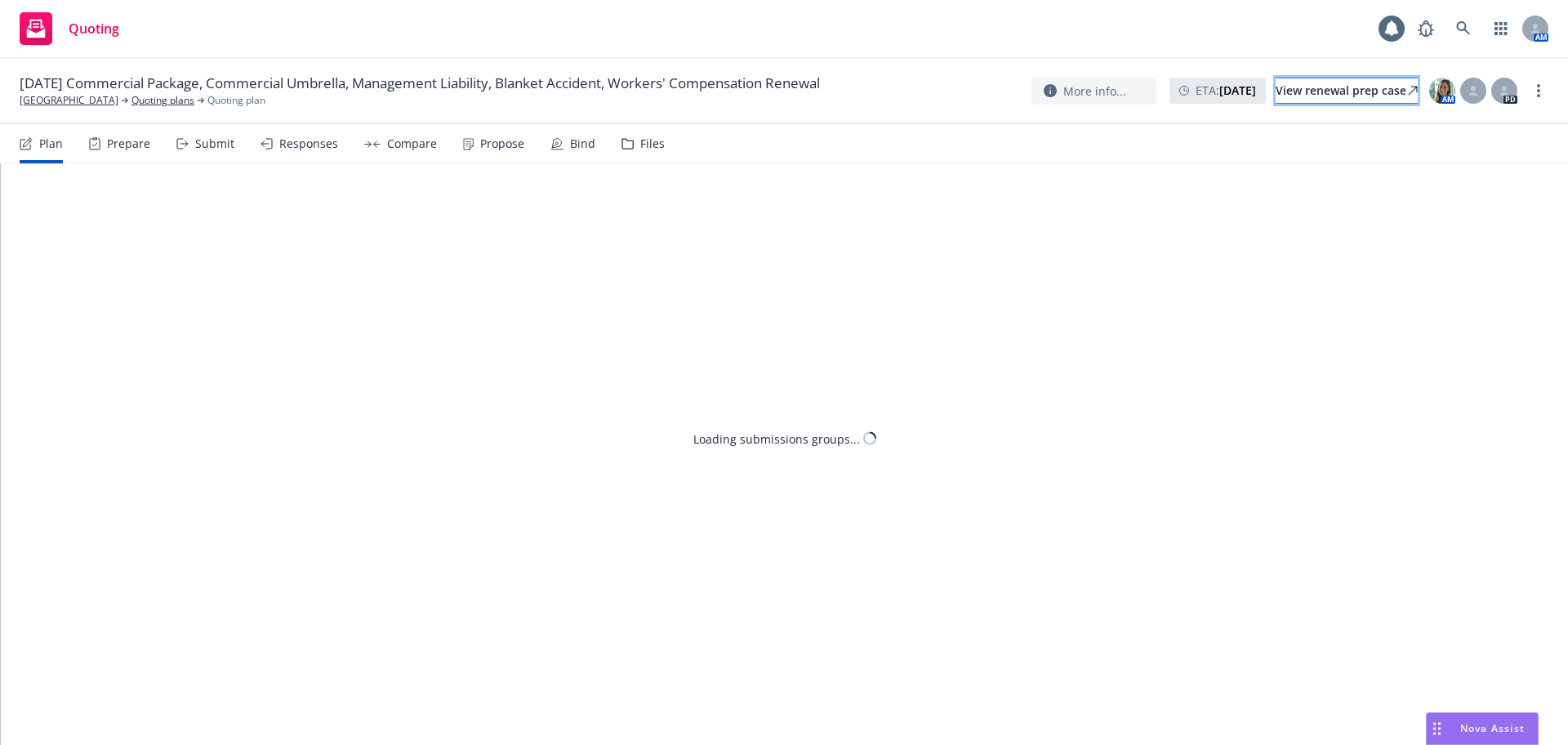
click at [1285, 94] on div "View renewal prep case" at bounding box center [1347, 91] width 142 height 25
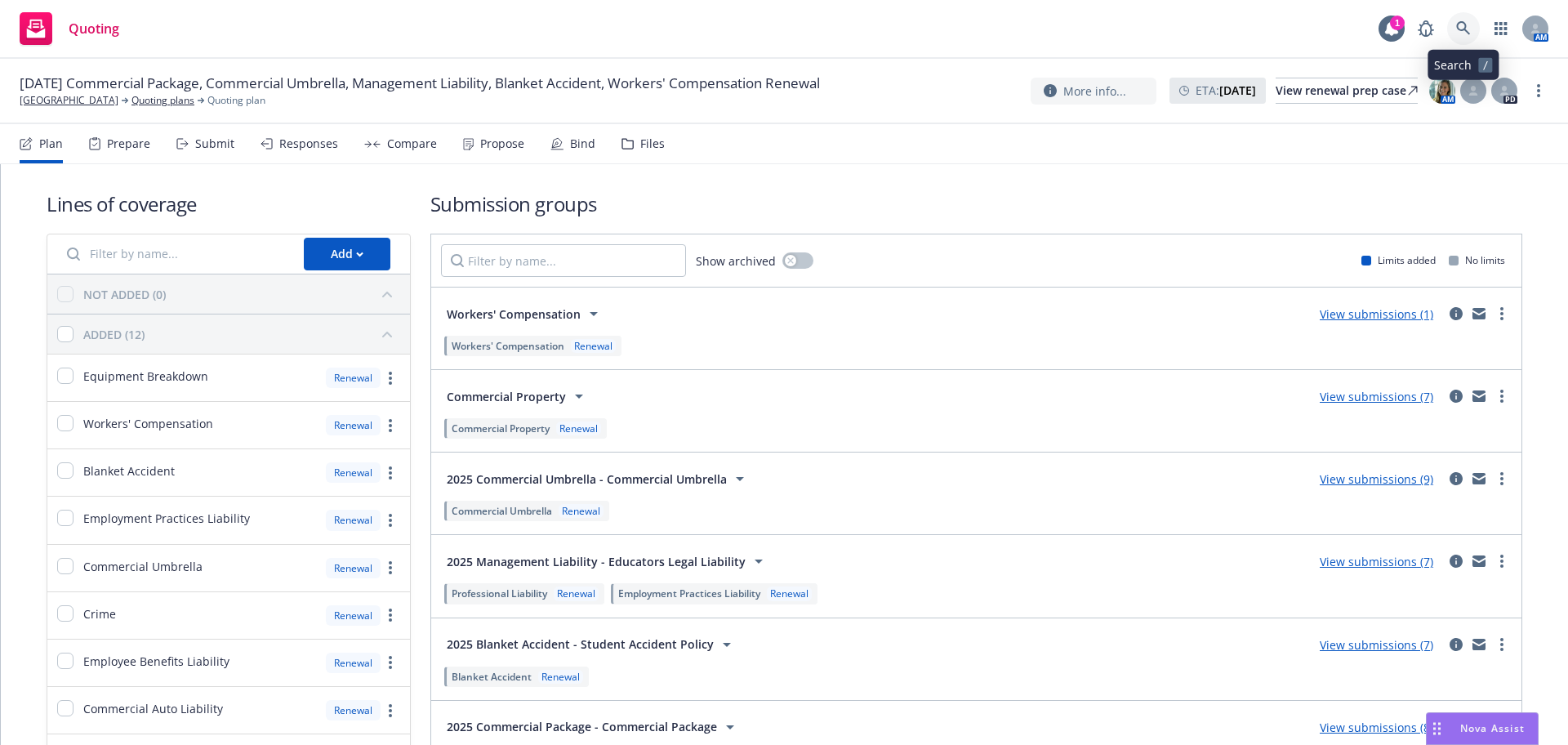
click at [1471, 28] on link at bounding box center [1463, 29] width 33 height 33
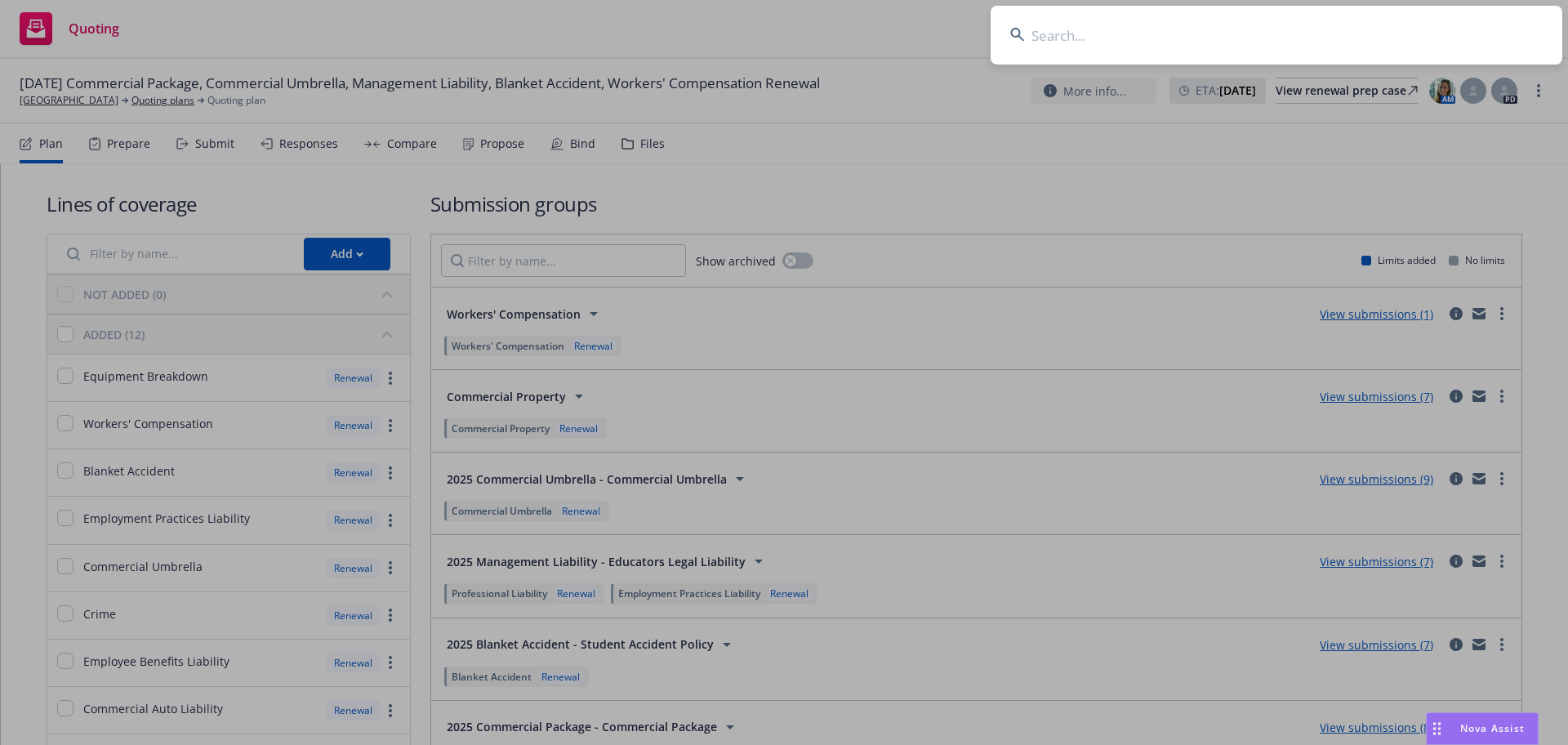
type input "Ethos Spa NJ LLC"
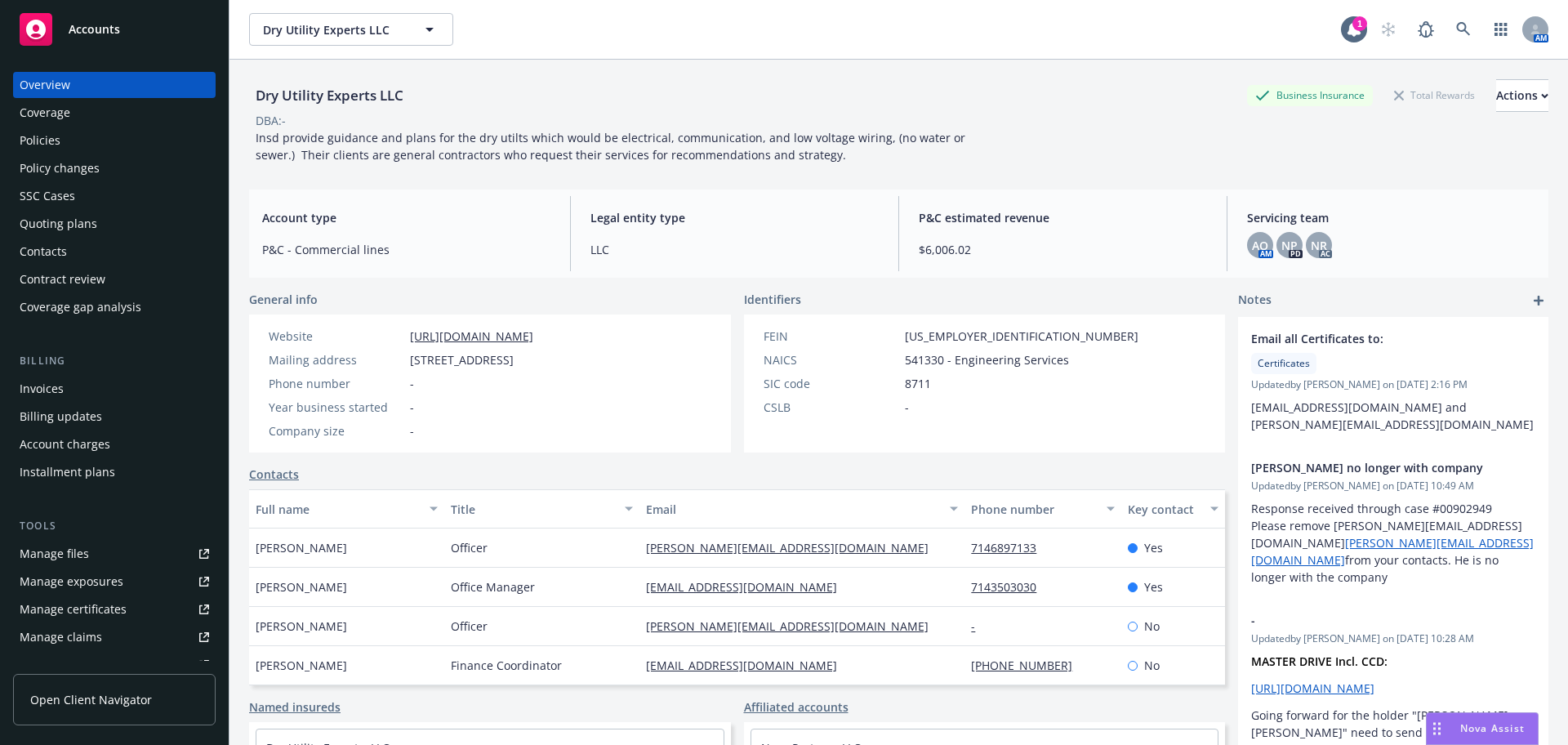
click at [82, 139] on div "Policies" at bounding box center [113, 140] width 189 height 26
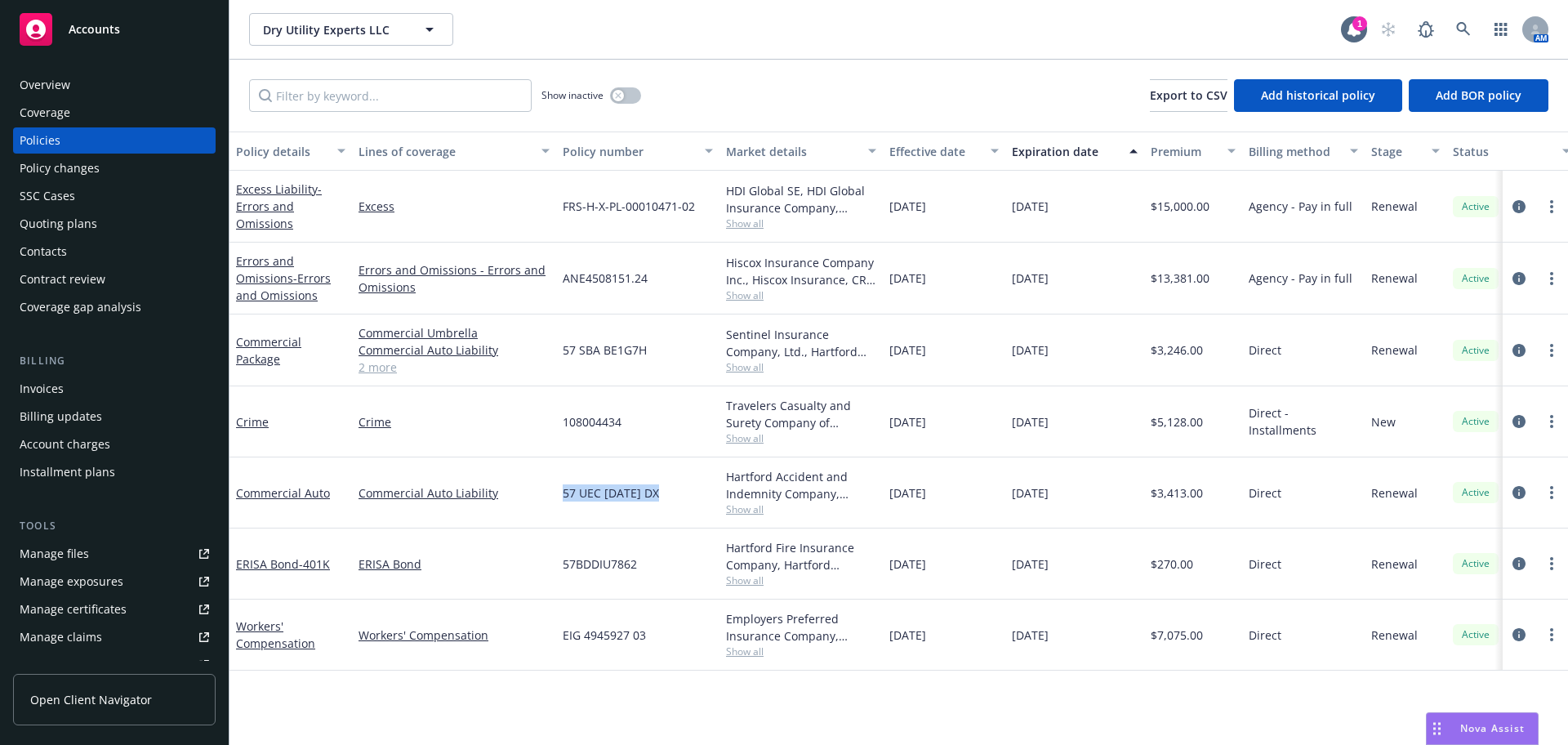
drag, startPoint x: 675, startPoint y: 501, endPoint x: 554, endPoint y: 507, distance: 121.1
click at [554, 507] on div "Commercial Auto Commercial Auto Liability 57 UEC [DATE] DX [GEOGRAPHIC_DATA] Ac…" at bounding box center [1018, 493] width 1577 height 71
copy div "57 UEC [DATE] DX"
click at [113, 75] on div "Overview" at bounding box center [113, 84] width 189 height 26
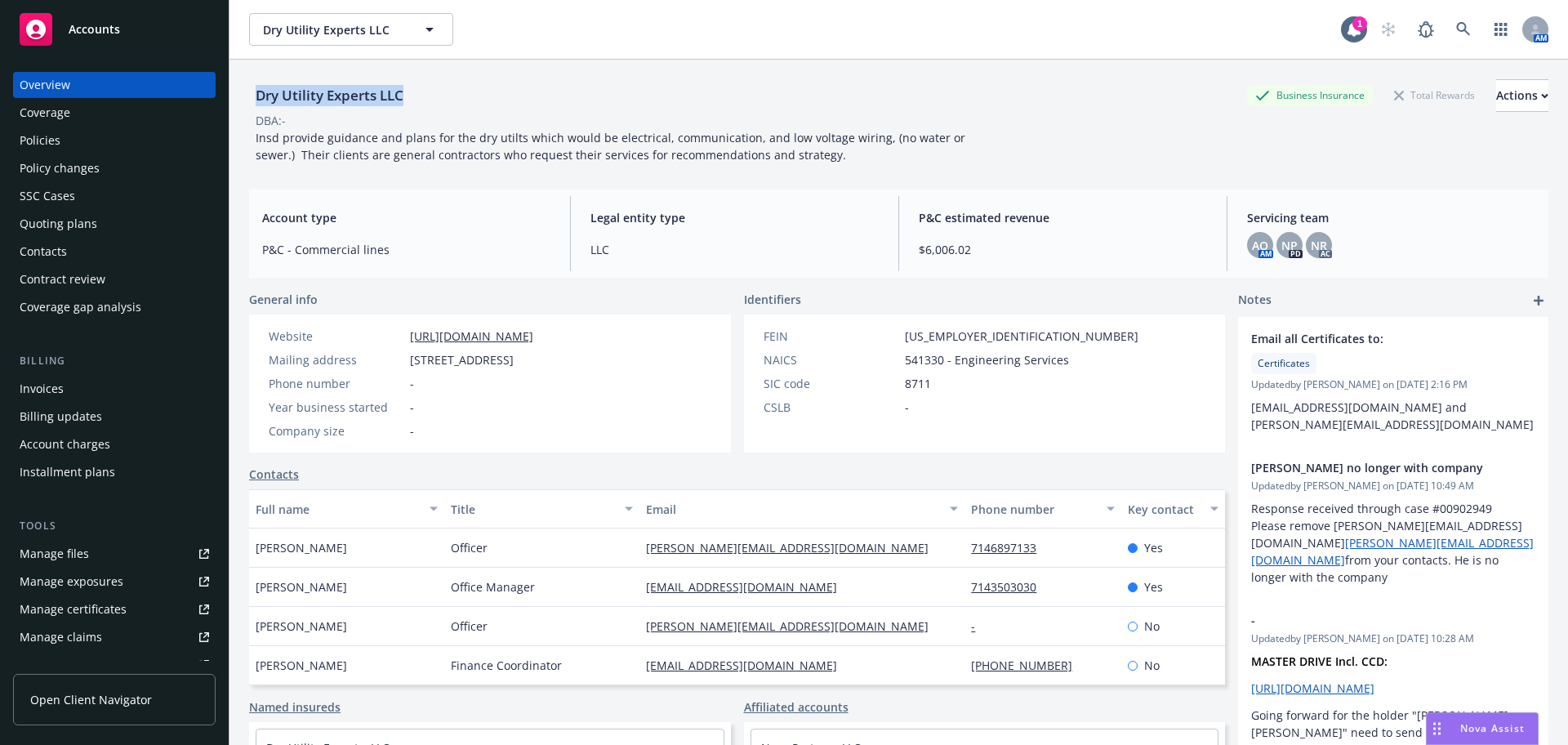
drag, startPoint x: 411, startPoint y: 98, endPoint x: 251, endPoint y: 105, distance: 160.2
click at [251, 105] on div "Dry Utility Experts LLC" at bounding box center [329, 95] width 161 height 21
copy div "Dry Utility Experts LLC"
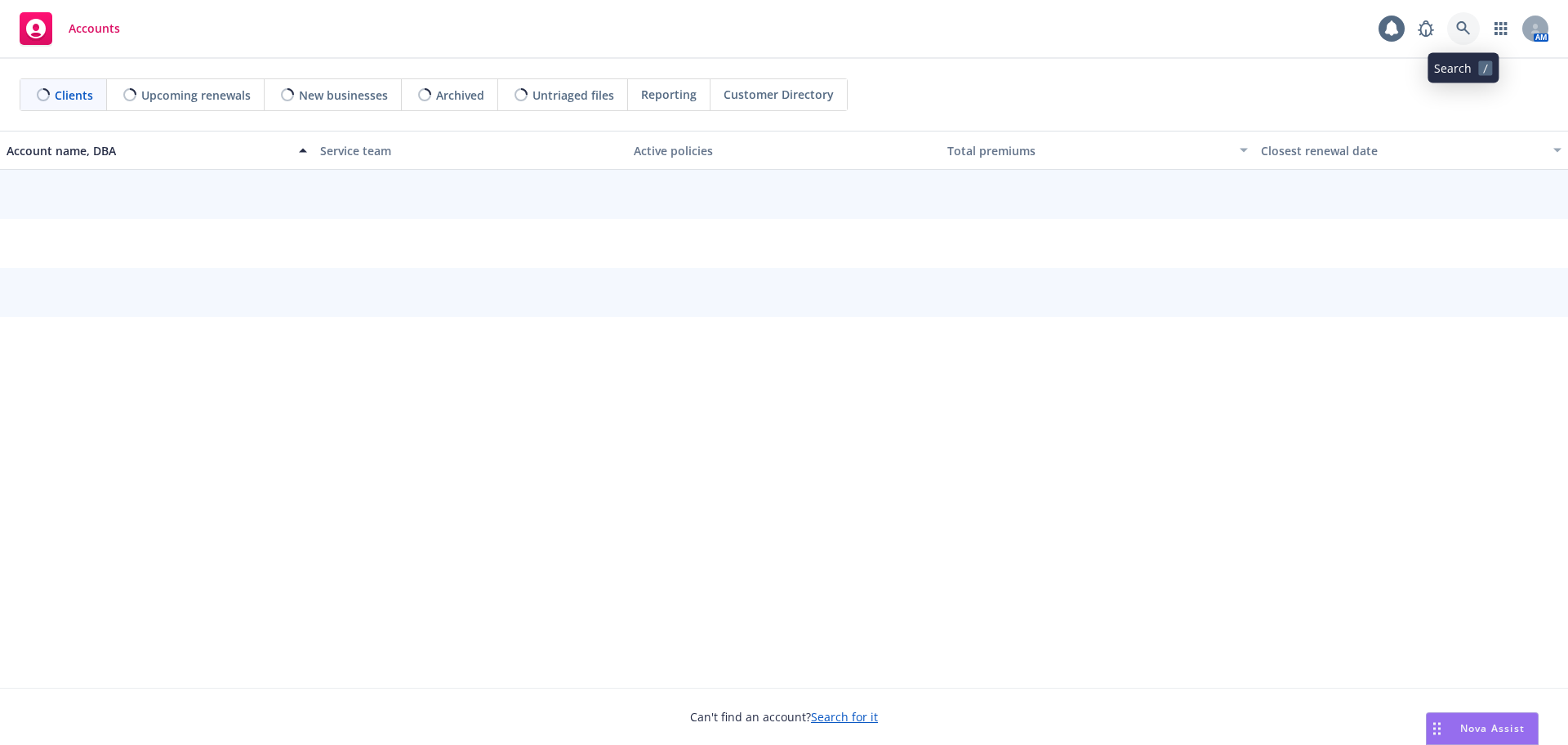
click at [1463, 35] on icon at bounding box center [1463, 28] width 14 height 14
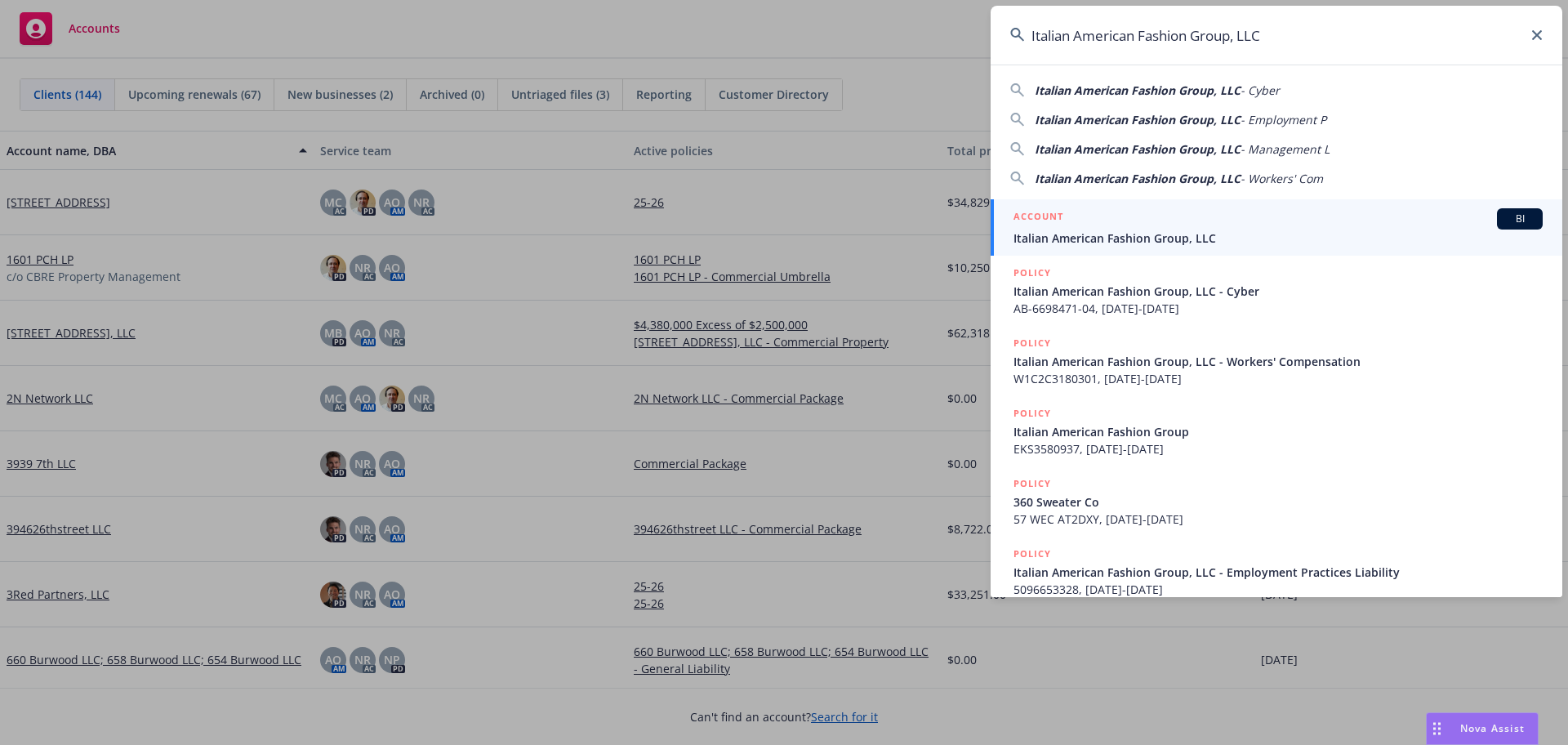
type input "Italian American Fashion Group, LLC"
click at [1194, 229] on span "Italian American Fashion Group, LLC" at bounding box center [1278, 238] width 529 height 17
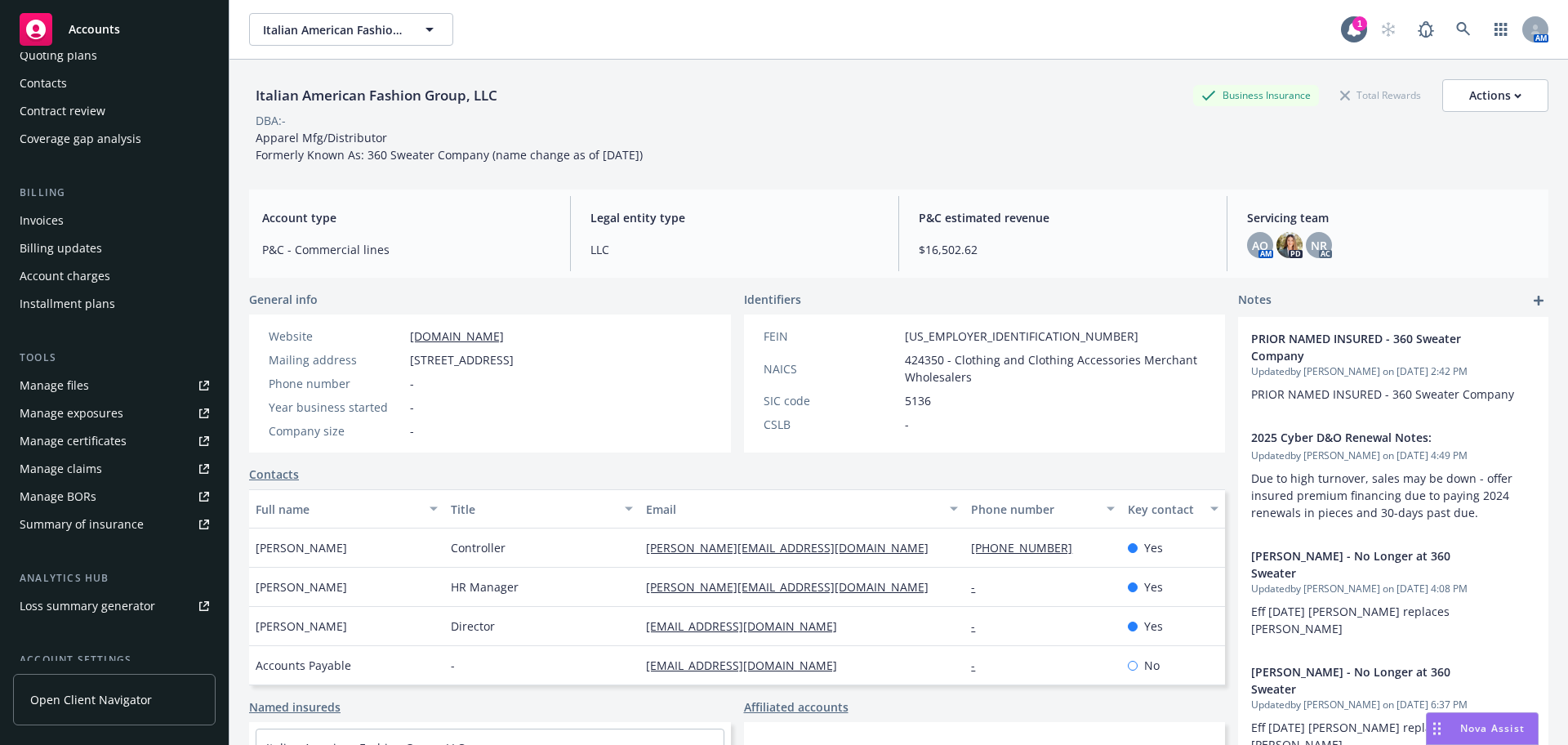
scroll to position [320, 0]
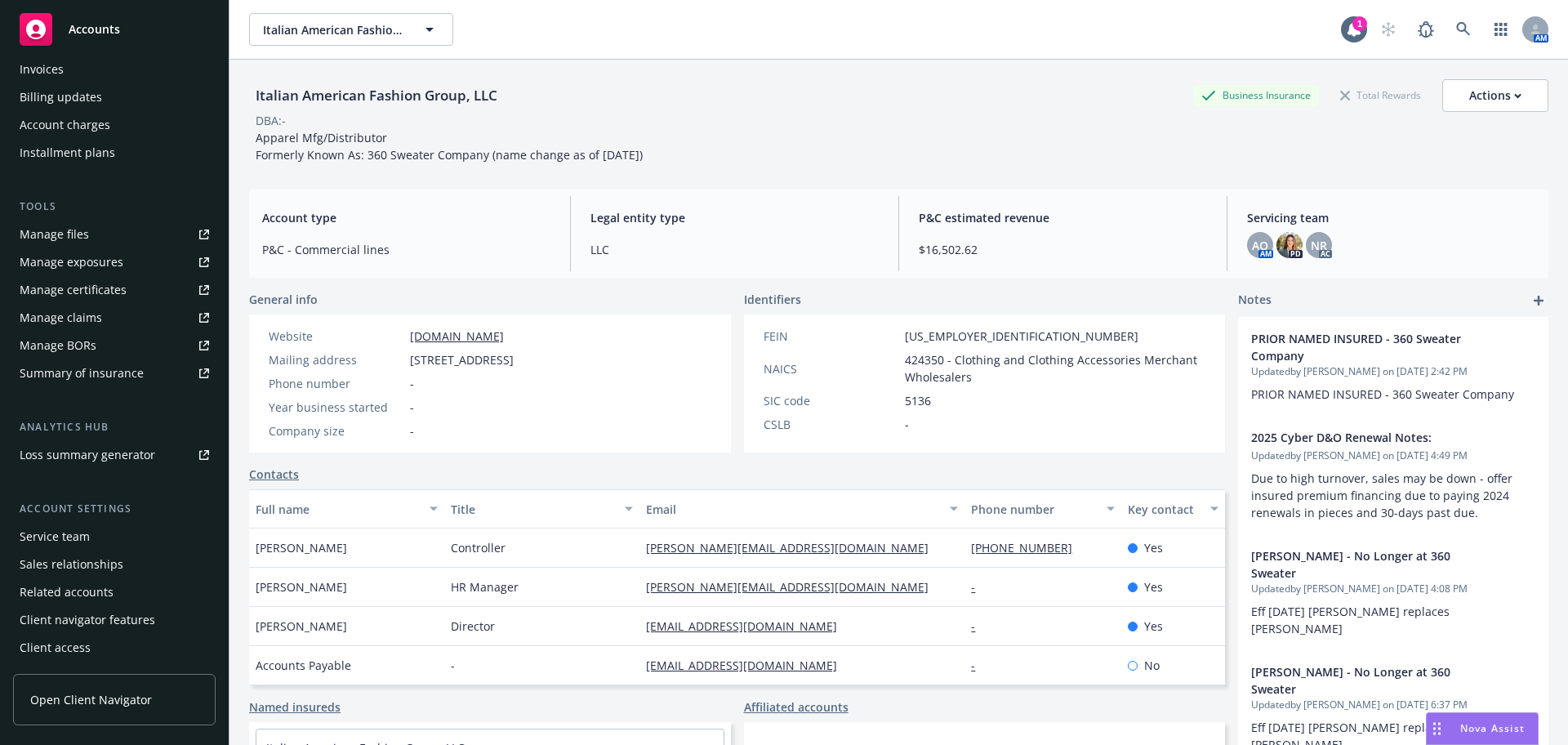
click at [74, 533] on div "Service team" at bounding box center [54, 536] width 70 height 26
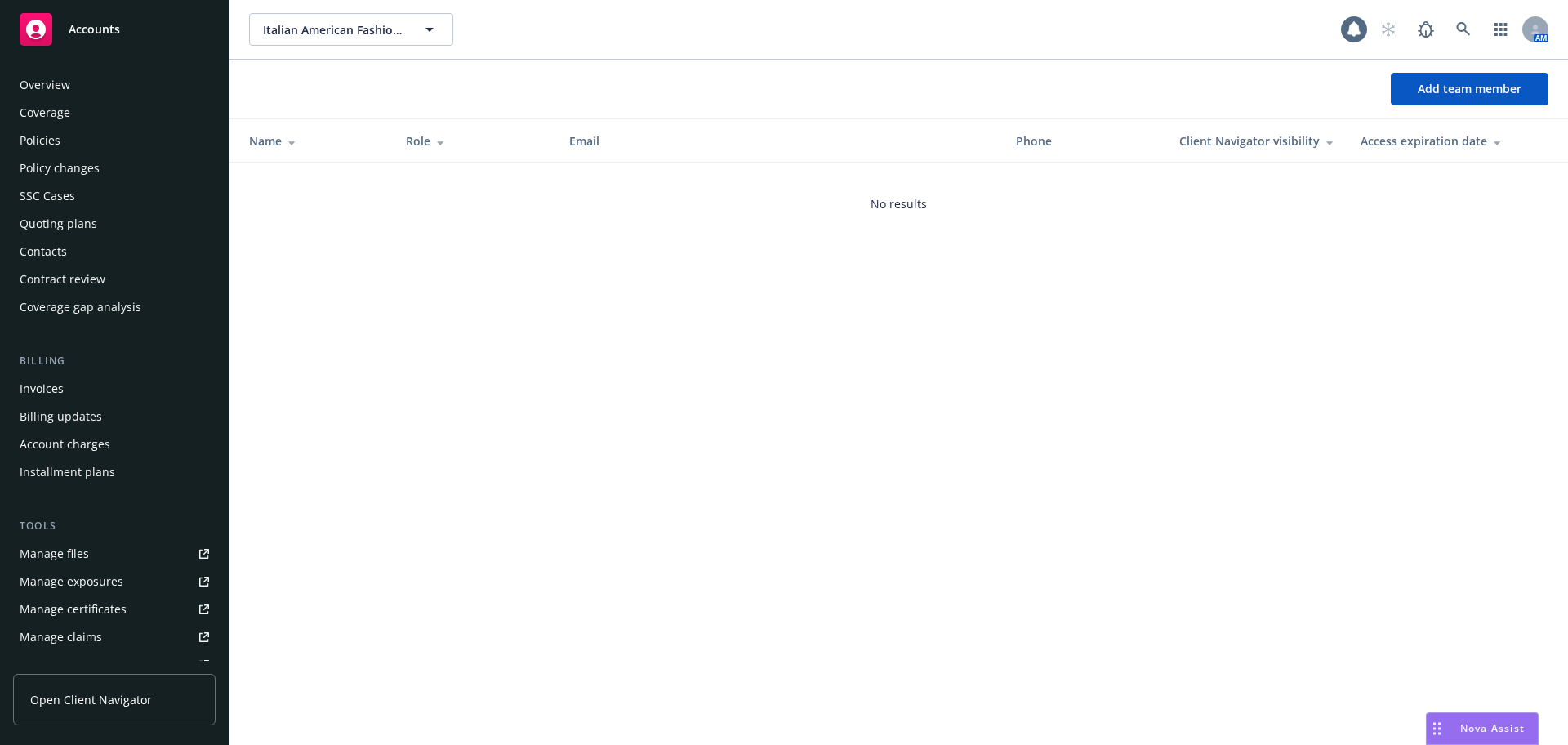
scroll to position [320, 0]
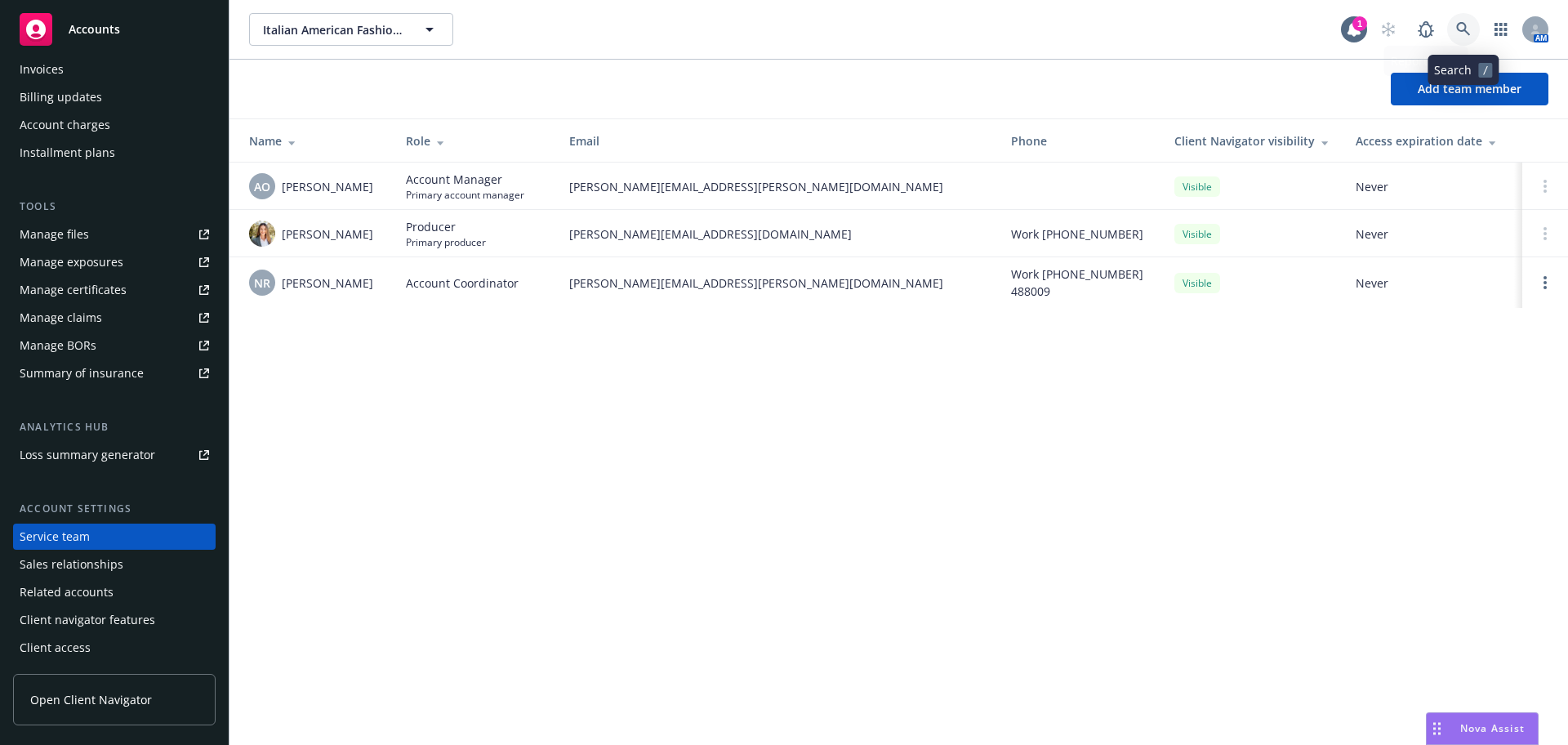
click at [1469, 26] on icon at bounding box center [1463, 29] width 14 height 14
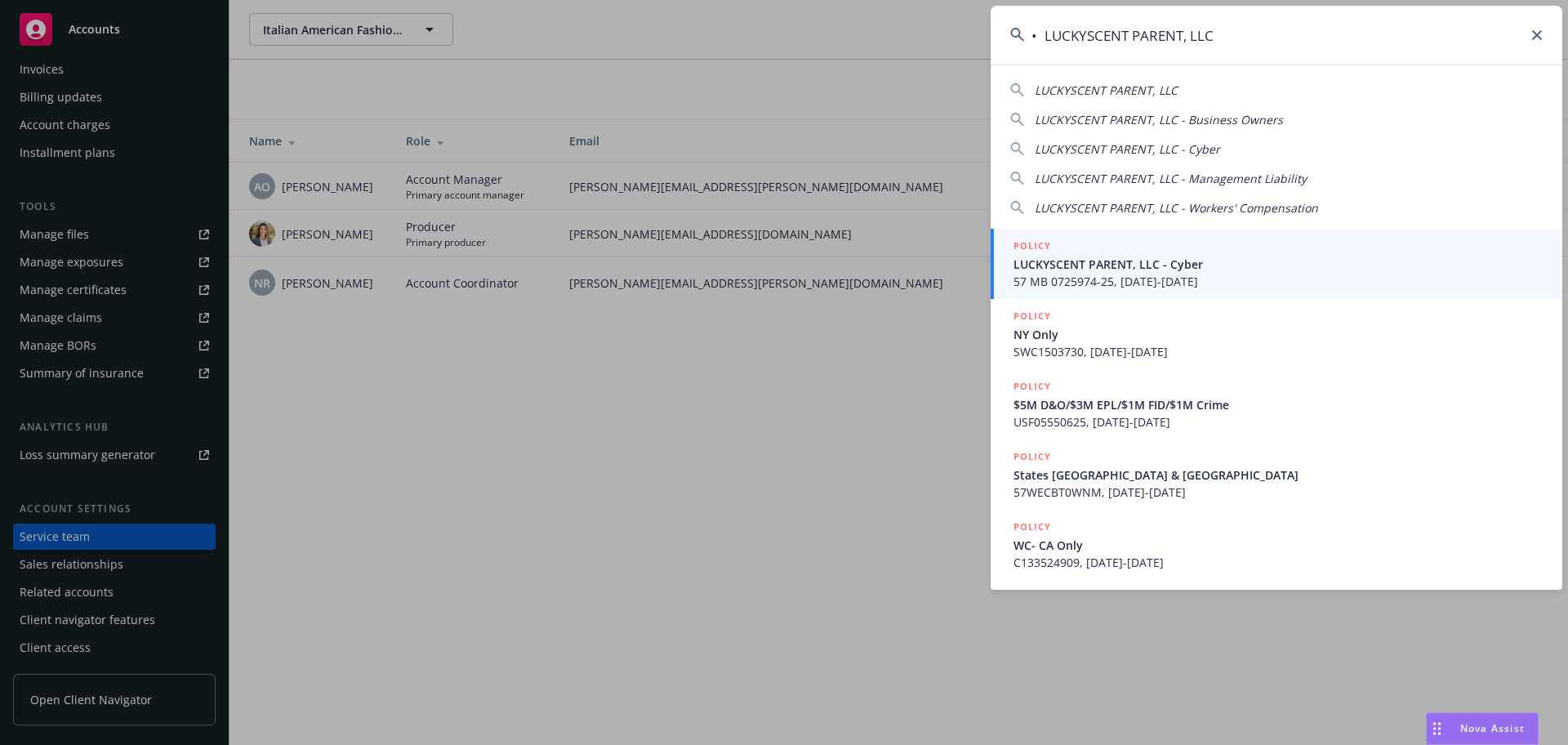
click at [1046, 37] on input "• LUCKYSCENT PARENT, LLC" at bounding box center [1276, 35] width 571 height 59
type input "LUCKYSCENT PARENT, LLC"
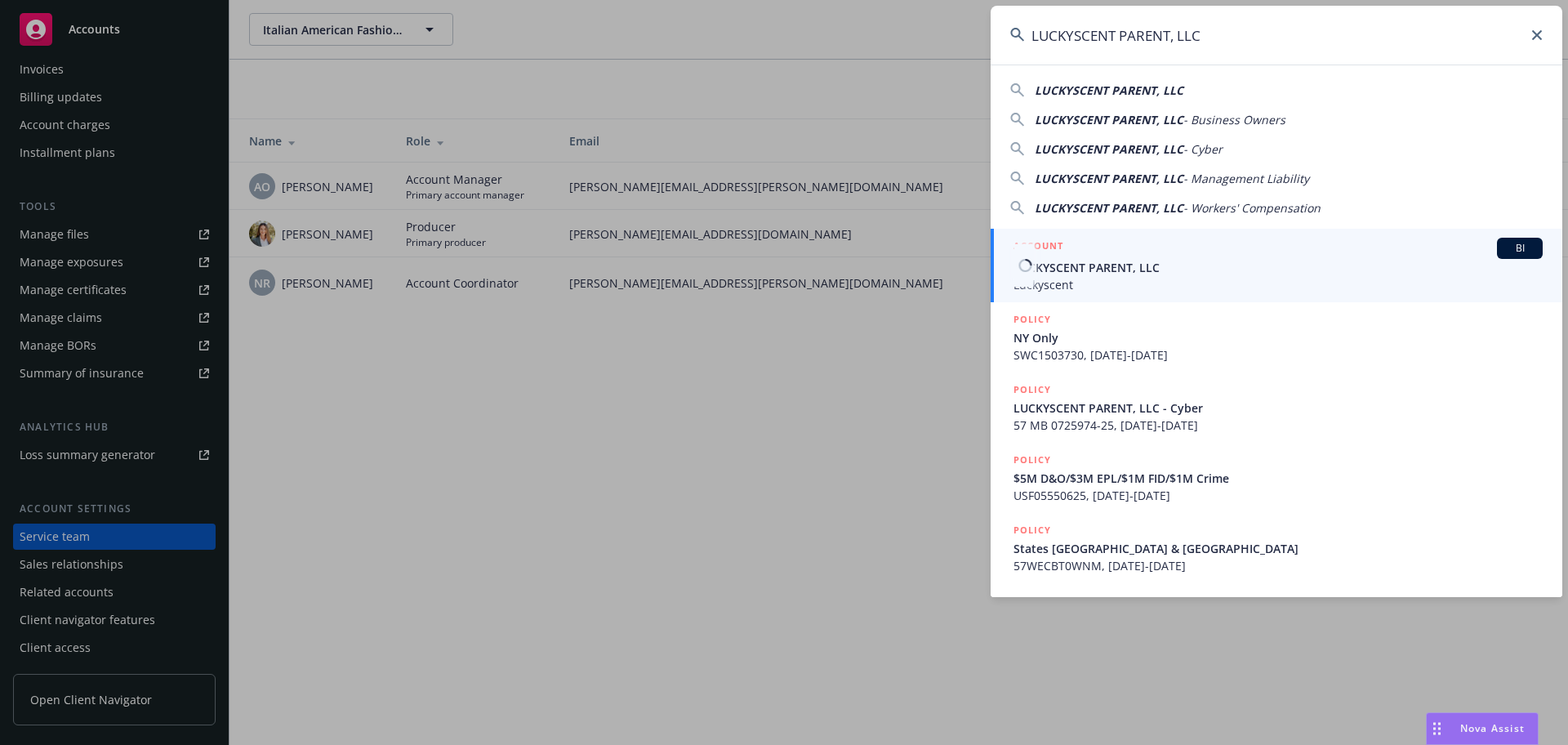
click at [1126, 265] on span "LUCKYSCENT PARENT, LLC" at bounding box center [1278, 268] width 529 height 17
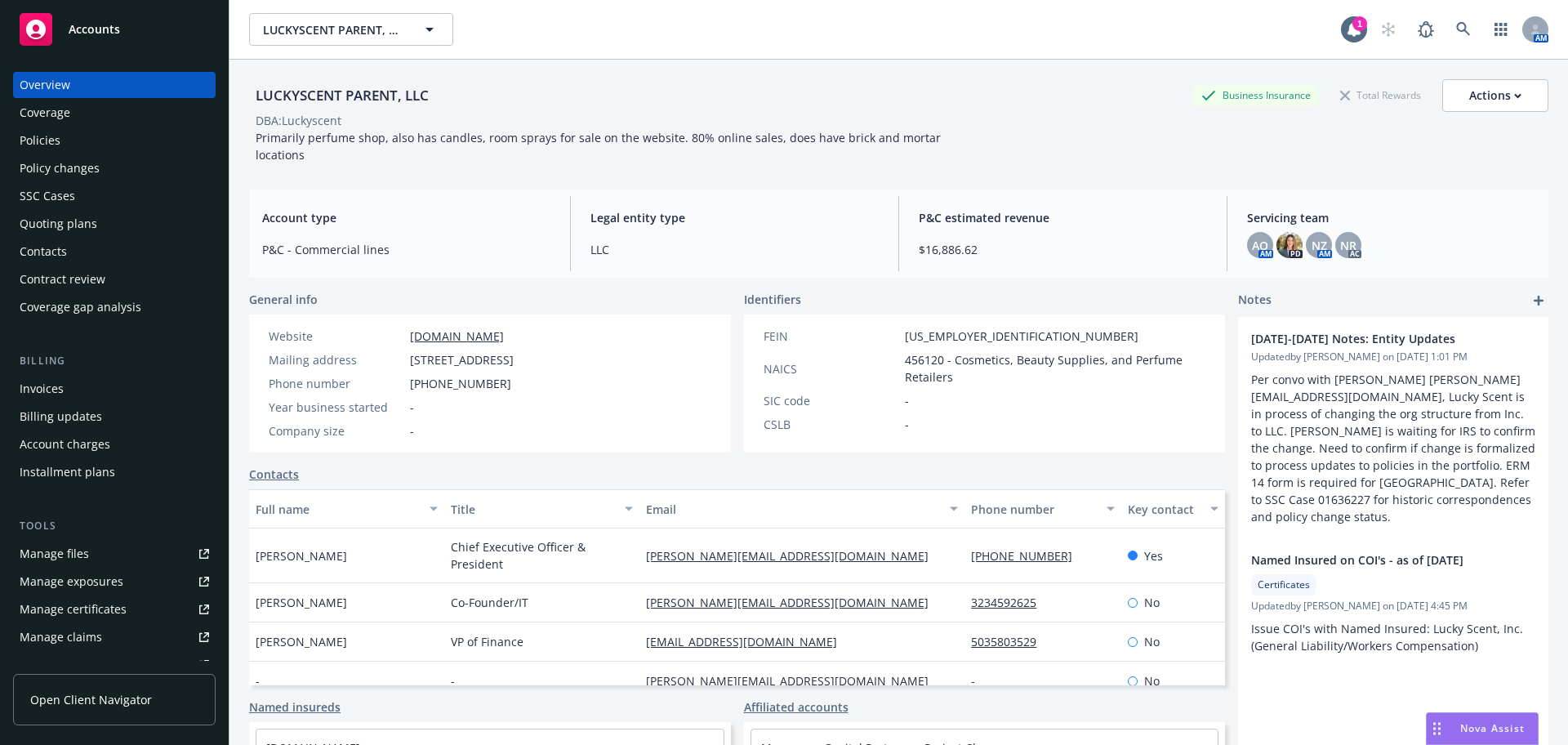
click at [86, 168] on div "Policy changes" at bounding box center [59, 168] width 80 height 26
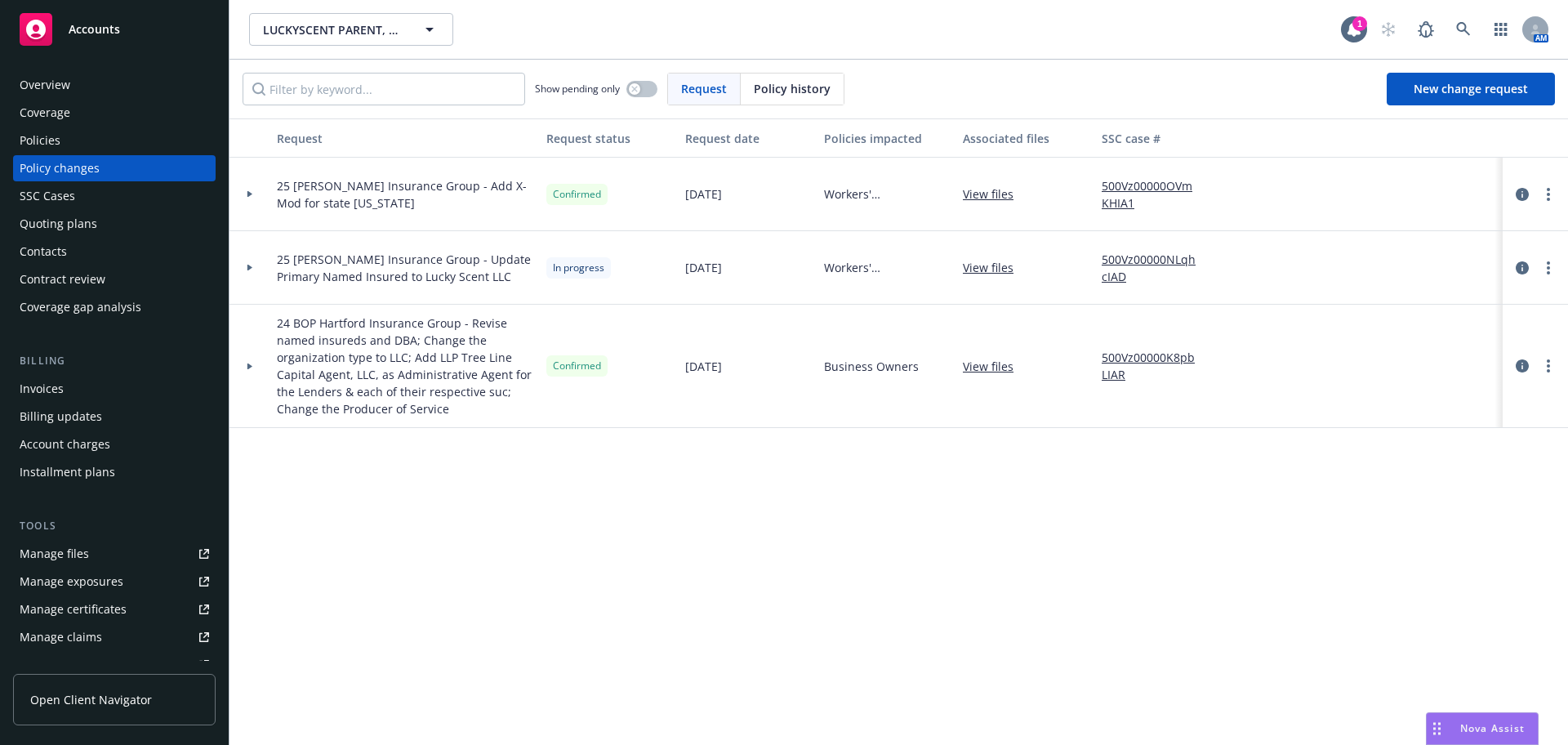
click at [1152, 259] on link "500Vz00000NLqhcIAD" at bounding box center [1157, 268] width 109 height 35
click at [44, 552] on div "Manage files" at bounding box center [54, 553] width 69 height 26
click at [100, 133] on div "Policies" at bounding box center [113, 140] width 189 height 26
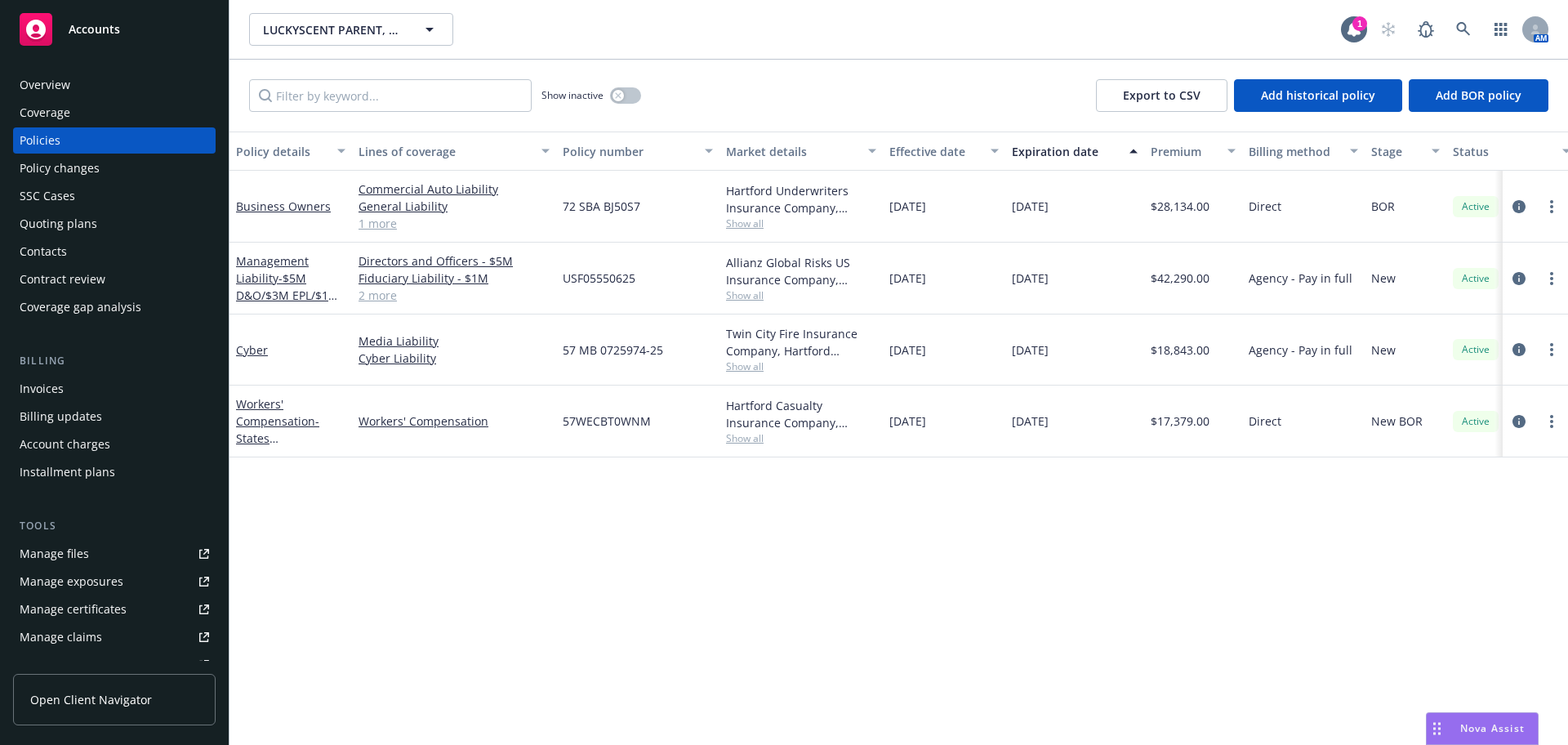
click at [112, 75] on div "Overview" at bounding box center [113, 84] width 189 height 26
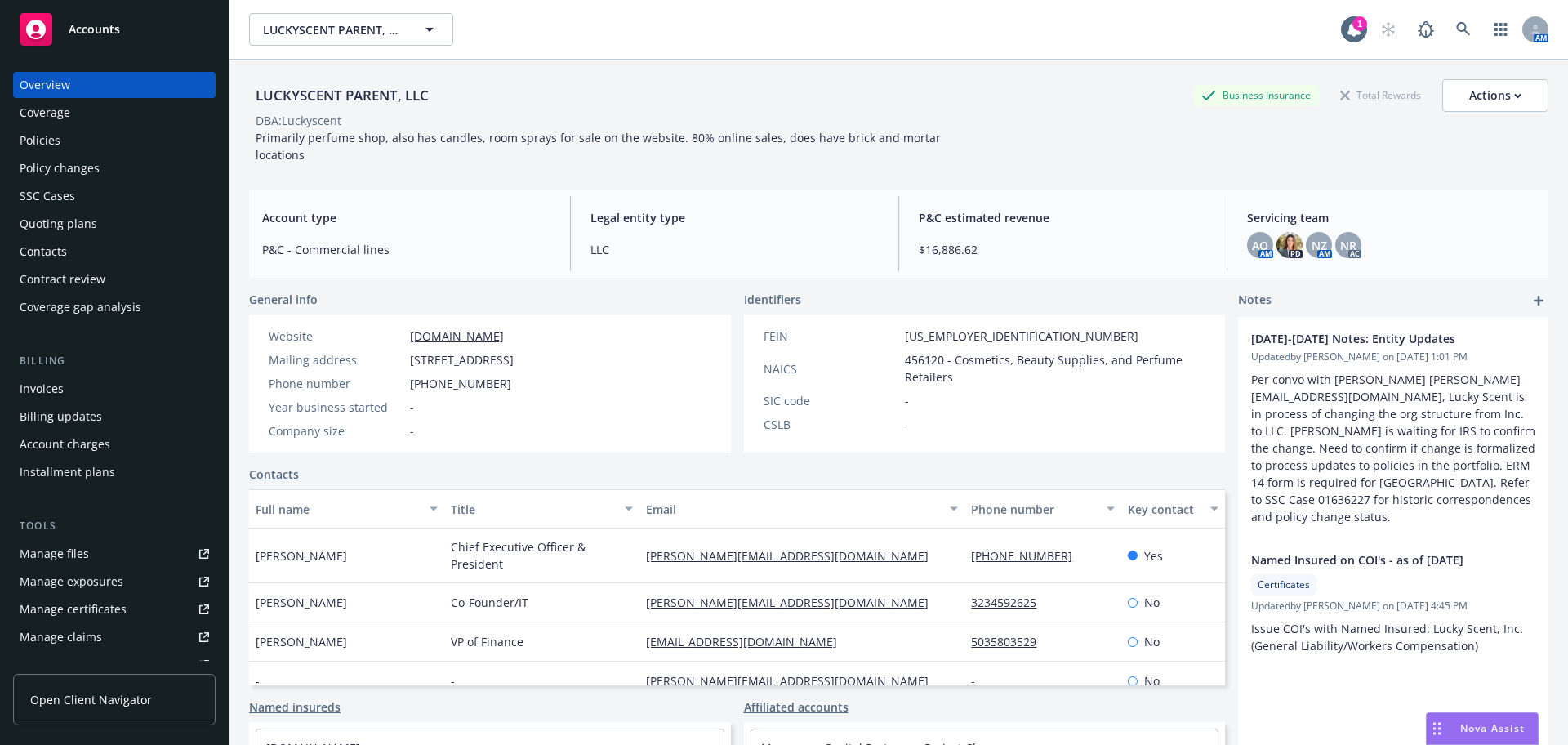
click at [67, 134] on div "Policies" at bounding box center [113, 140] width 189 height 26
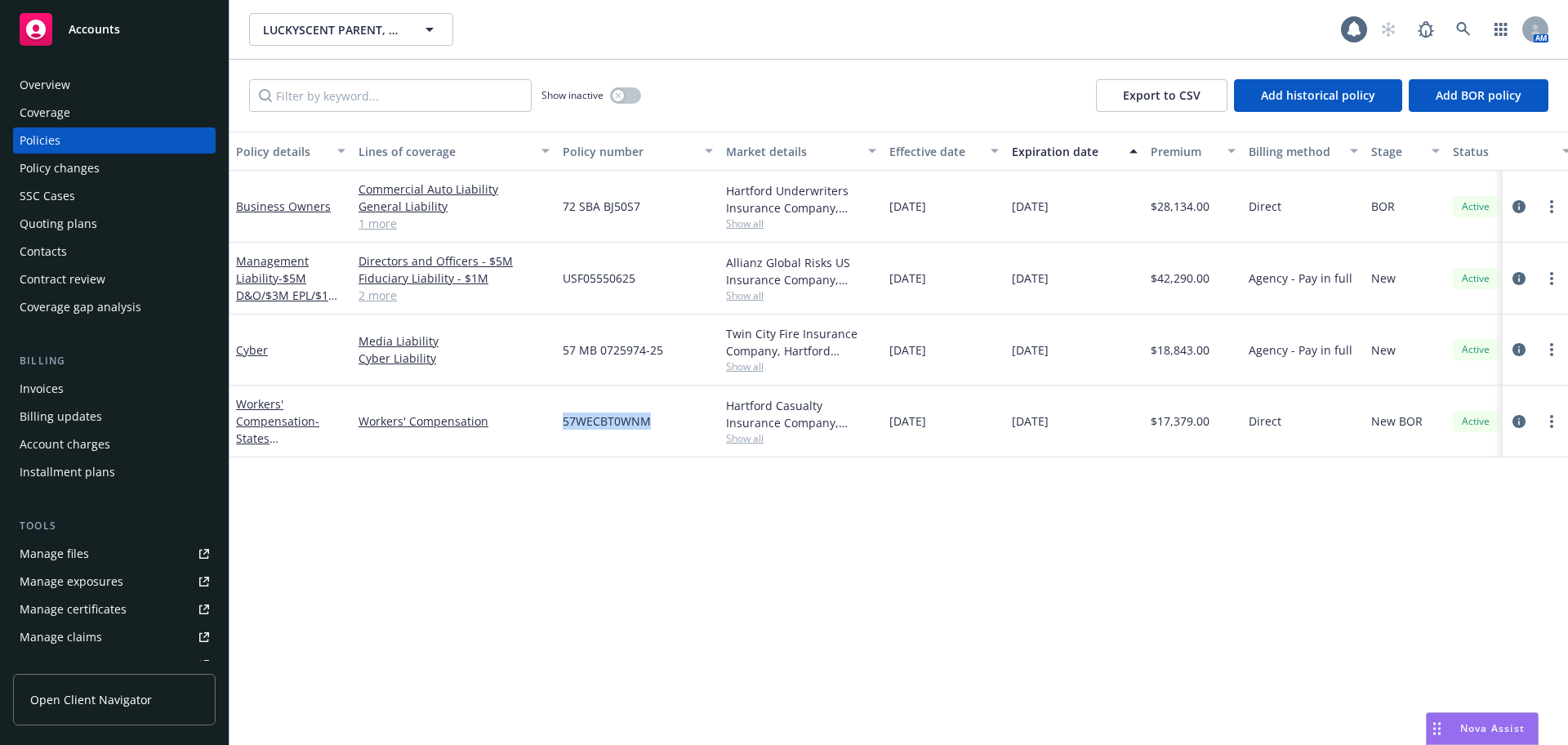
drag, startPoint x: 664, startPoint y: 425, endPoint x: 536, endPoint y: 438, distance: 128.7
click at [536, 438] on div "Workers' Compensation - States CA & NY Workers' Compensation 57WECBT0WNM Hartfo…" at bounding box center [1018, 421] width 1577 height 72
copy div "57WECBT0WNM"
click at [1472, 25] on link at bounding box center [1463, 30] width 33 height 33
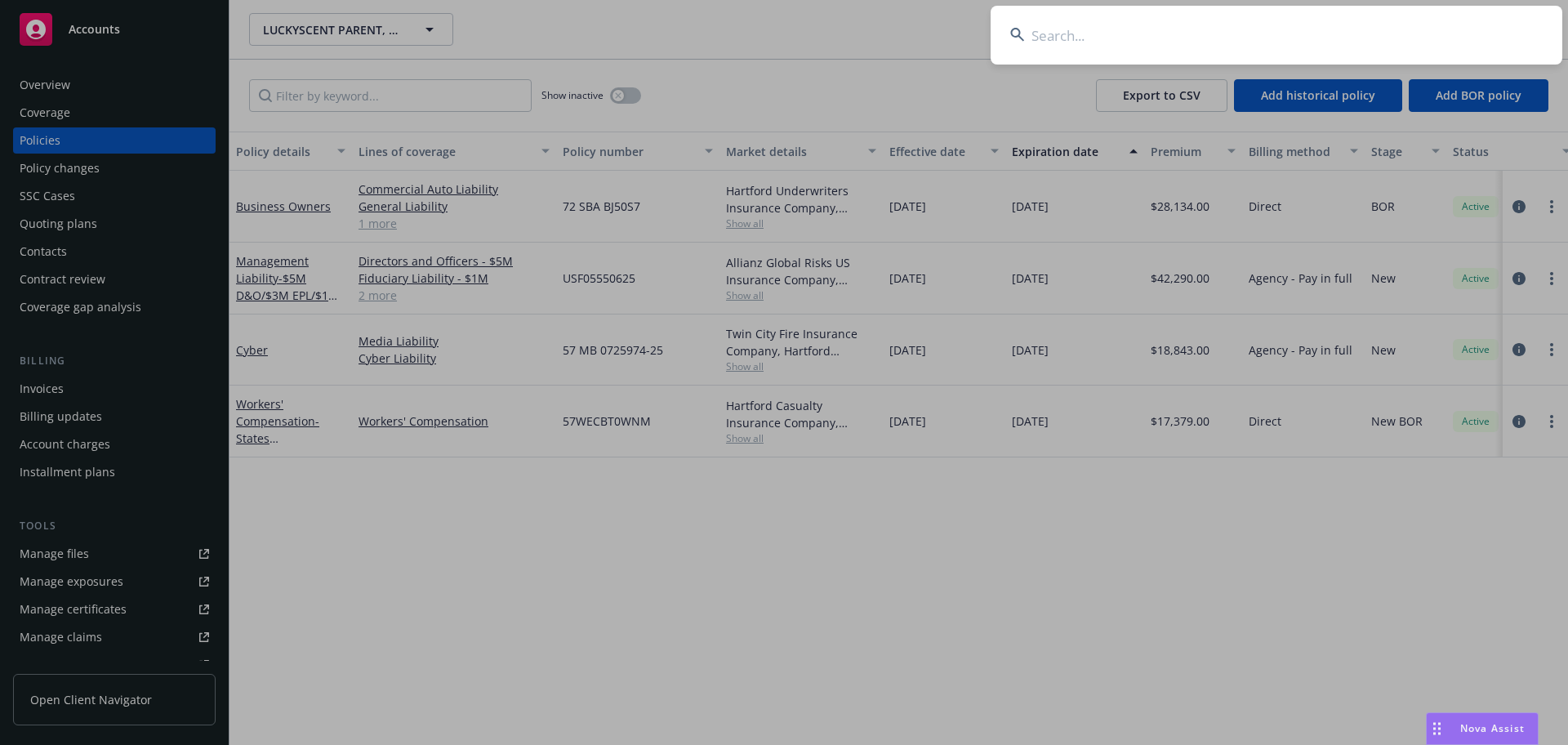
click at [1308, 25] on input at bounding box center [1276, 35] width 571 height 59
type input "Oceano Pavillion LLC"
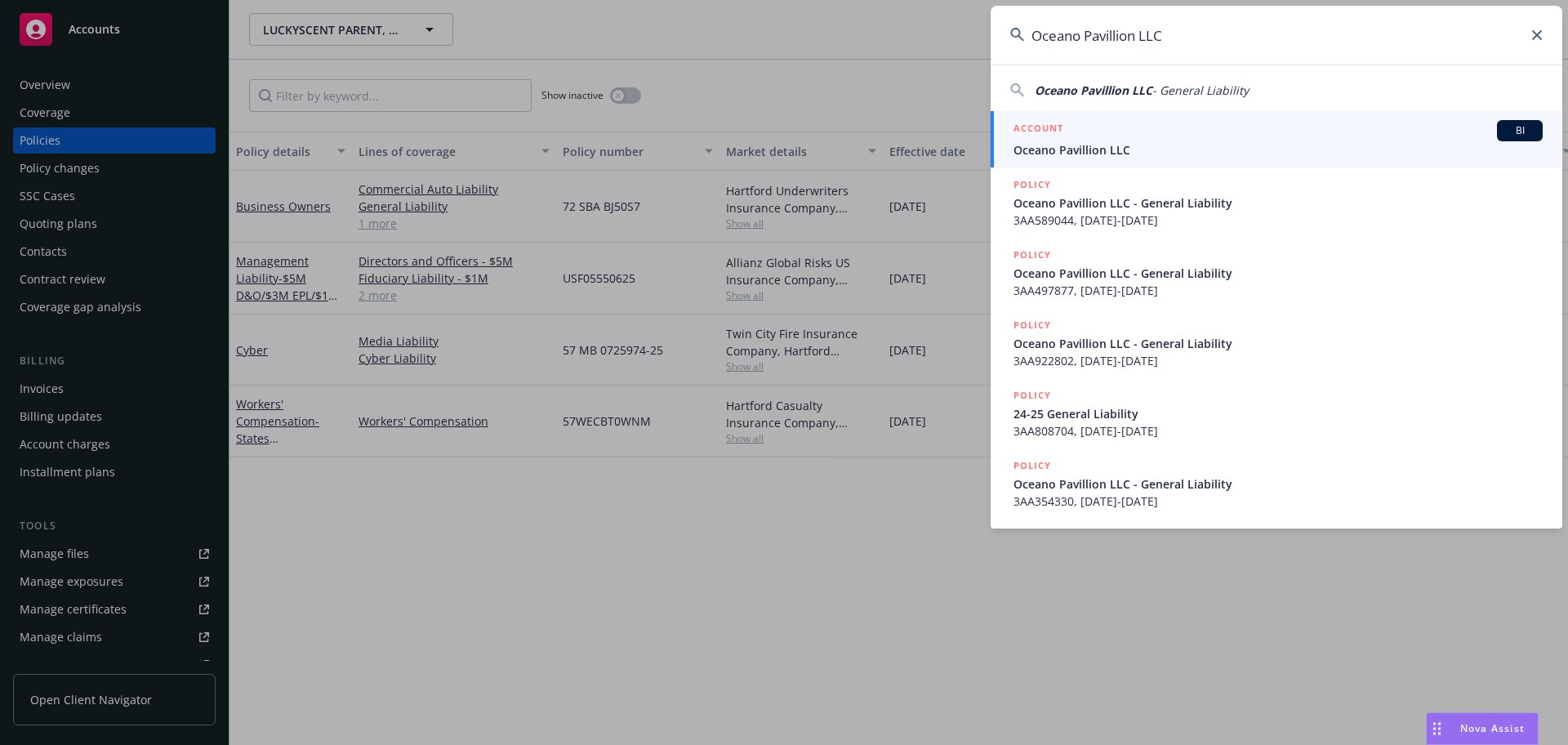
click at [1304, 142] on span "Oceano Pavillion LLC" at bounding box center [1278, 150] width 529 height 17
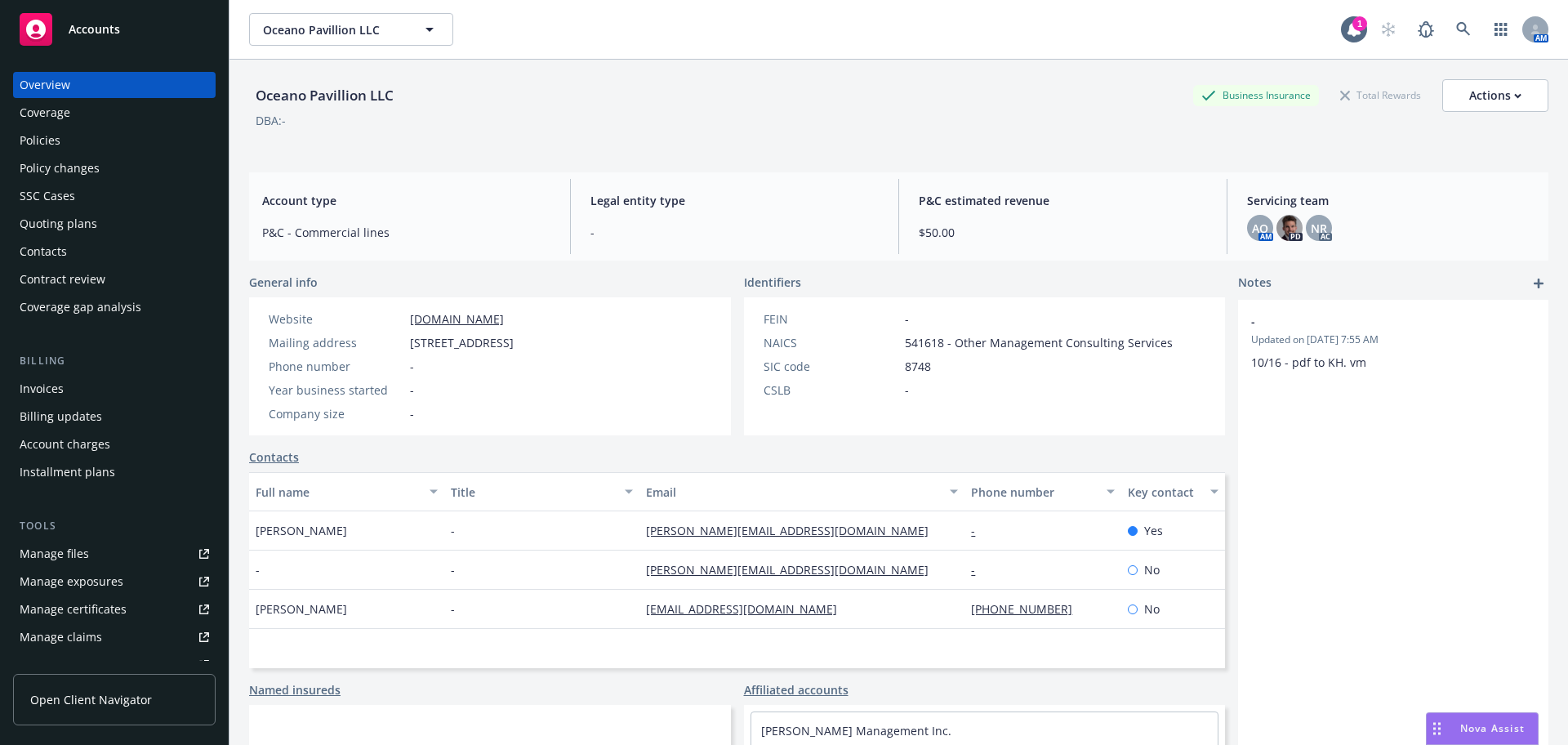
click at [67, 393] on div "Invoices" at bounding box center [113, 388] width 189 height 26
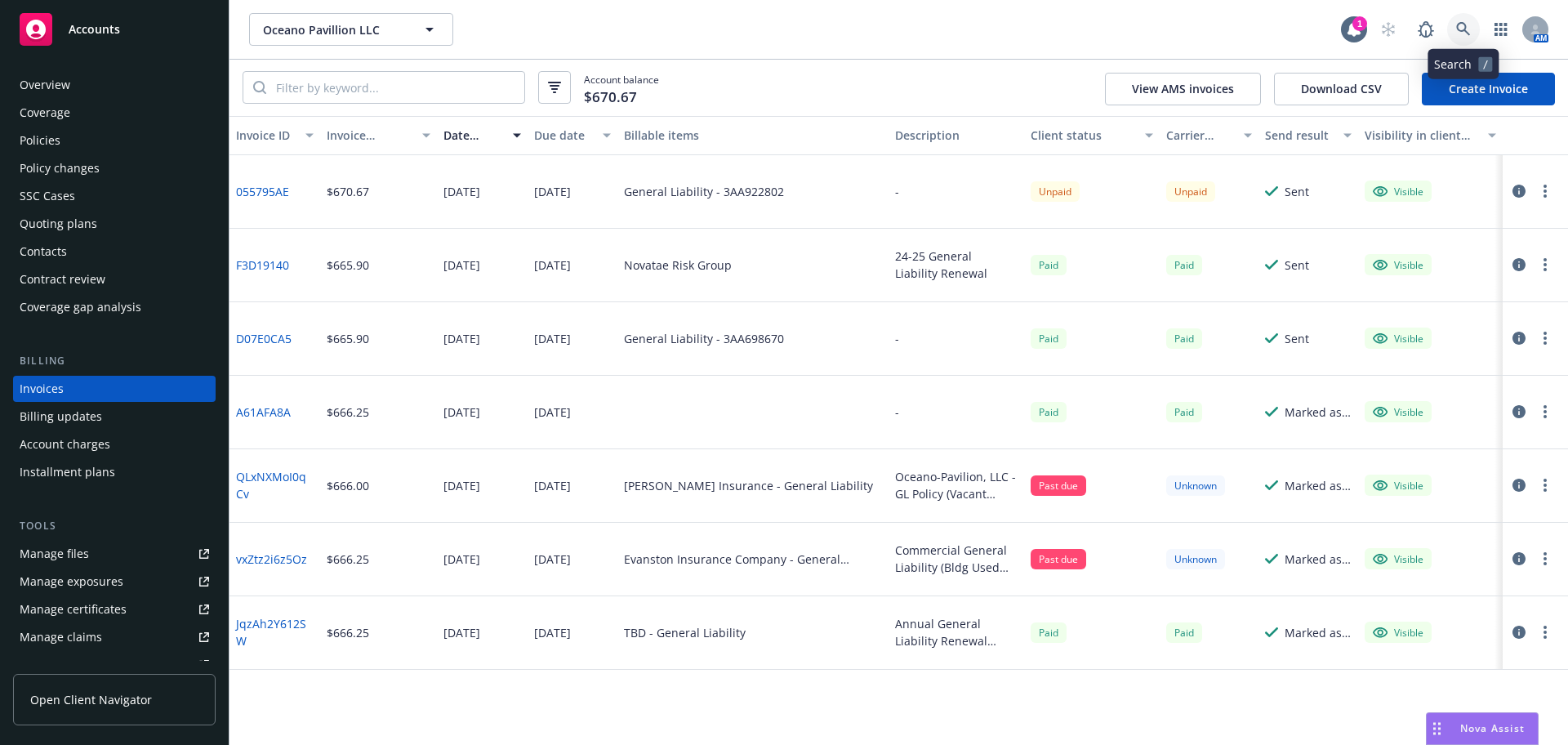
click at [1464, 17] on link at bounding box center [1463, 30] width 33 height 33
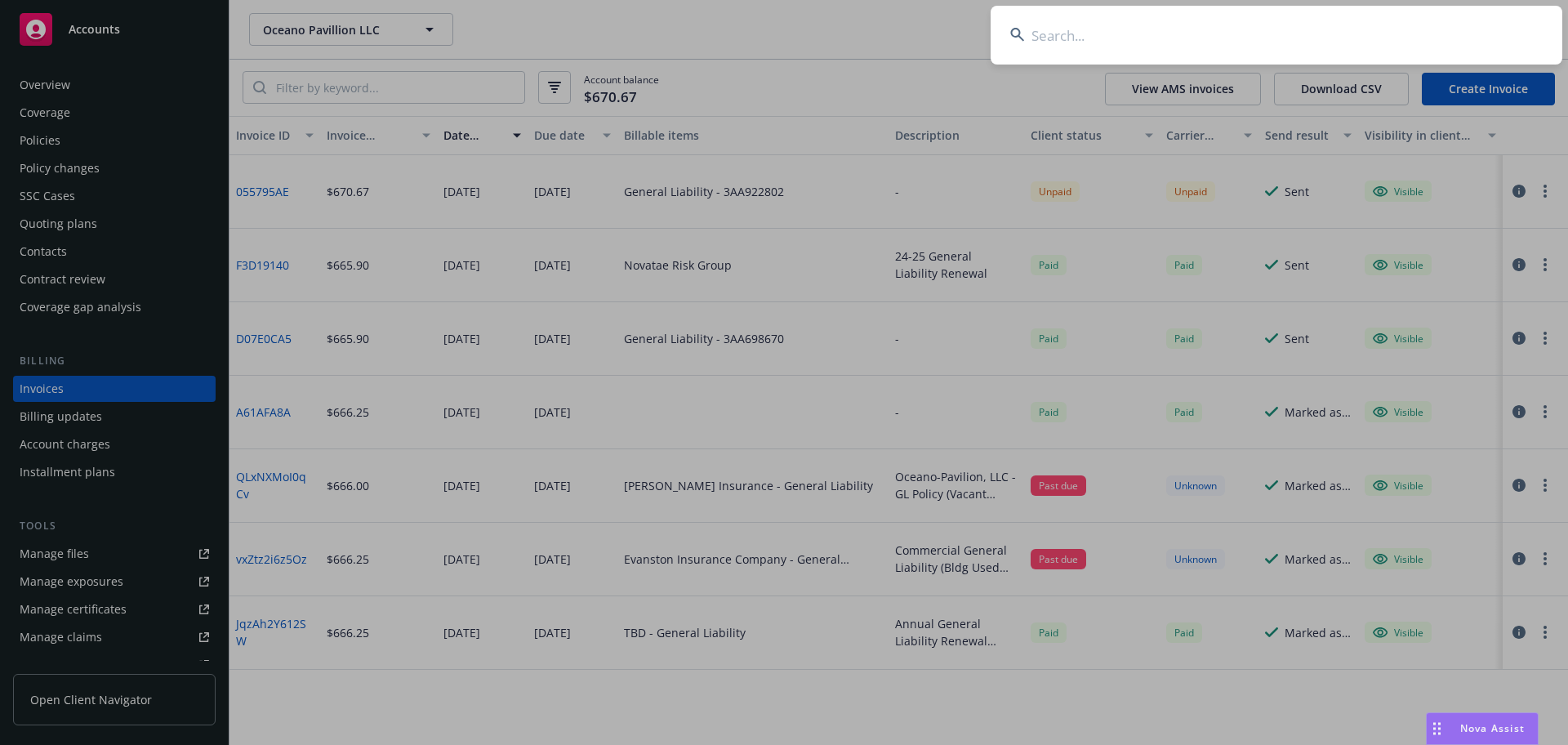
drag, startPoint x: 1464, startPoint y: 18, endPoint x: 1129, endPoint y: 29, distance: 335.2
click at [1129, 29] on input at bounding box center [1276, 35] width 571 height 59
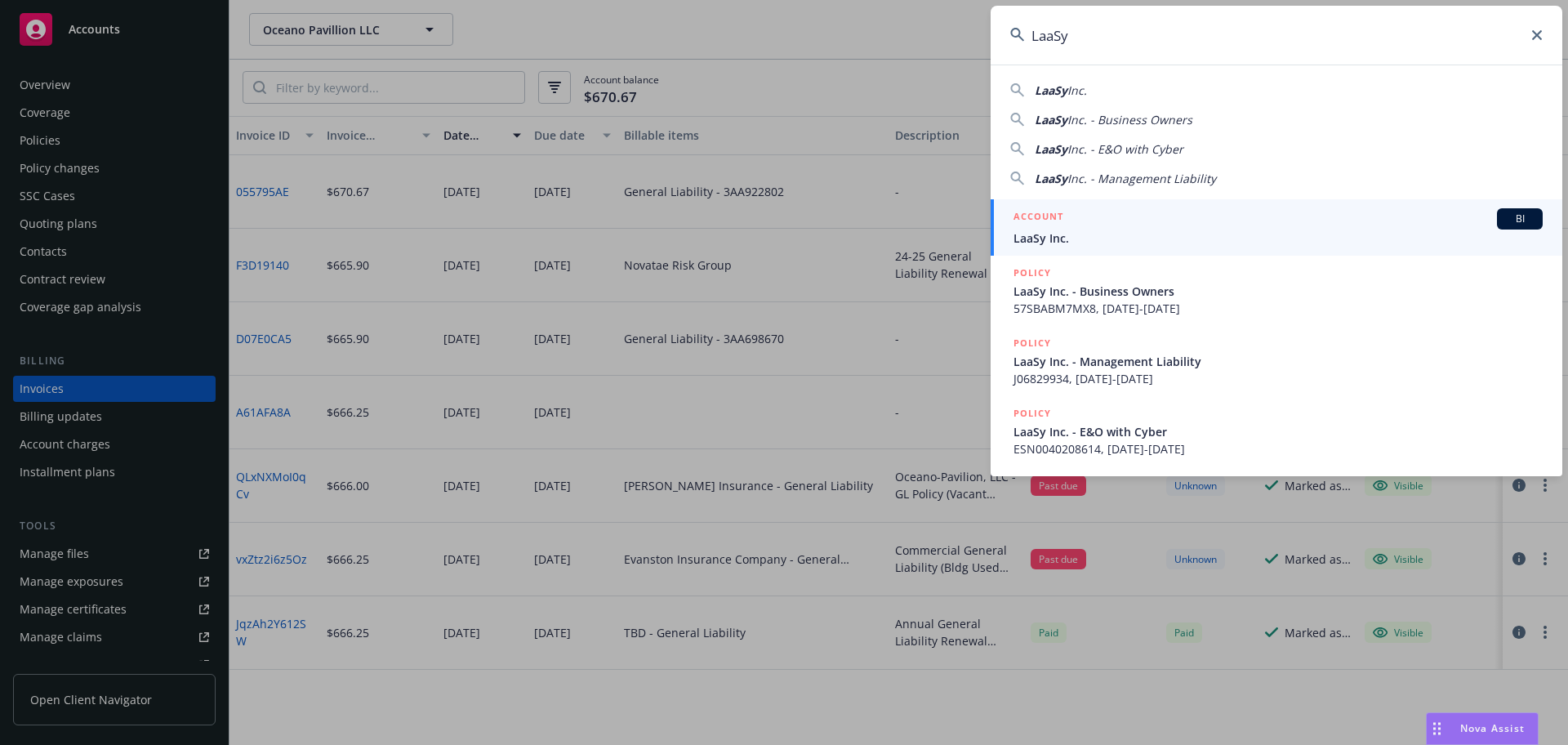
type input "LaaSy"
click at [1122, 222] on div "ACCOUNT BI" at bounding box center [1278, 219] width 529 height 21
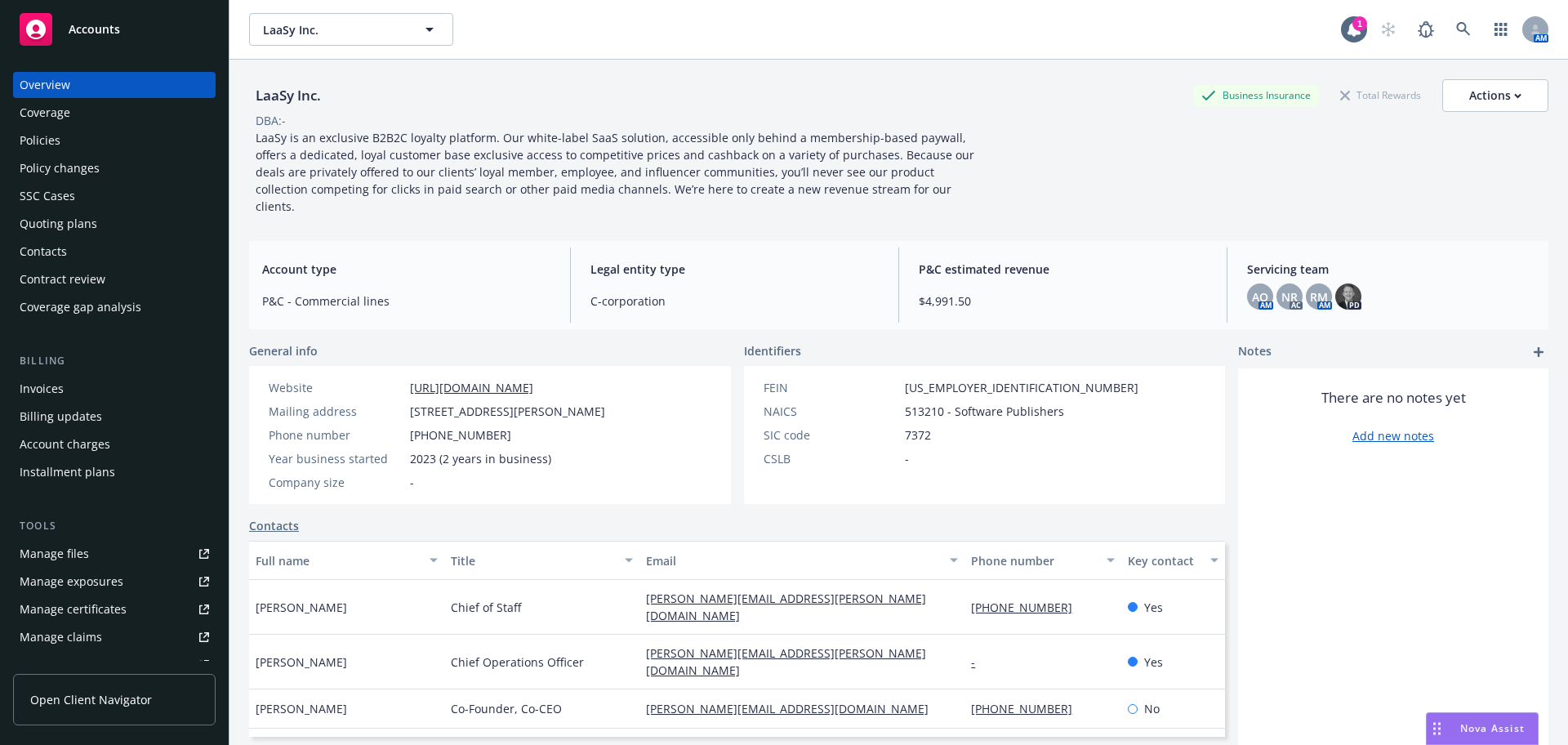
click at [103, 223] on div "Quoting plans" at bounding box center [113, 223] width 189 height 26
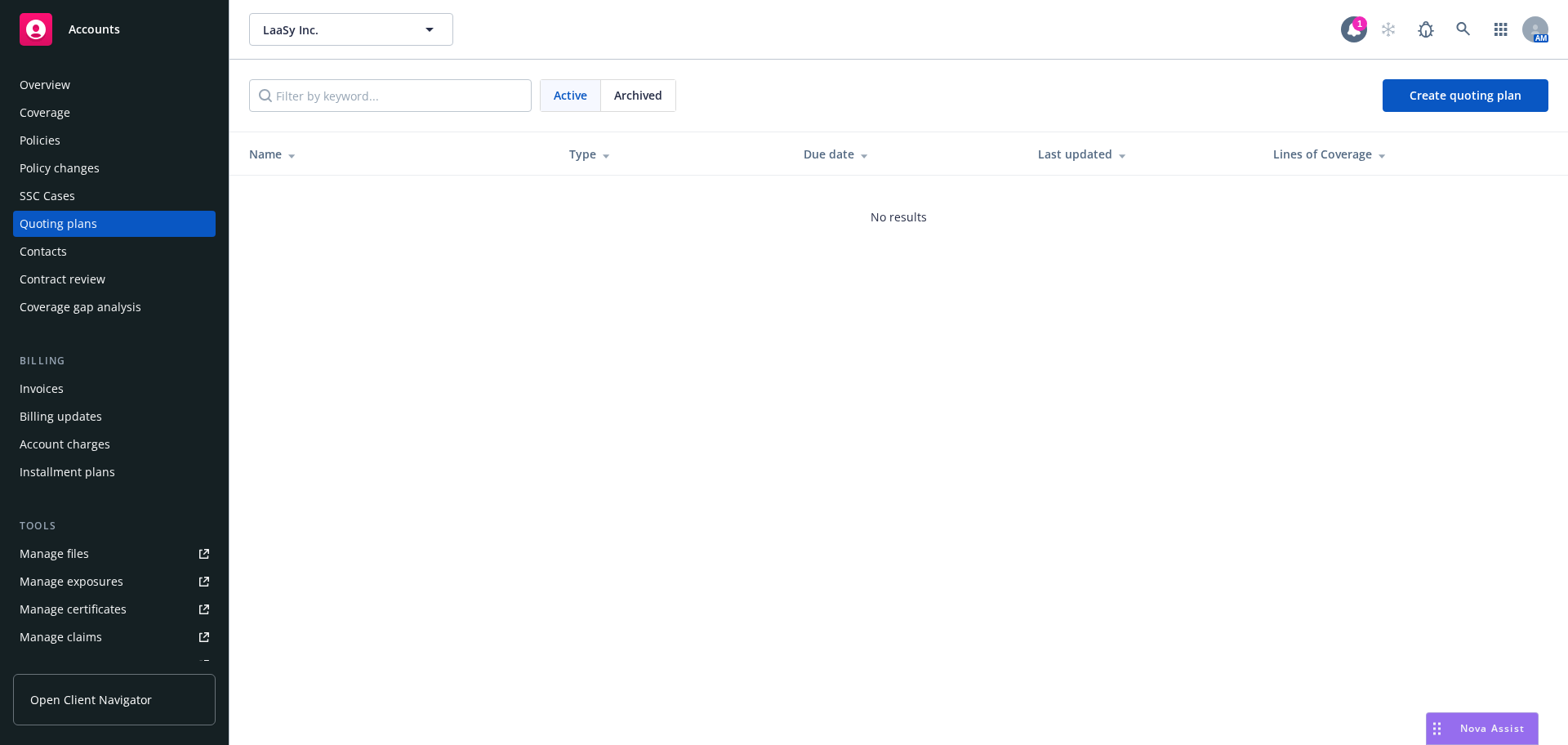
click at [120, 146] on div "Policies" at bounding box center [113, 140] width 189 height 26
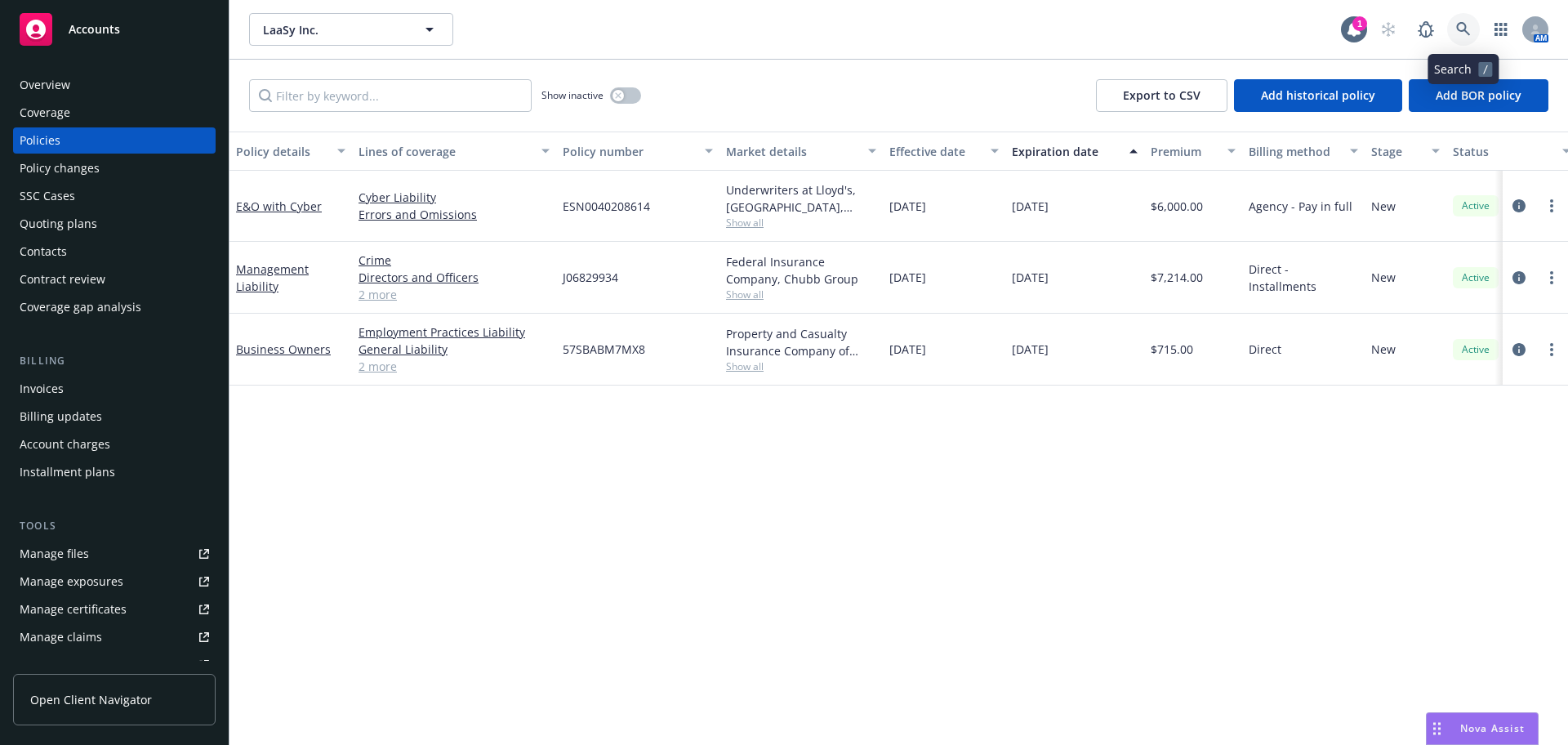
click at [1466, 30] on icon at bounding box center [1463, 29] width 13 height 13
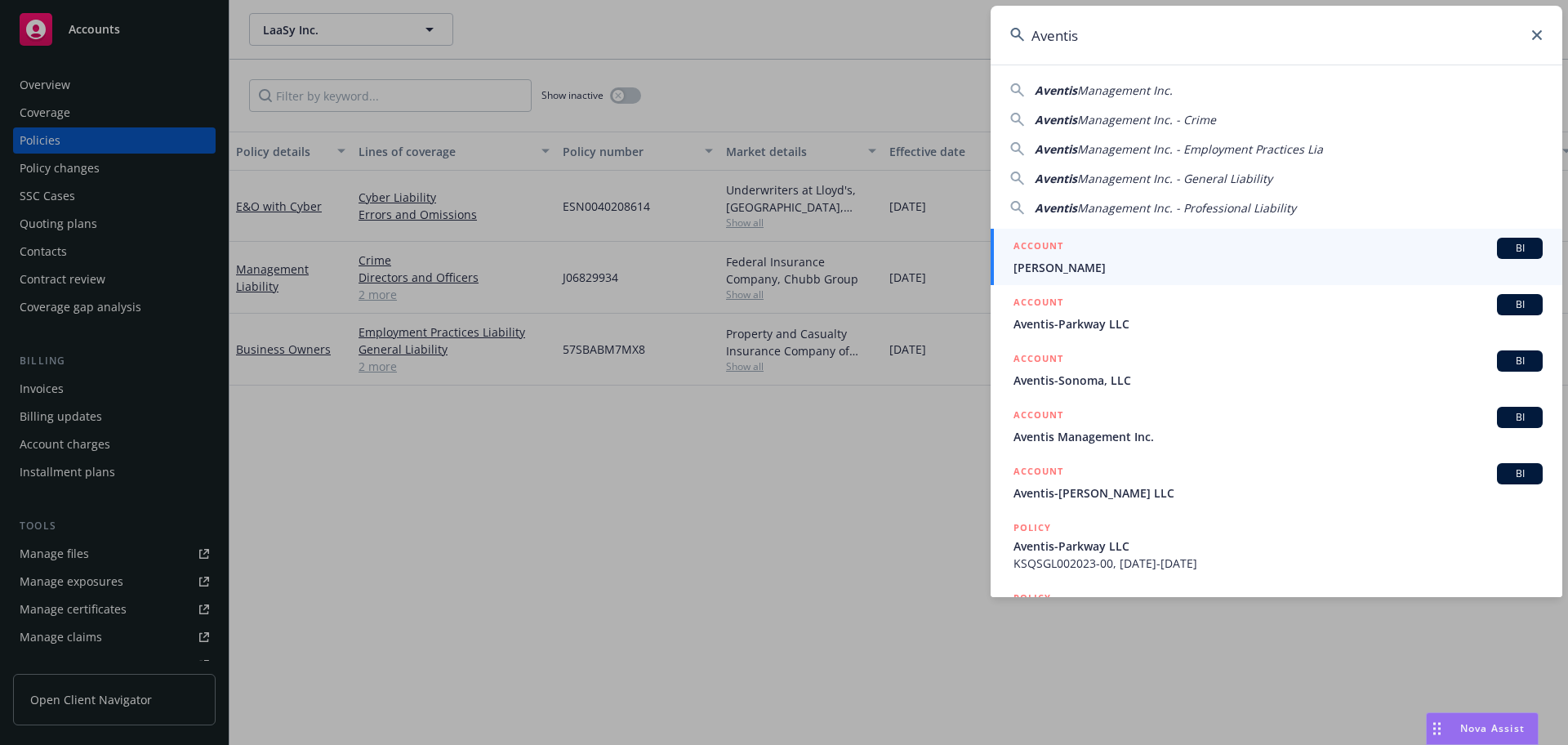
click at [1122, 96] on span "Management Inc." at bounding box center [1125, 90] width 96 height 15
type input "Aventis Management Inc."
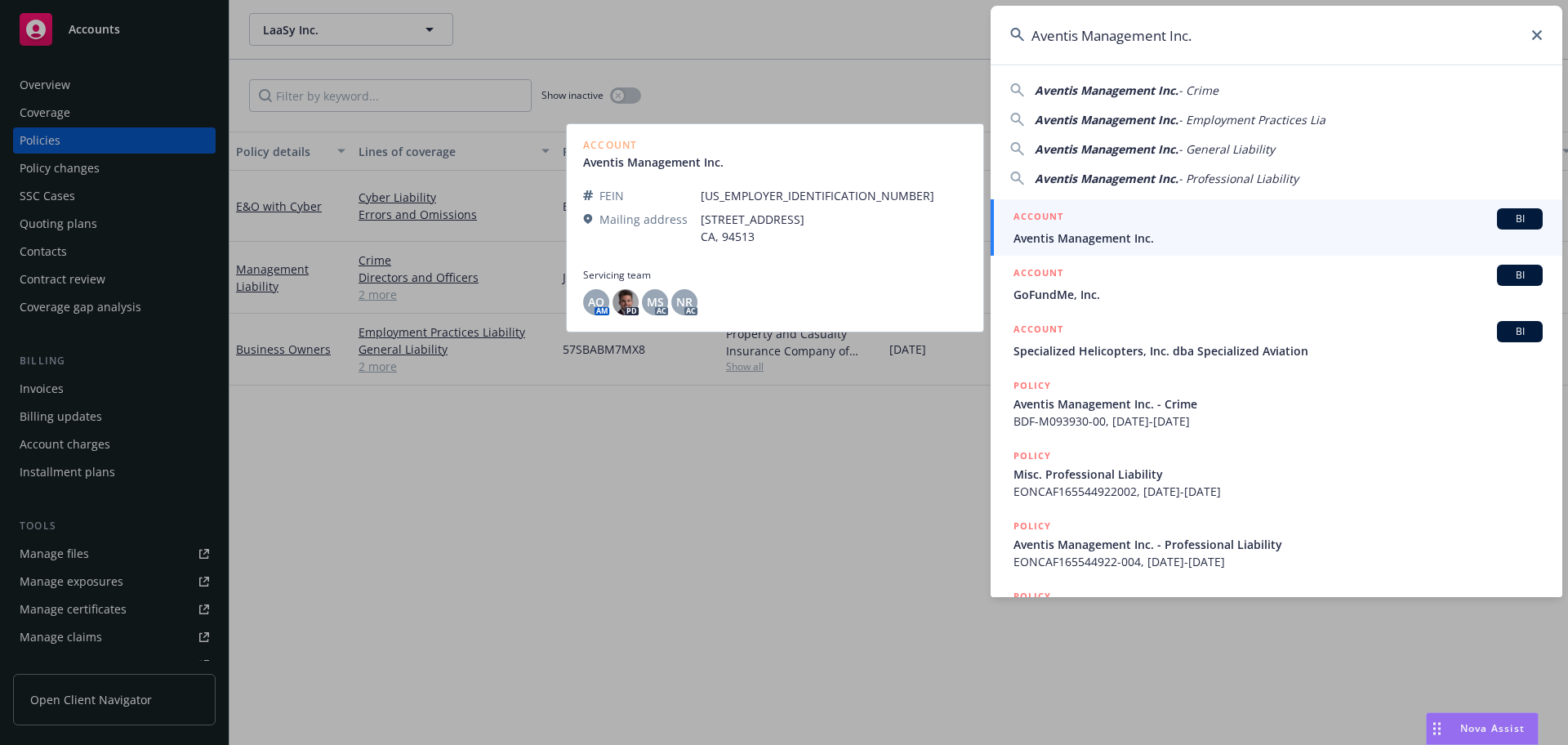
click at [1109, 218] on div "ACCOUNT BI" at bounding box center [1278, 219] width 529 height 21
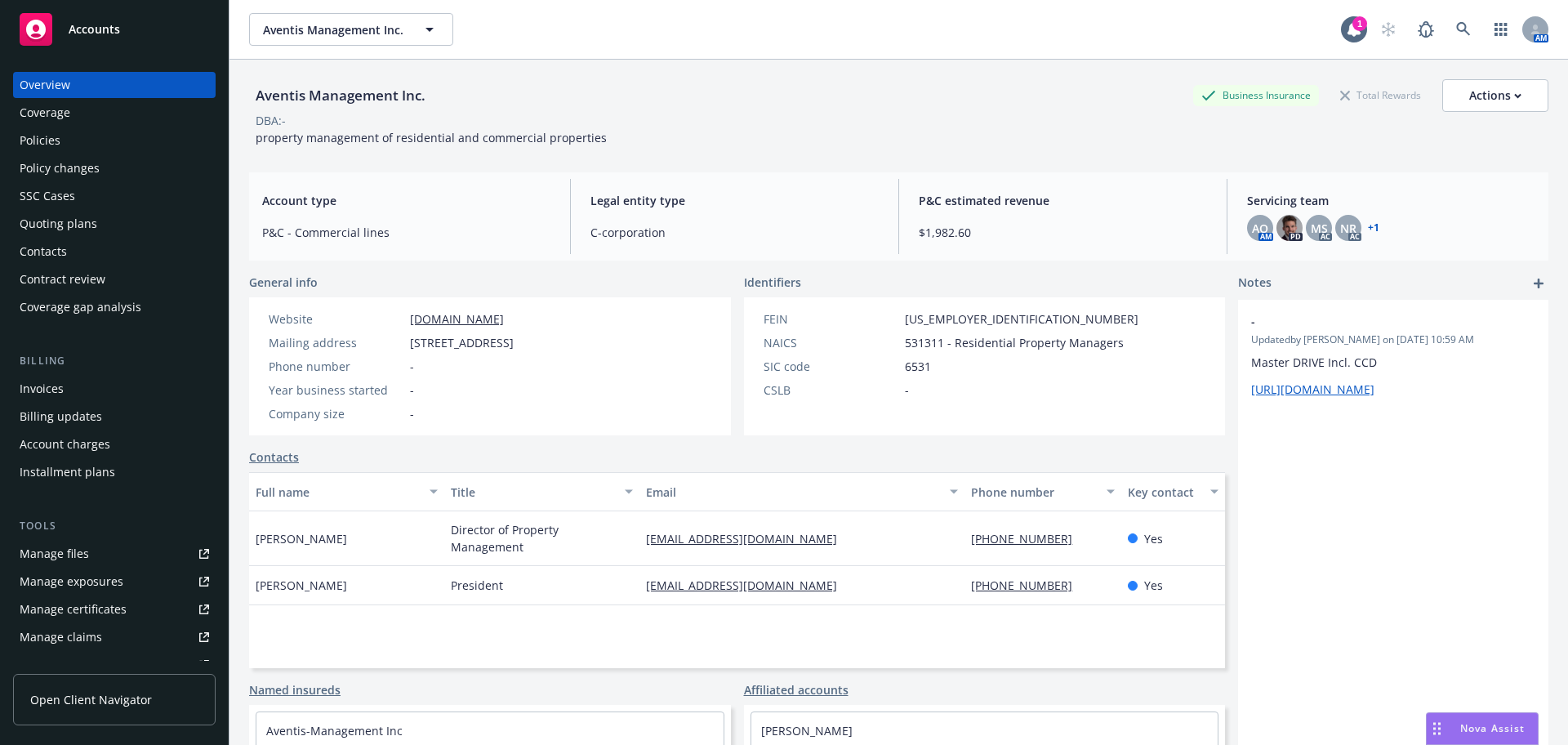
click at [61, 382] on div "Invoices" at bounding box center [41, 388] width 44 height 26
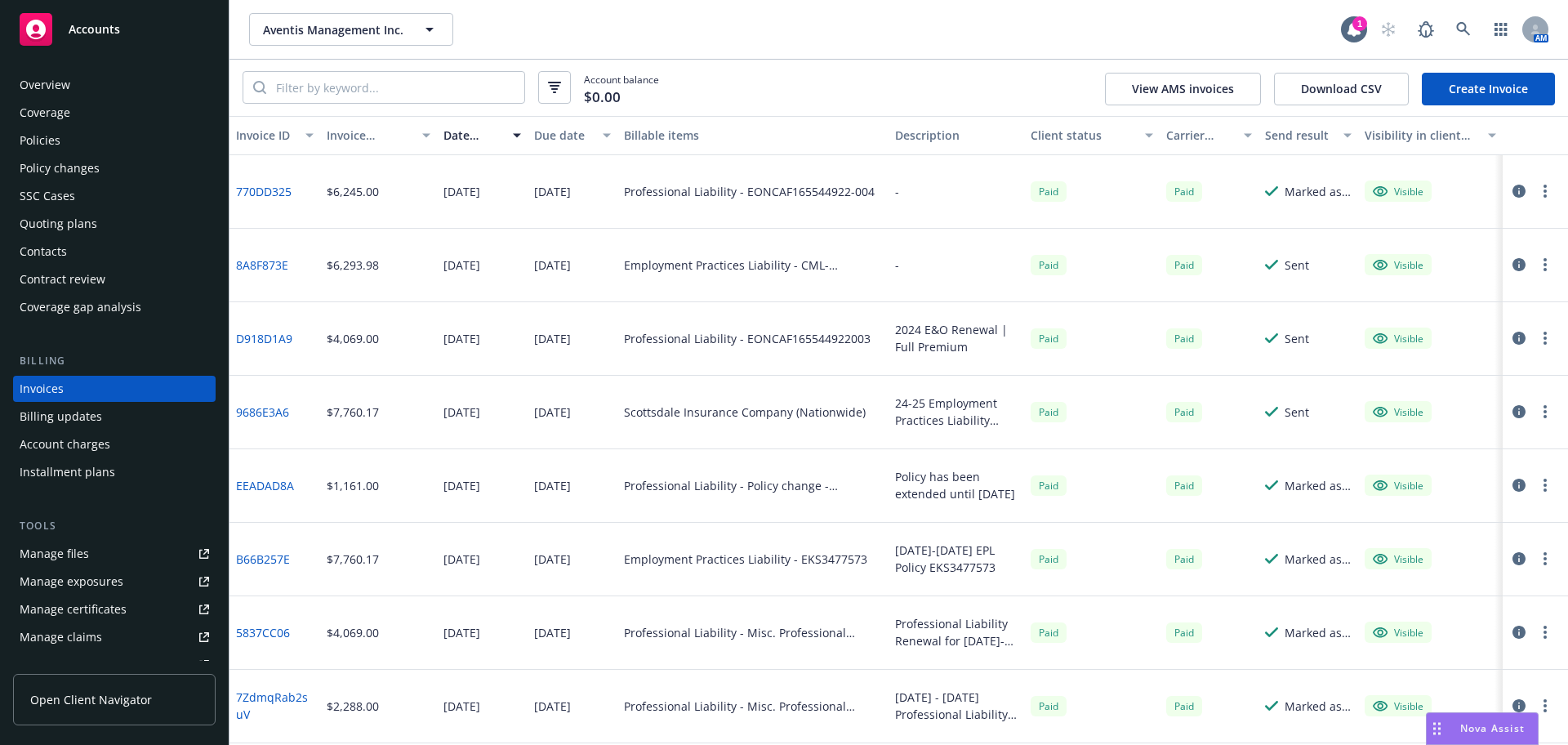
click at [74, 74] on div "Overview" at bounding box center [113, 84] width 189 height 26
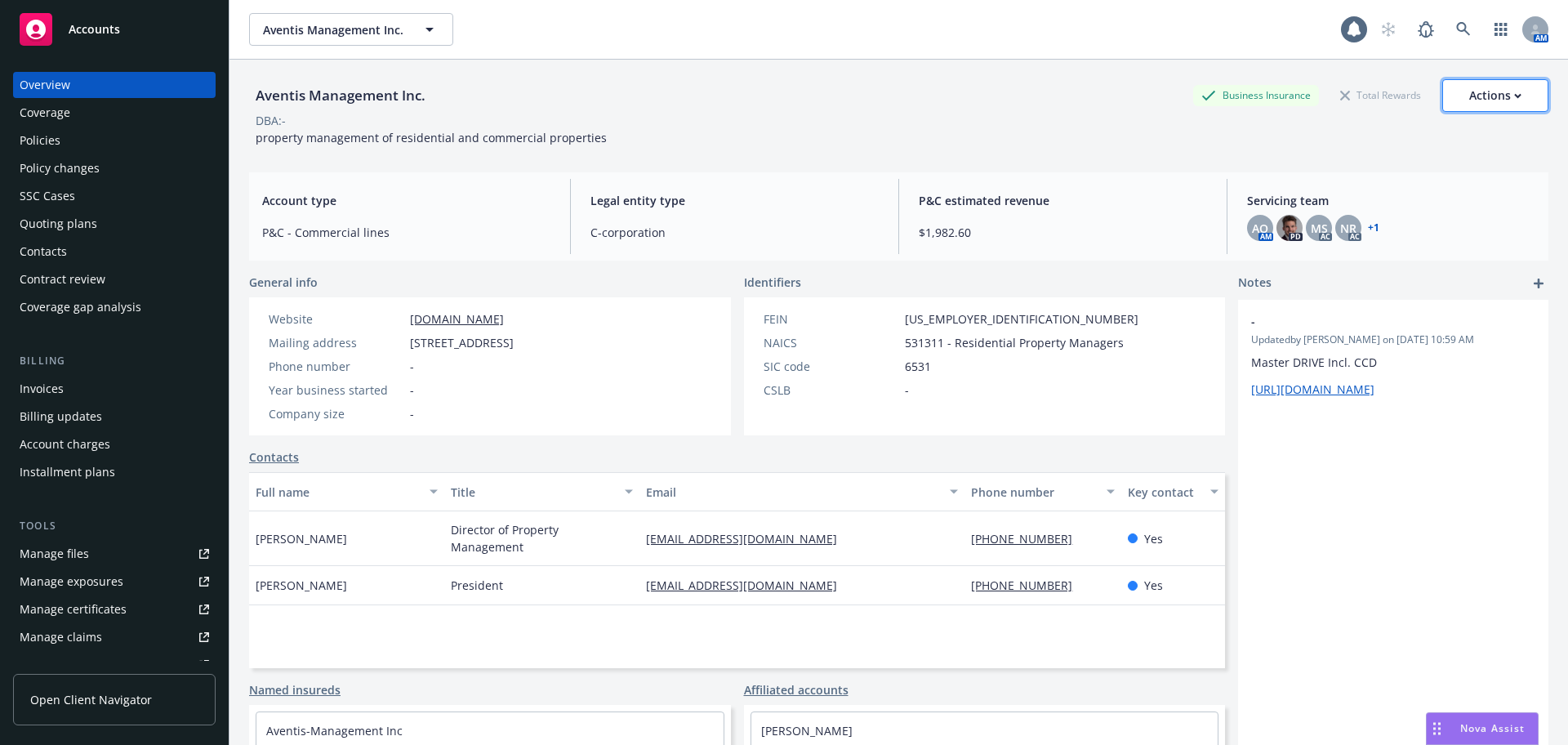
click at [1442, 96] on button "Actions" at bounding box center [1495, 96] width 107 height 33
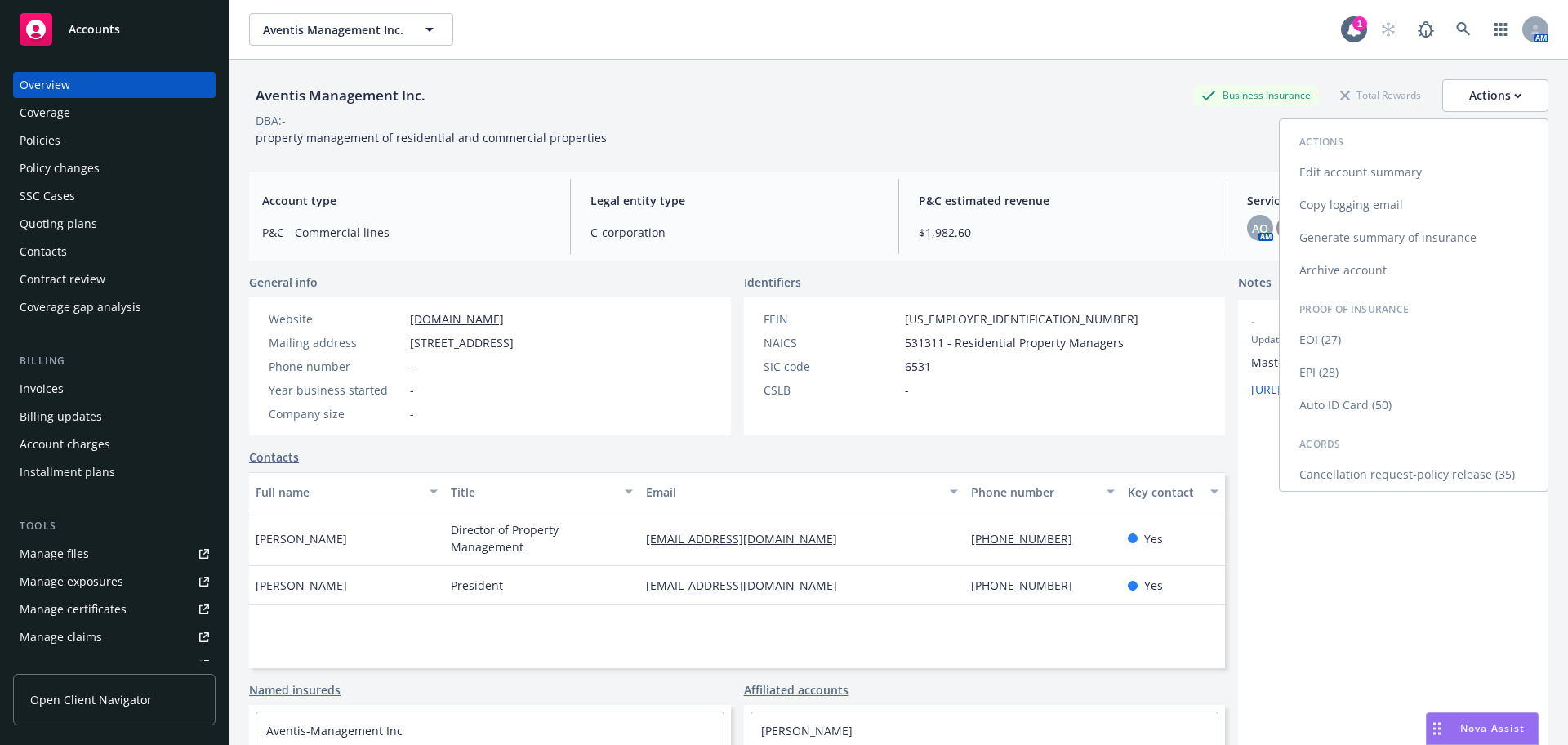
drag, startPoint x: 1372, startPoint y: 204, endPoint x: 1338, endPoint y: 198, distance: 34.5
click at [1372, 203] on link "Copy logging email" at bounding box center [1413, 205] width 268 height 33
